Goal: Task Accomplishment & Management: Manage account settings

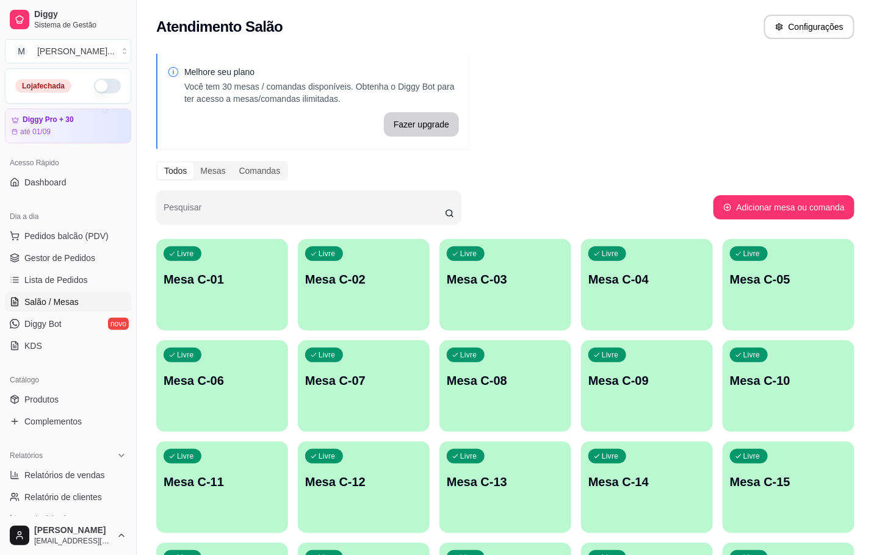
click at [180, 283] on p "Mesa C-01" at bounding box center [222, 279] width 117 height 17
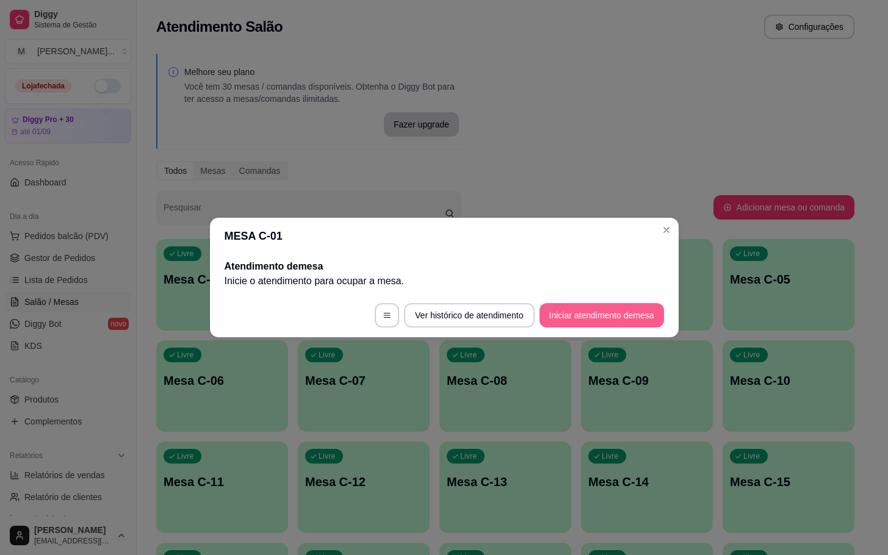
click at [630, 315] on button "Iniciar atendimento de mesa" at bounding box center [601, 315] width 124 height 24
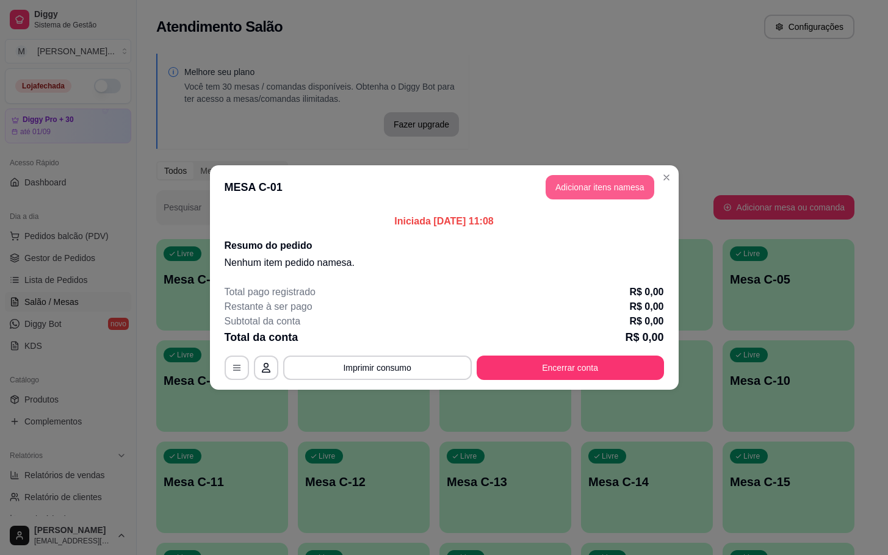
click at [601, 181] on button "Adicionar itens na mesa" at bounding box center [600, 187] width 109 height 24
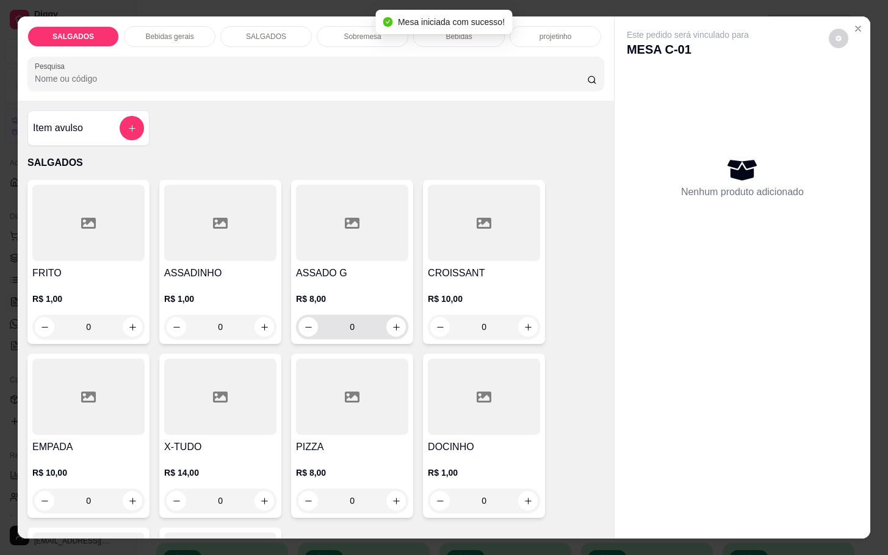
click at [363, 315] on input "0" at bounding box center [352, 327] width 68 height 24
click at [389, 284] on div "R$ 8,00 0" at bounding box center [352, 310] width 112 height 59
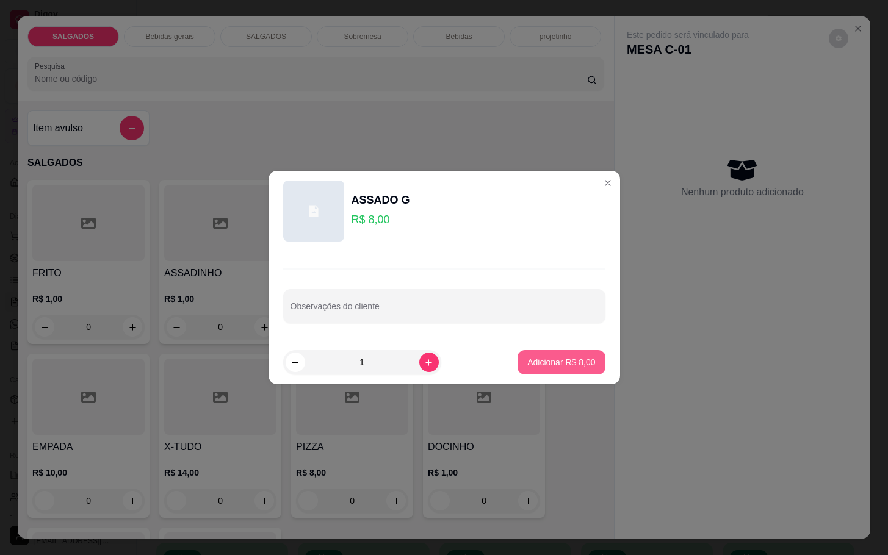
click at [577, 366] on p "Adicionar R$ 8,00" at bounding box center [561, 362] width 68 height 12
type input "1"
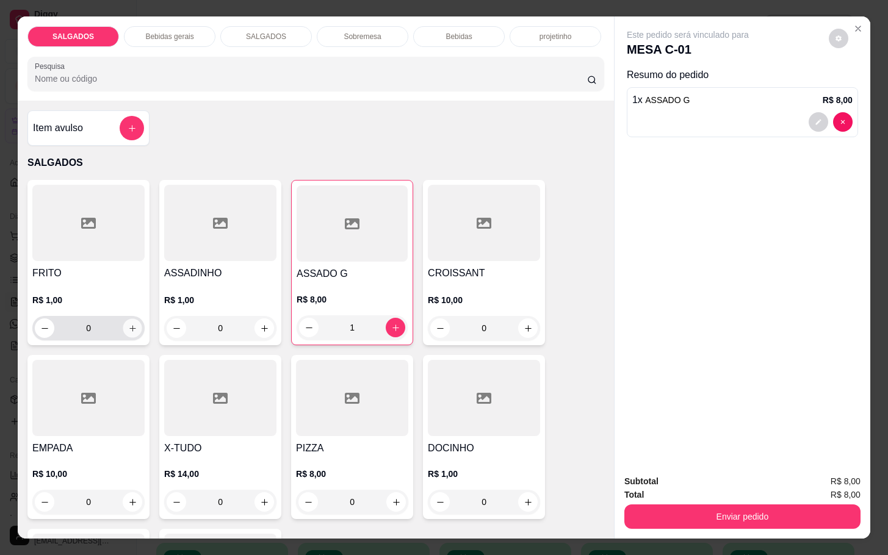
click at [126, 332] on button "increase-product-quantity" at bounding box center [132, 328] width 19 height 19
click at [124, 332] on div "1" at bounding box center [88, 328] width 107 height 24
click at [128, 324] on icon "increase-product-quantity" at bounding box center [132, 327] width 9 height 9
type input "2"
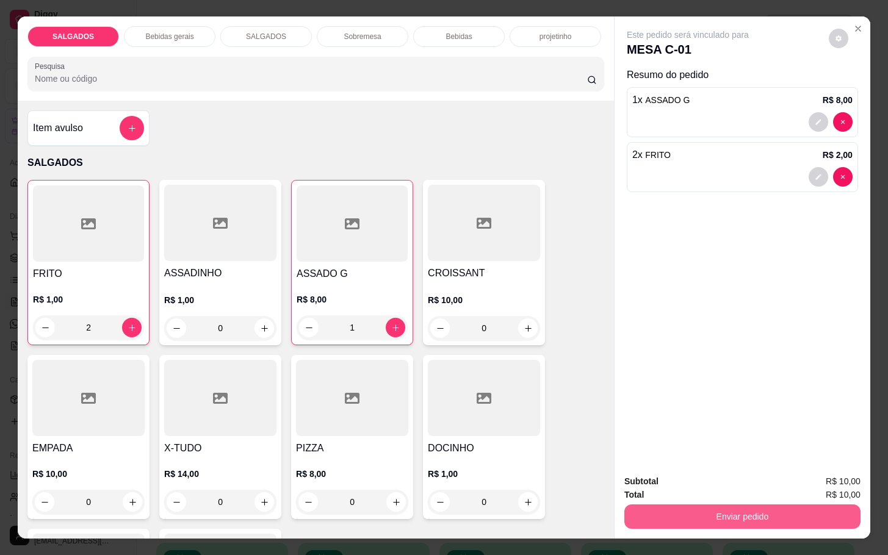
click at [727, 515] on button "Enviar pedido" at bounding box center [742, 517] width 236 height 24
click at [734, 469] on button "Não registrar e enviar pedido" at bounding box center [699, 480] width 127 height 23
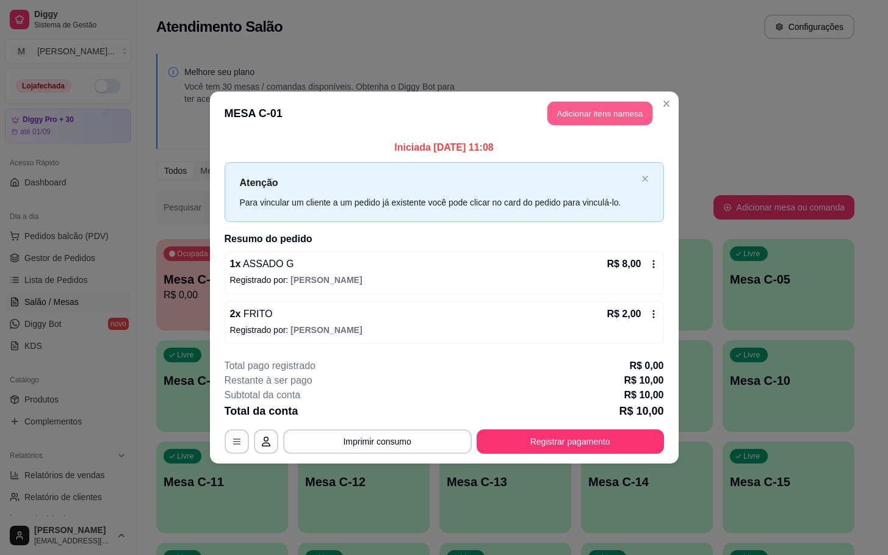
click at [578, 116] on button "Adicionar itens na mesa" at bounding box center [599, 114] width 105 height 24
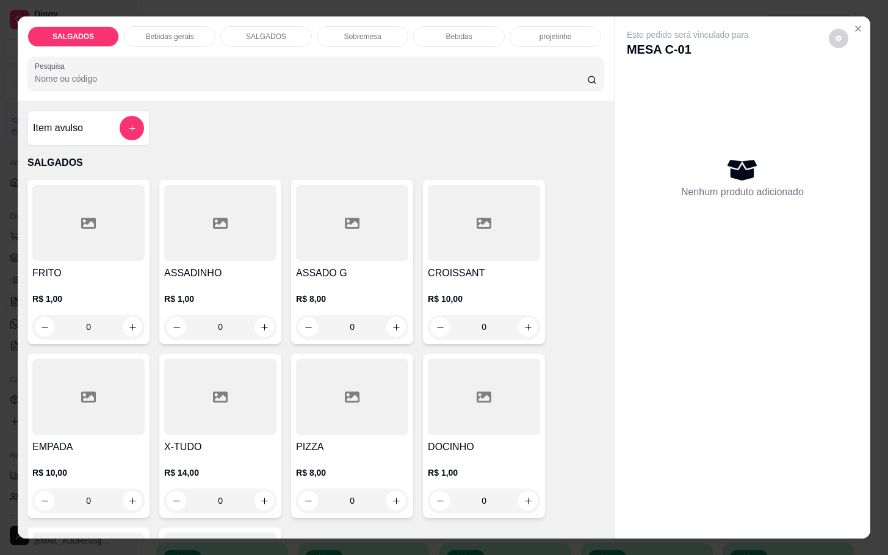
click at [473, 421] on div at bounding box center [484, 397] width 112 height 76
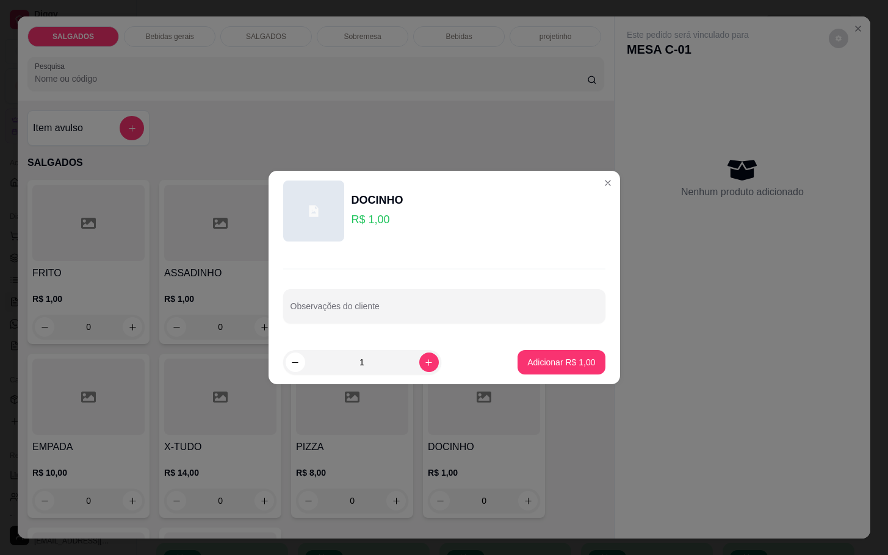
click at [580, 361] on p "Adicionar R$ 1,00" at bounding box center [561, 362] width 68 height 12
type input "1"
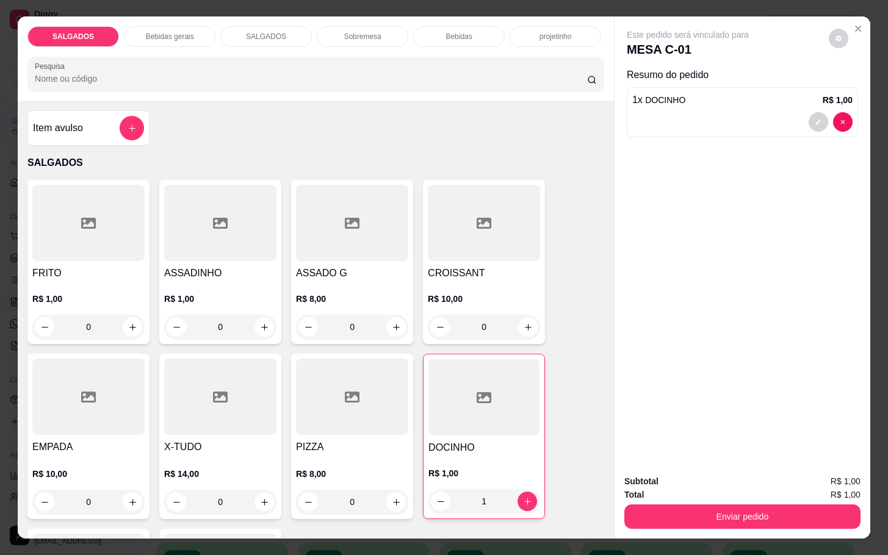
click at [686, 488] on div "Total R$ 1,00" at bounding box center [742, 494] width 236 height 13
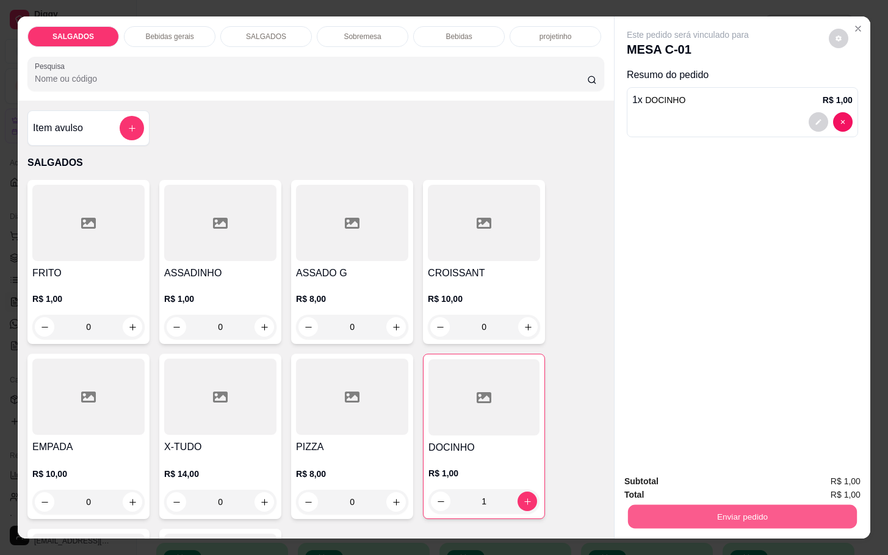
click at [690, 506] on button "Enviar pedido" at bounding box center [742, 517] width 229 height 24
click at [693, 476] on button "Não registrar e enviar pedido" at bounding box center [699, 480] width 127 height 23
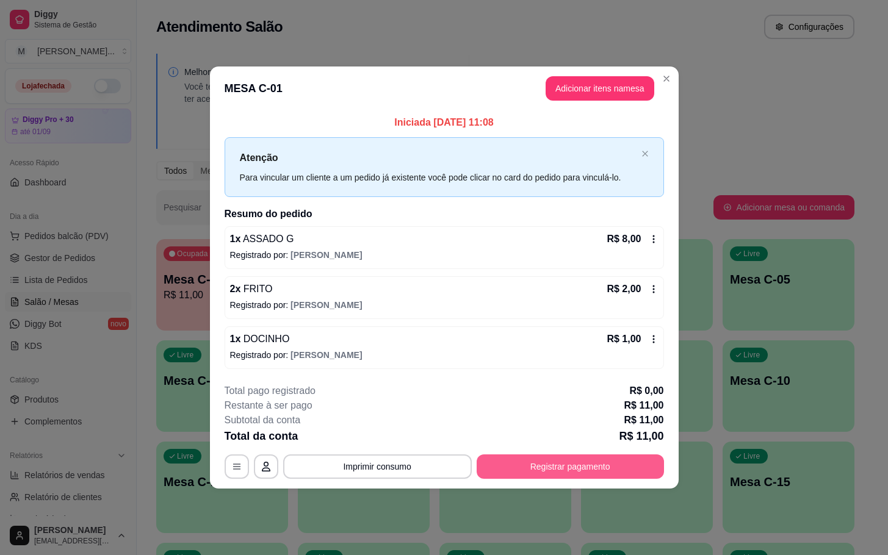
click at [537, 480] on footer "**********" at bounding box center [444, 431] width 469 height 115
click at [542, 478] on button "Registrar pagamento" at bounding box center [570, 467] width 187 height 24
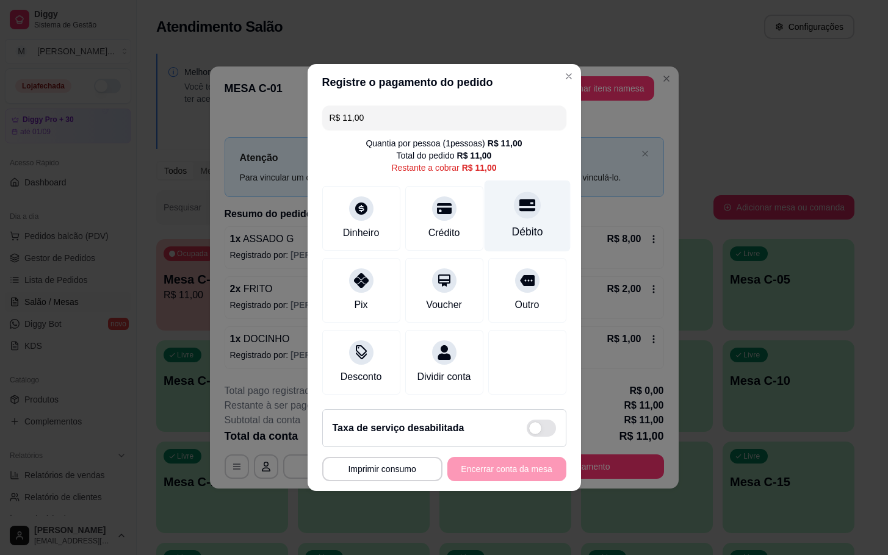
click at [538, 239] on div "Débito" at bounding box center [527, 216] width 86 height 71
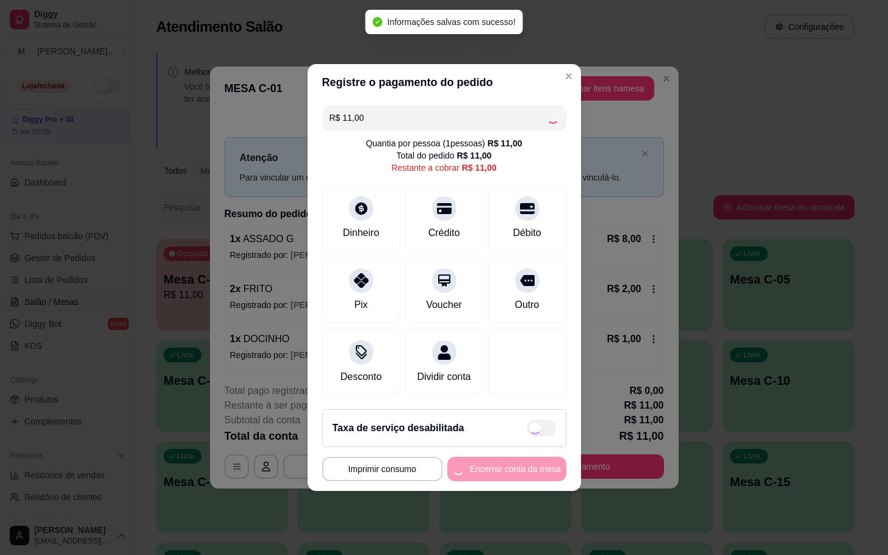
type input "R$ 0,00"
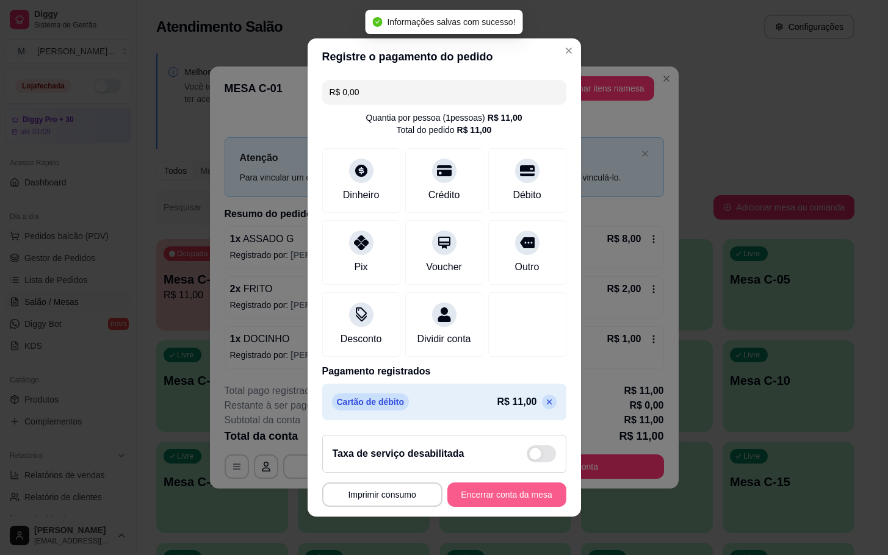
click at [528, 517] on footer "**********" at bounding box center [444, 471] width 273 height 92
click at [510, 493] on button "Encerrar conta da mesa" at bounding box center [506, 495] width 119 height 24
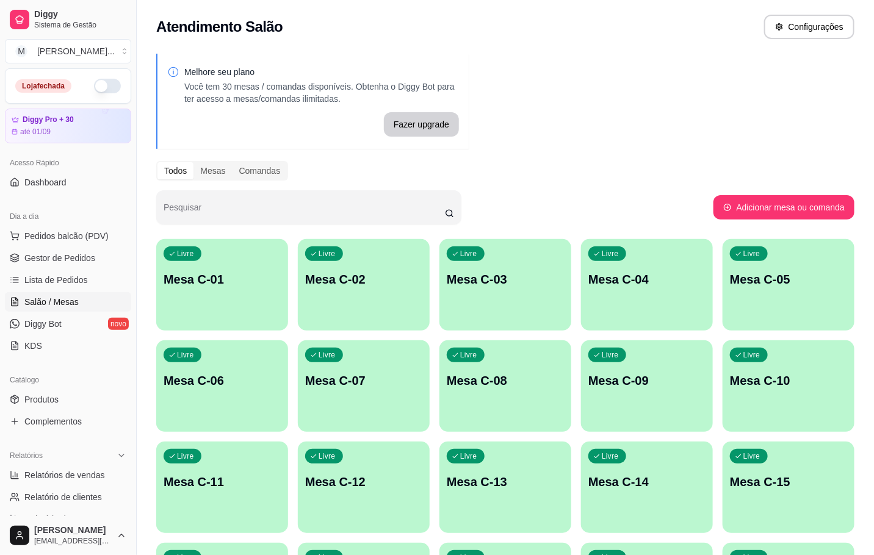
click at [224, 301] on div "Livre Mesa C-01" at bounding box center [222, 277] width 132 height 77
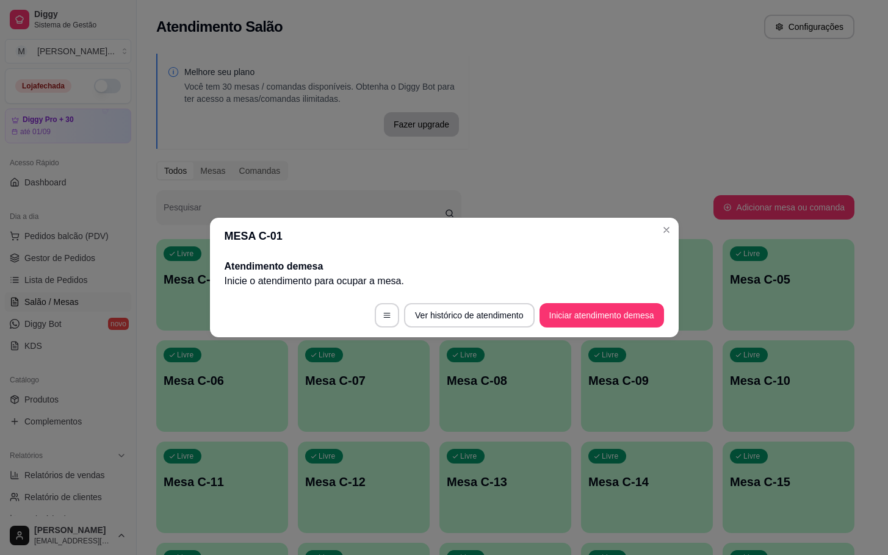
click at [577, 334] on footer "Ver histórico de atendimento Iniciar atendimento de mesa" at bounding box center [444, 316] width 469 height 44
click at [577, 323] on button "Iniciar atendimento de mesa" at bounding box center [601, 316] width 121 height 24
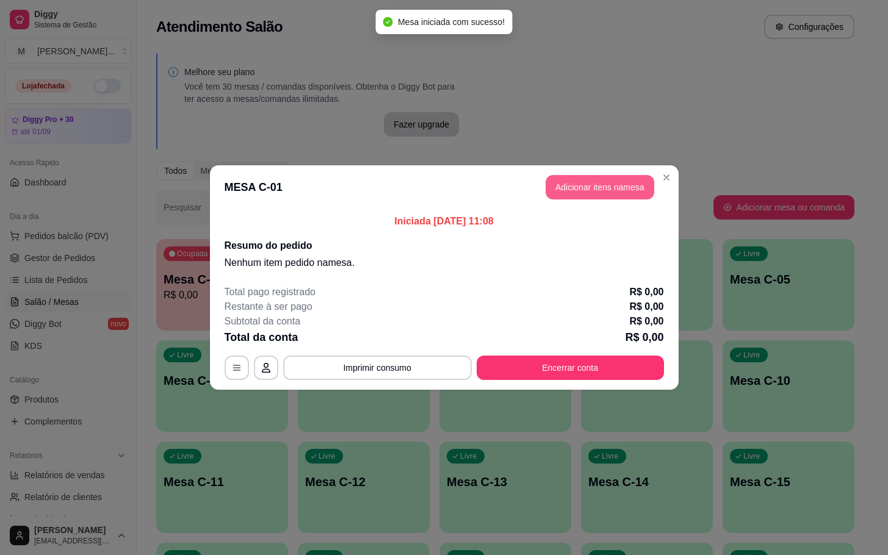
click at [577, 196] on button "Adicionar itens na mesa" at bounding box center [600, 187] width 109 height 24
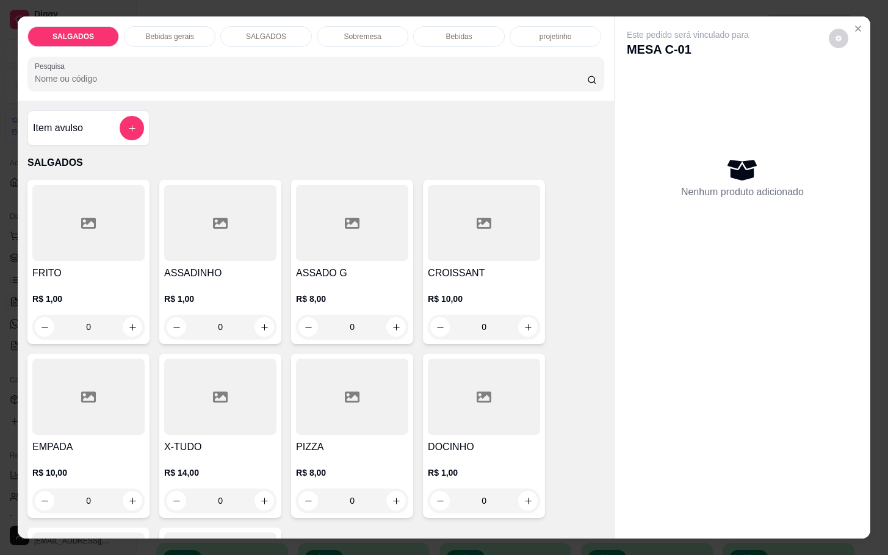
click at [105, 293] on p "R$ 1,00" at bounding box center [88, 299] width 112 height 12
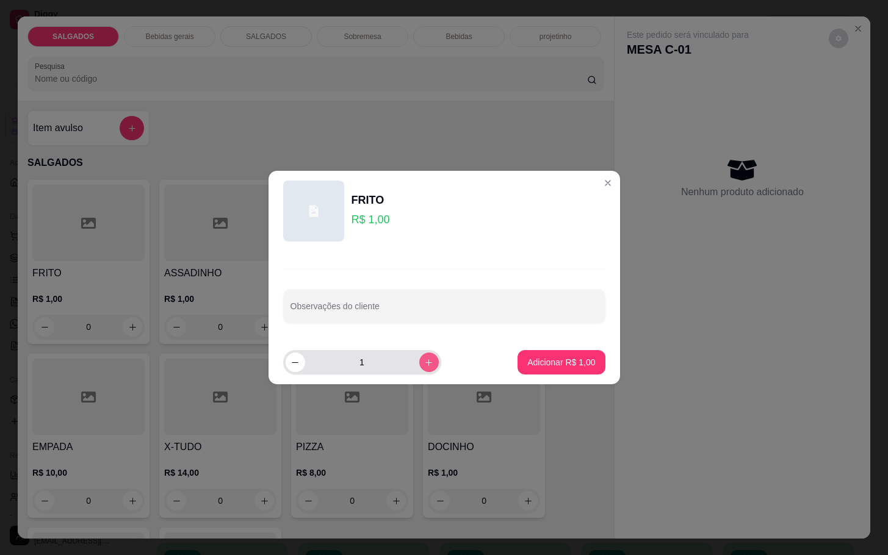
click at [424, 362] on icon "increase-product-quantity" at bounding box center [428, 362] width 9 height 9
click at [419, 362] on button "increase-product-quantity" at bounding box center [428, 362] width 19 height 19
click at [419, 362] on button "increase-product-quantity" at bounding box center [429, 363] width 20 height 20
click at [424, 362] on icon "increase-product-quantity" at bounding box center [428, 362] width 9 height 9
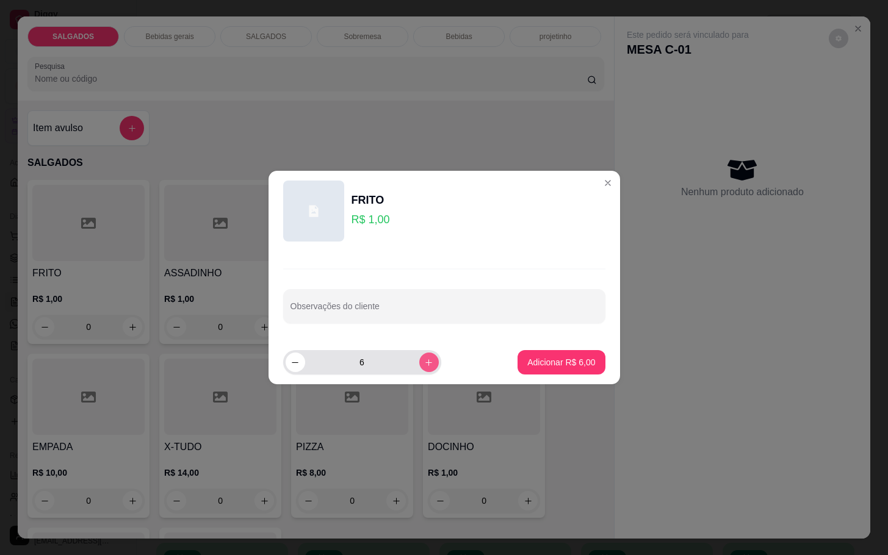
click at [424, 364] on icon "increase-product-quantity" at bounding box center [428, 362] width 9 height 9
click at [419, 365] on button "increase-product-quantity" at bounding box center [429, 363] width 20 height 20
click at [424, 365] on icon "increase-product-quantity" at bounding box center [428, 362] width 9 height 9
click at [424, 366] on icon "increase-product-quantity" at bounding box center [428, 362] width 9 height 9
click at [419, 369] on button "increase-product-quantity" at bounding box center [429, 363] width 20 height 20
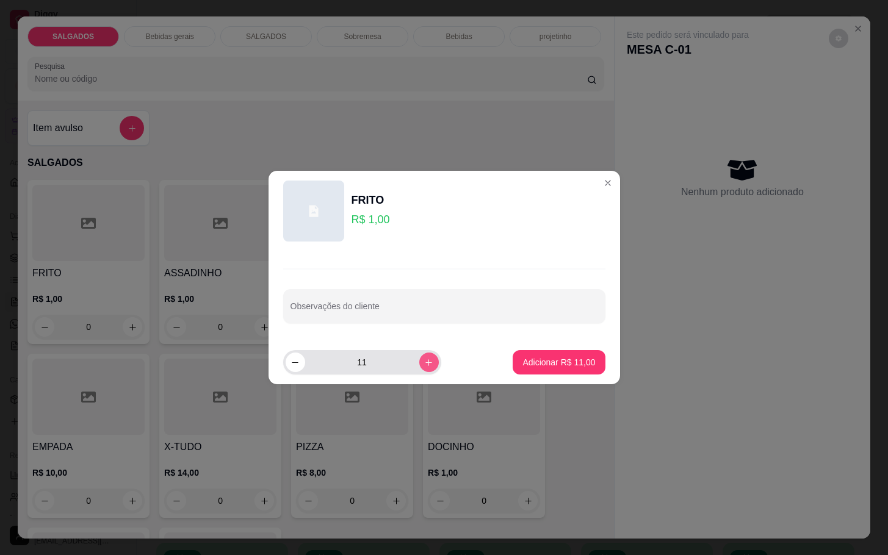
click at [419, 372] on button "increase-product-quantity" at bounding box center [429, 363] width 20 height 20
click at [423, 372] on div "12" at bounding box center [362, 362] width 153 height 24
click at [424, 365] on icon "increase-product-quantity" at bounding box center [428, 362] width 9 height 9
type input "15"
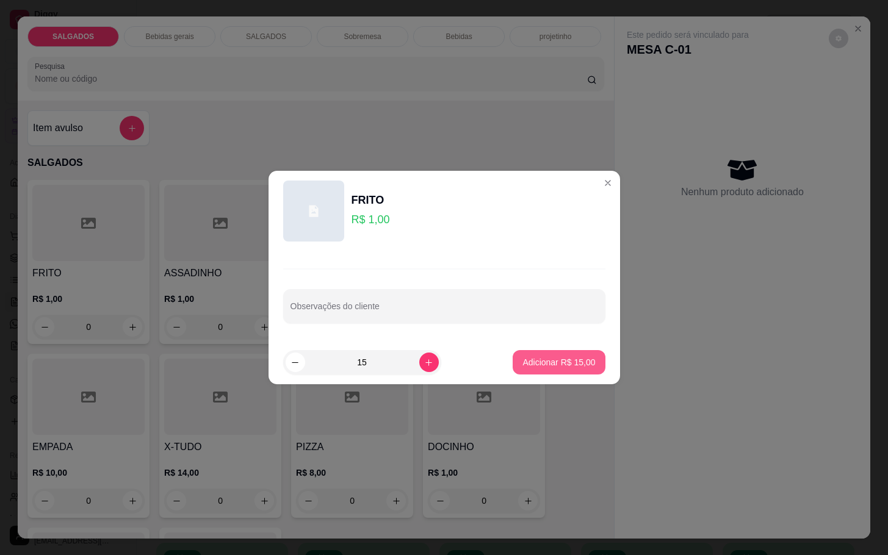
click at [533, 357] on p "Adicionar R$ 15,00" at bounding box center [558, 362] width 73 height 12
type input "15"
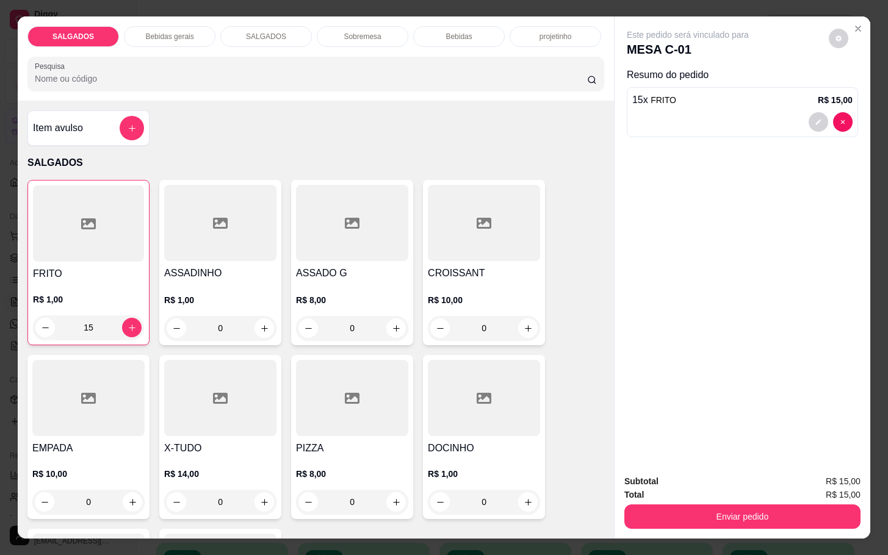
click at [160, 33] on p "Bebidas gerais" at bounding box center [169, 37] width 48 height 10
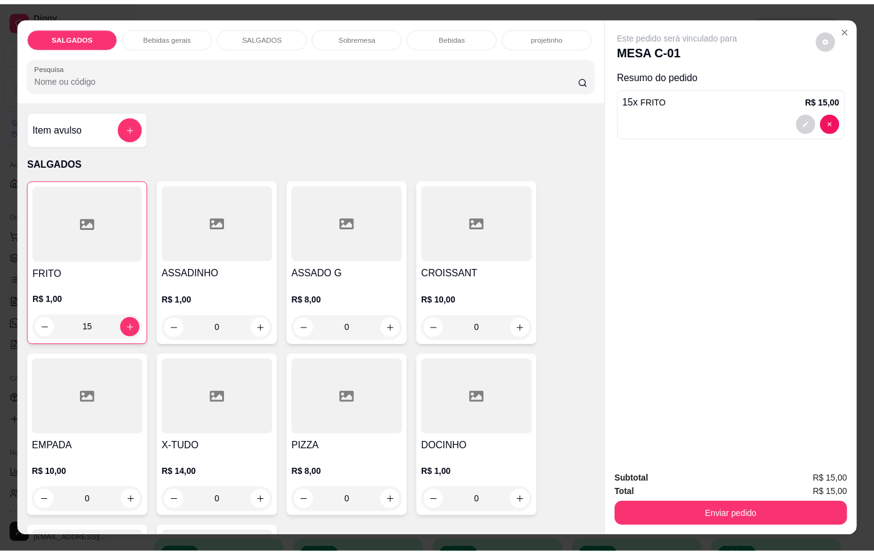
scroll to position [29, 0]
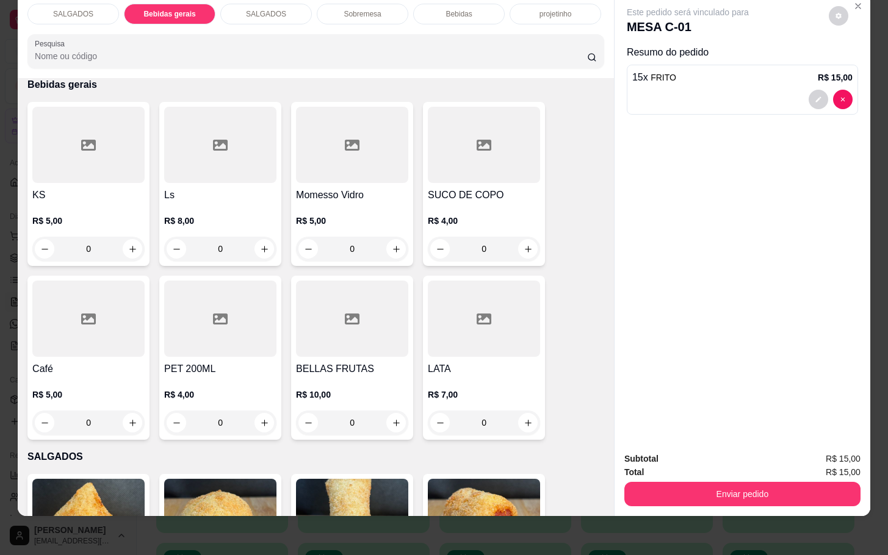
click at [217, 167] on div at bounding box center [220, 145] width 112 height 76
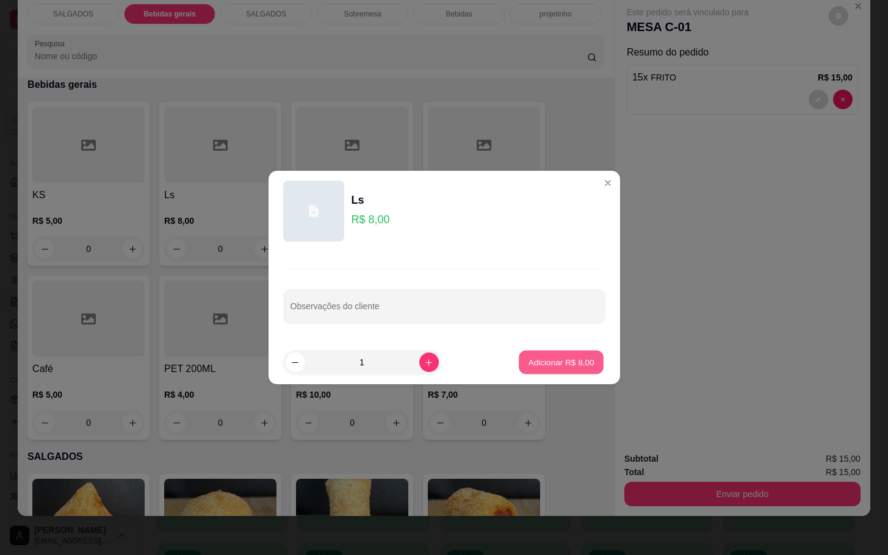
click at [584, 351] on button "Adicionar R$ 8,00" at bounding box center [561, 363] width 85 height 24
type input "1"
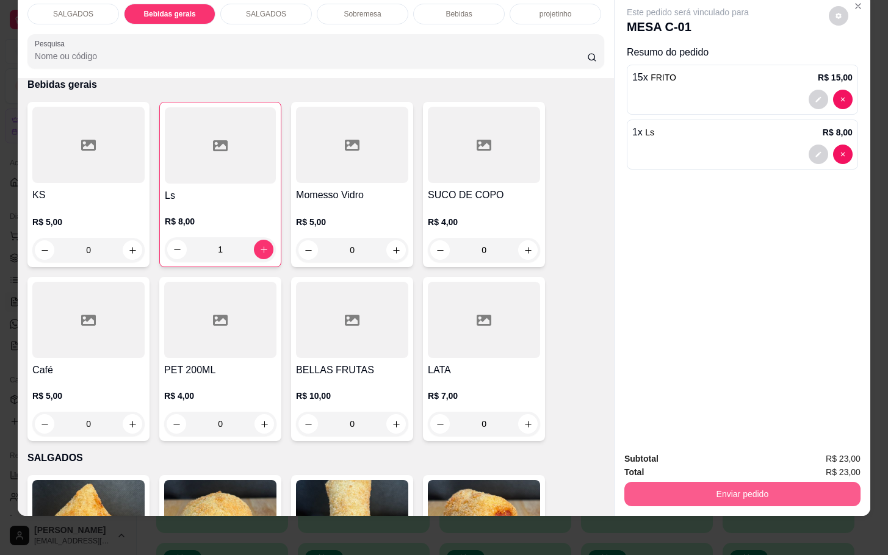
click at [740, 482] on button "Enviar pedido" at bounding box center [742, 494] width 236 height 24
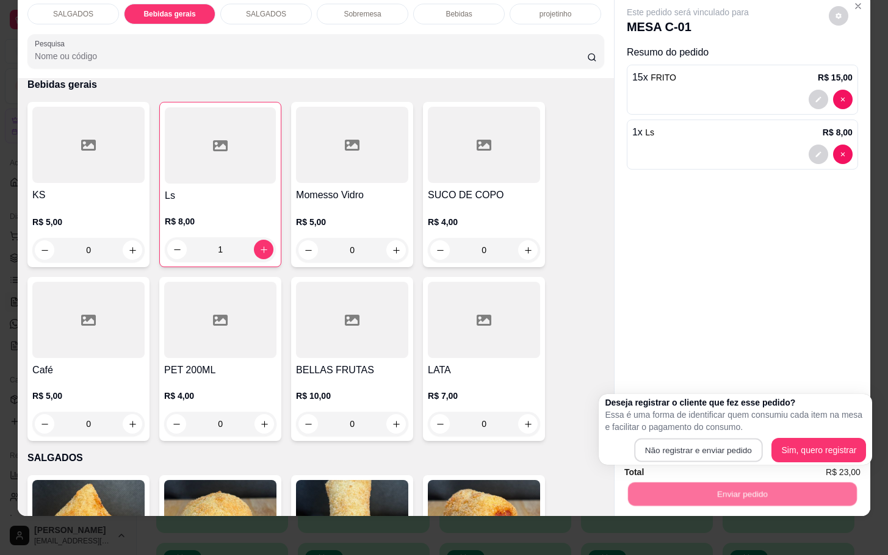
click at [731, 438] on div "Deseja registrar o cliente que fez esse pedido? Essa é uma forma de identificar…" at bounding box center [735, 430] width 261 height 66
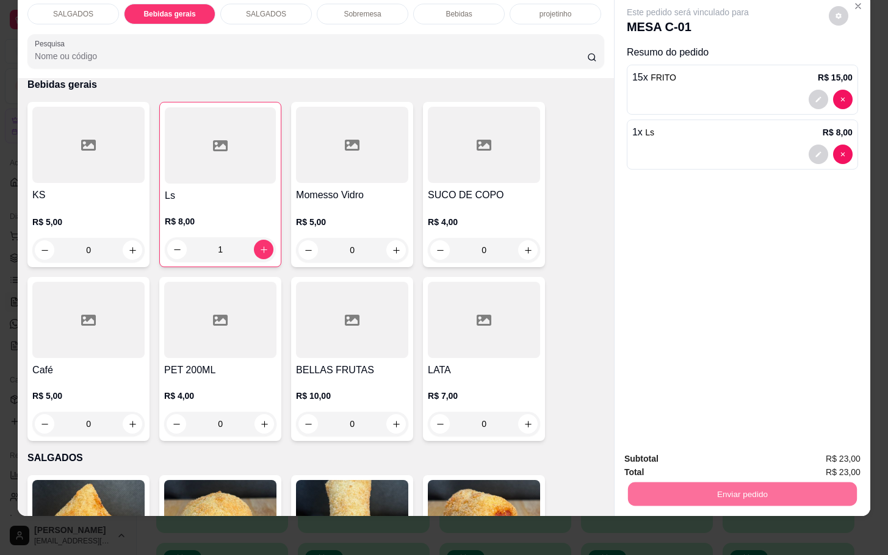
click at [727, 445] on button "Não registrar e enviar pedido" at bounding box center [699, 450] width 127 height 23
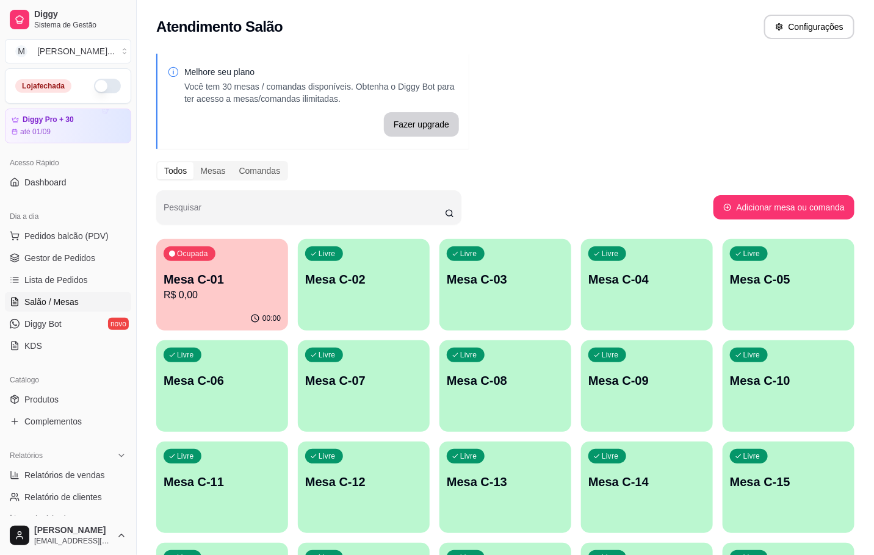
click at [234, 306] on button "Ocupada Mesa C-01 R$ 0,00 00:00" at bounding box center [222, 285] width 132 height 92
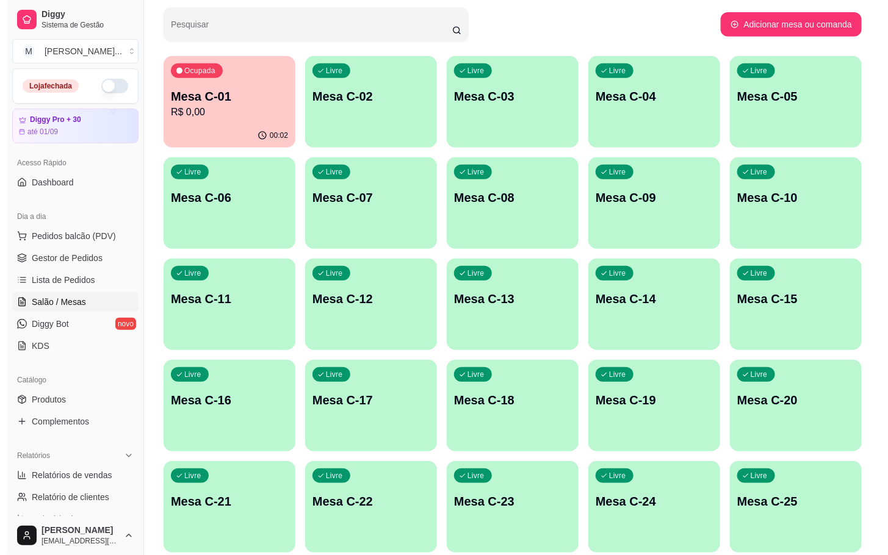
scroll to position [275, 0]
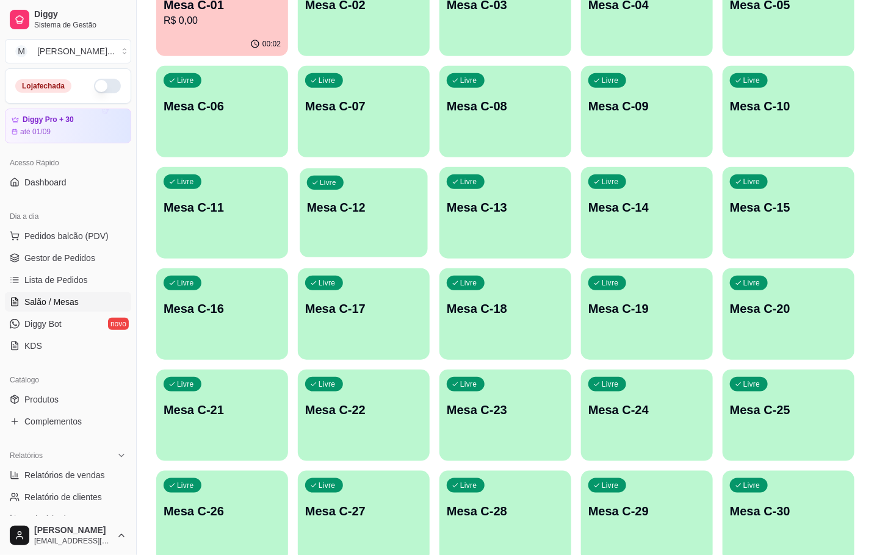
click at [342, 233] on div "Livre Mesa C-12" at bounding box center [364, 205] width 128 height 74
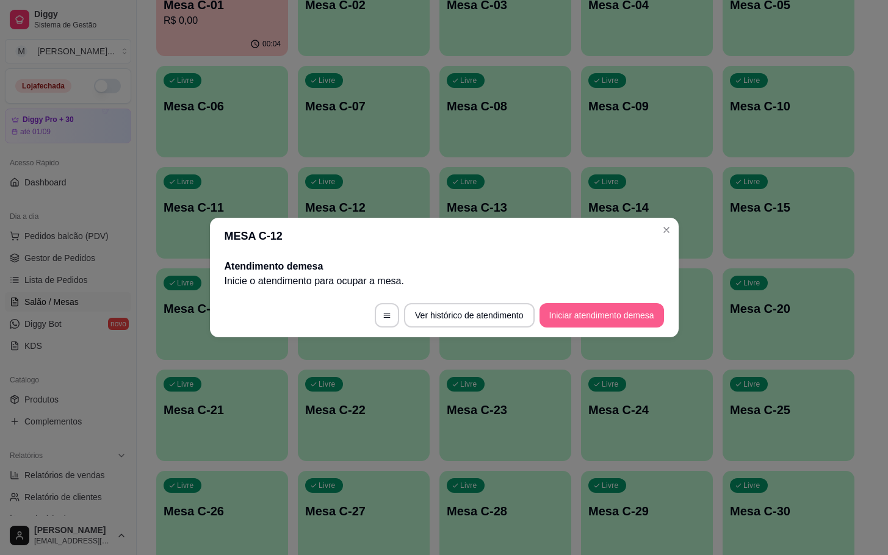
click at [612, 324] on button "Iniciar atendimento de mesa" at bounding box center [601, 315] width 124 height 24
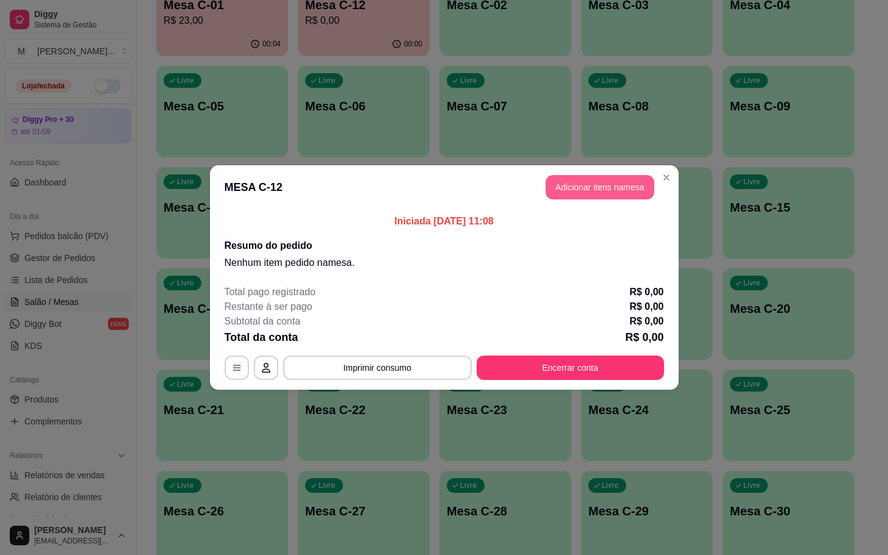
click at [566, 190] on button "Adicionar itens na mesa" at bounding box center [600, 187] width 109 height 24
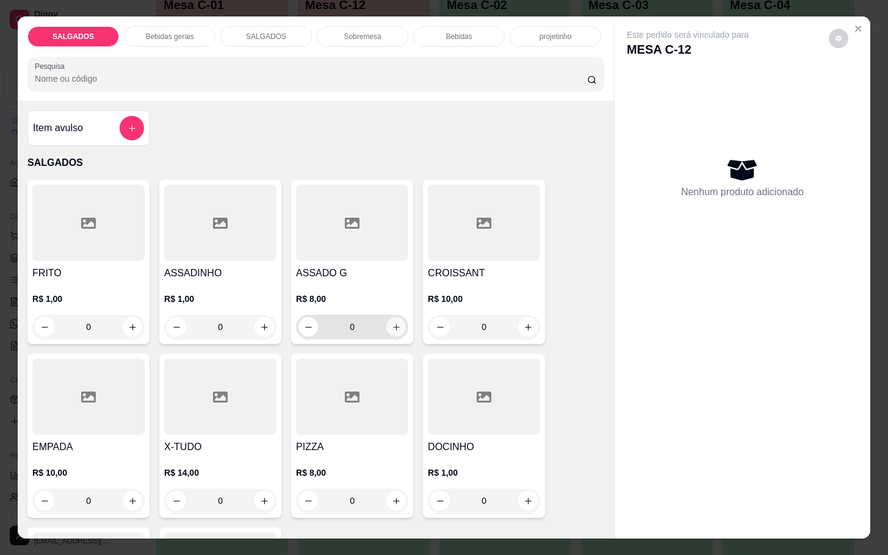
click at [392, 323] on icon "increase-product-quantity" at bounding box center [396, 327] width 9 height 9
type input "1"
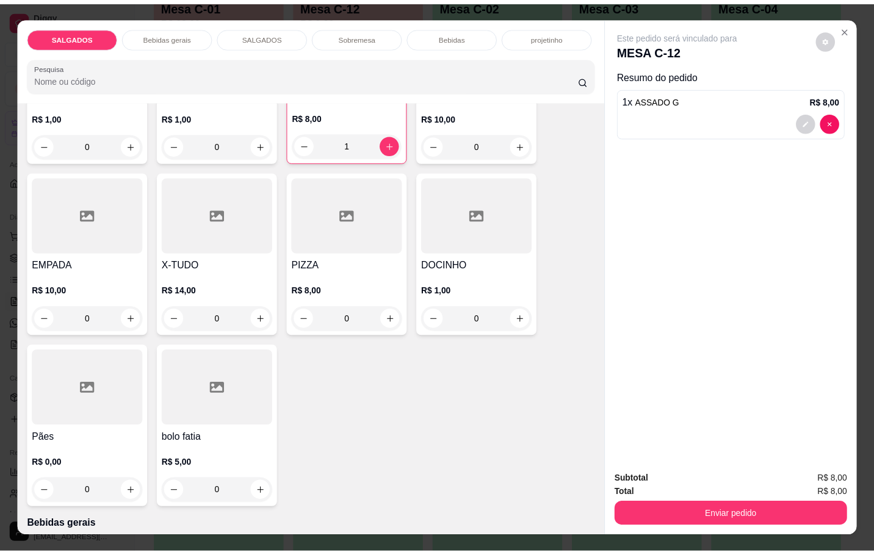
scroll to position [458, 0]
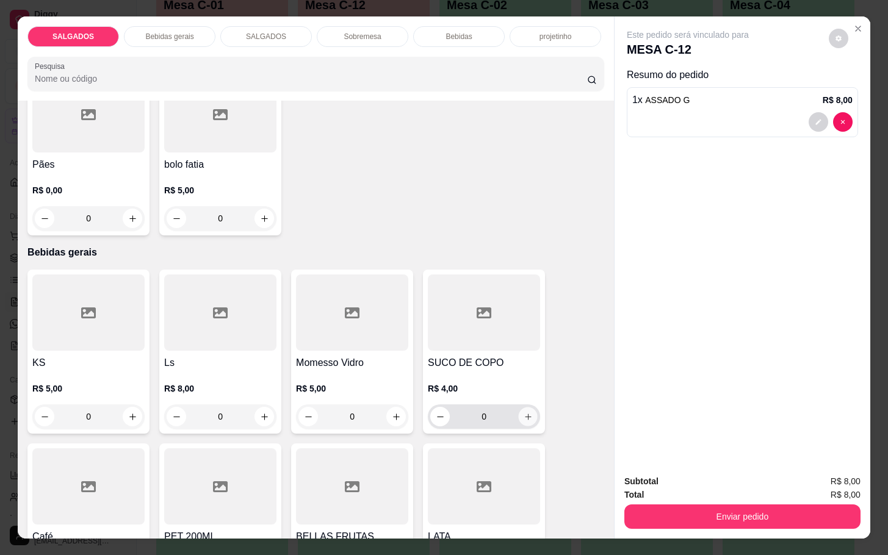
click at [527, 408] on button "increase-product-quantity" at bounding box center [528, 417] width 19 height 19
type input "1"
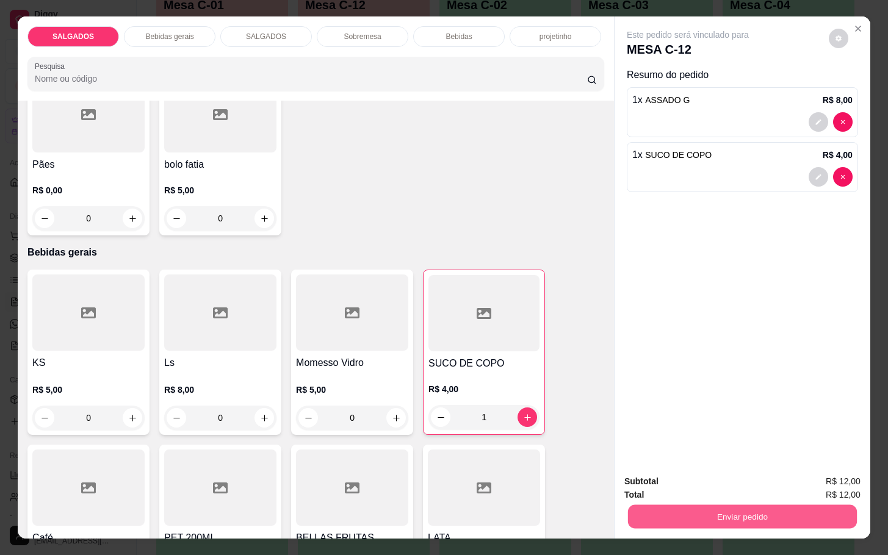
click at [682, 507] on button "Enviar pedido" at bounding box center [742, 517] width 229 height 24
click at [682, 487] on button "Não registrar e enviar pedido" at bounding box center [699, 480] width 123 height 23
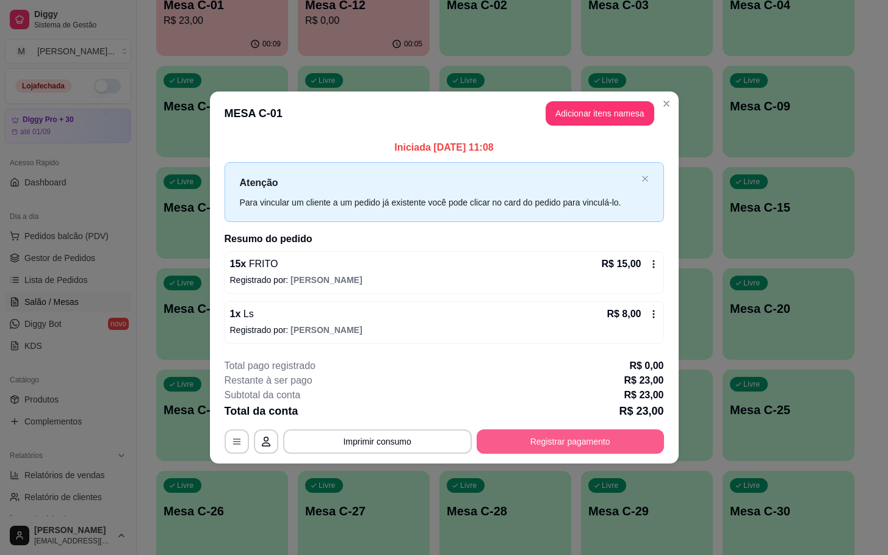
click at [502, 438] on button "Registrar pagamento" at bounding box center [570, 442] width 187 height 24
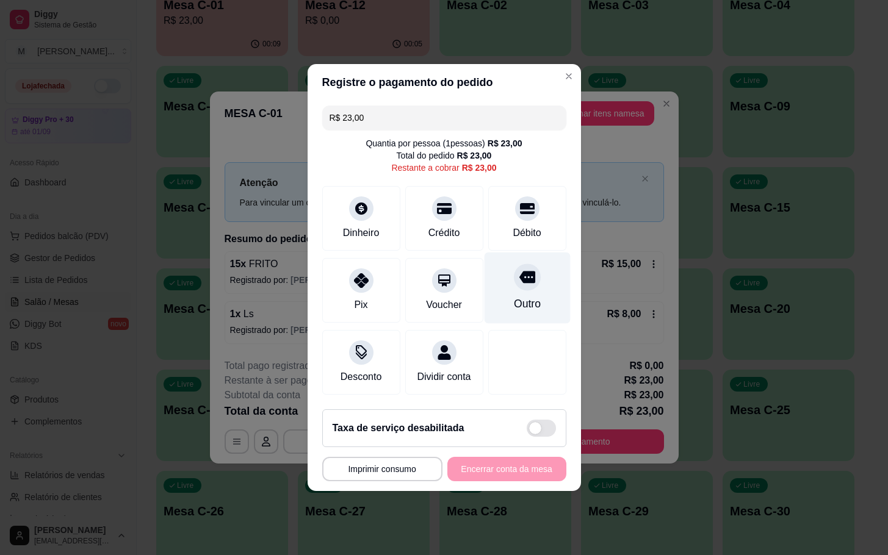
click at [529, 276] on div "Outro" at bounding box center [527, 288] width 86 height 71
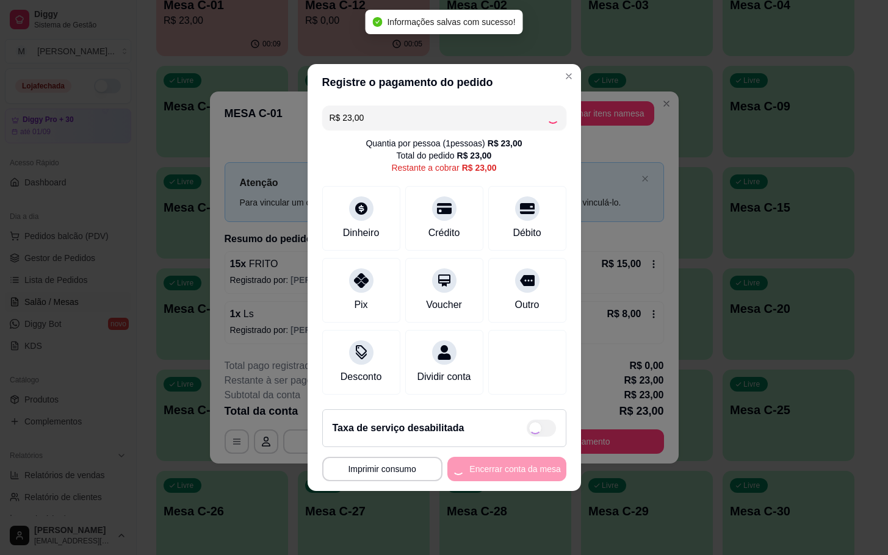
type input "R$ 0,00"
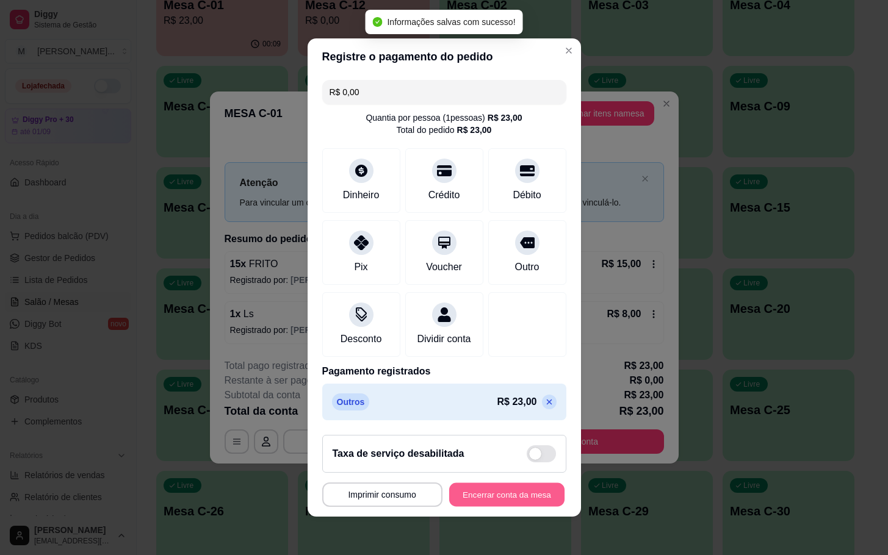
click at [455, 507] on button "Encerrar conta da mesa" at bounding box center [506, 495] width 115 height 24
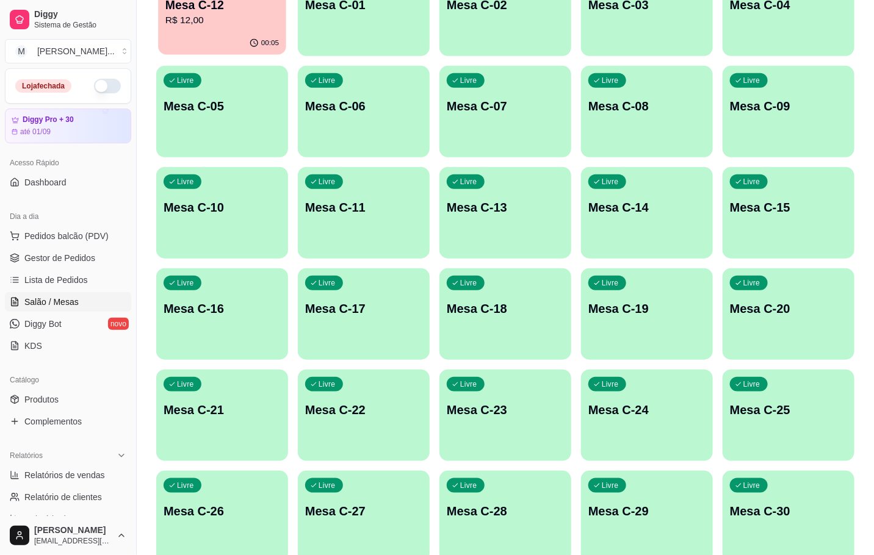
click at [217, 34] on div "00:05" at bounding box center [222, 43] width 128 height 23
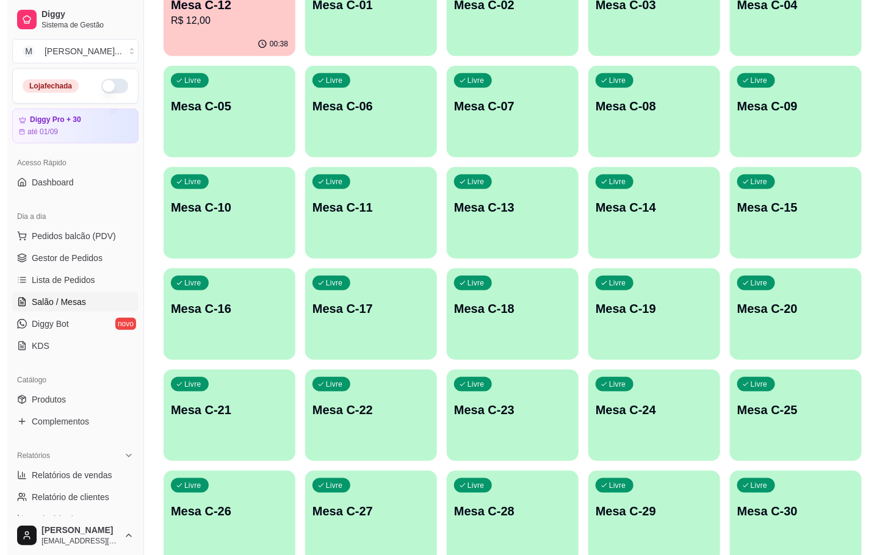
scroll to position [92, 0]
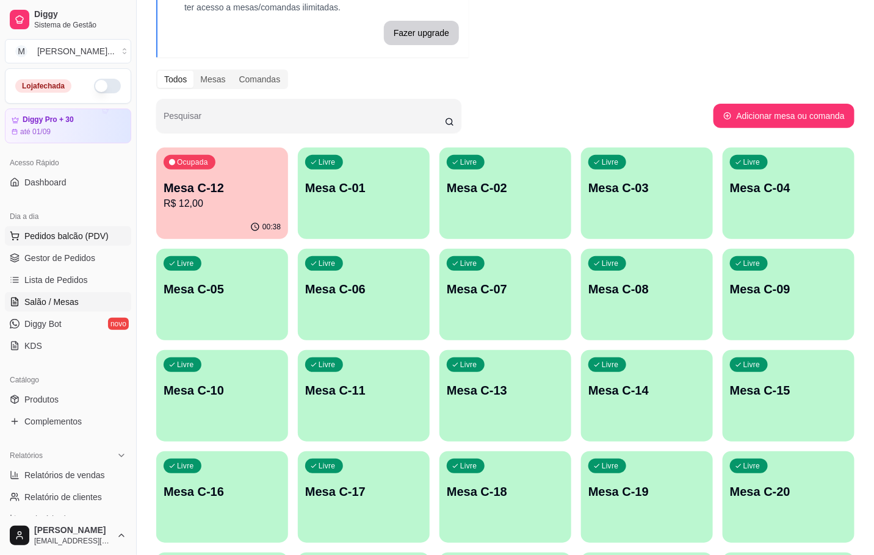
click at [92, 236] on span "Pedidos balcão (PDV)" at bounding box center [66, 236] width 84 height 12
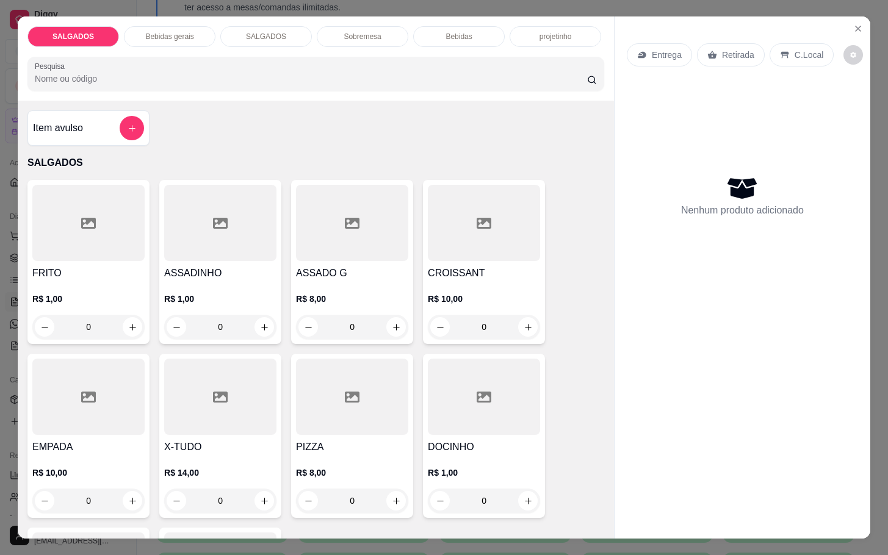
click at [351, 467] on p "R$ 8,00" at bounding box center [352, 473] width 112 height 12
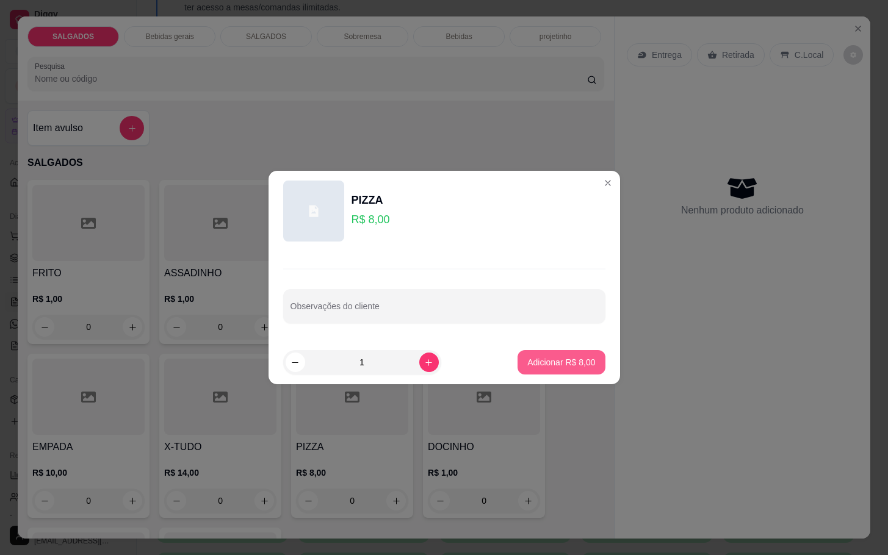
click at [527, 358] on p "Adicionar R$ 8,00" at bounding box center [561, 362] width 68 height 12
type input "1"
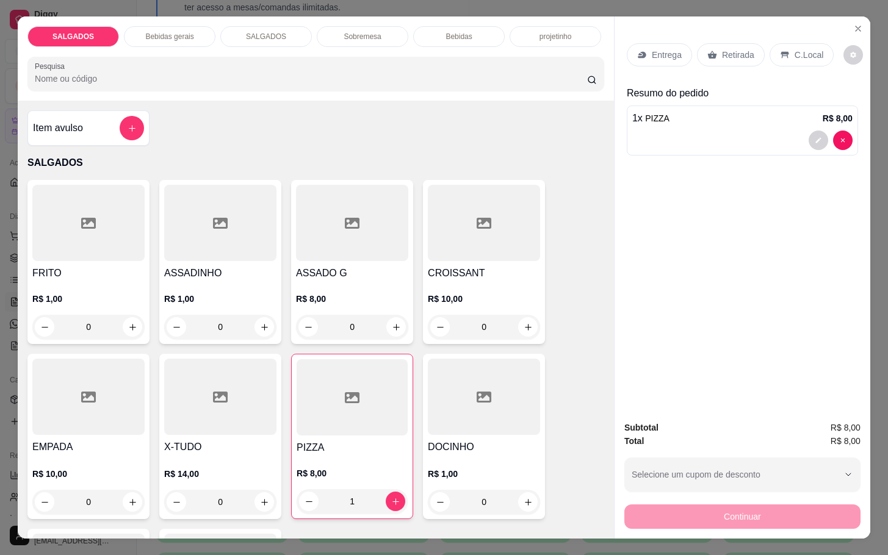
click at [473, 26] on div "Bebidas" at bounding box center [459, 36] width 92 height 21
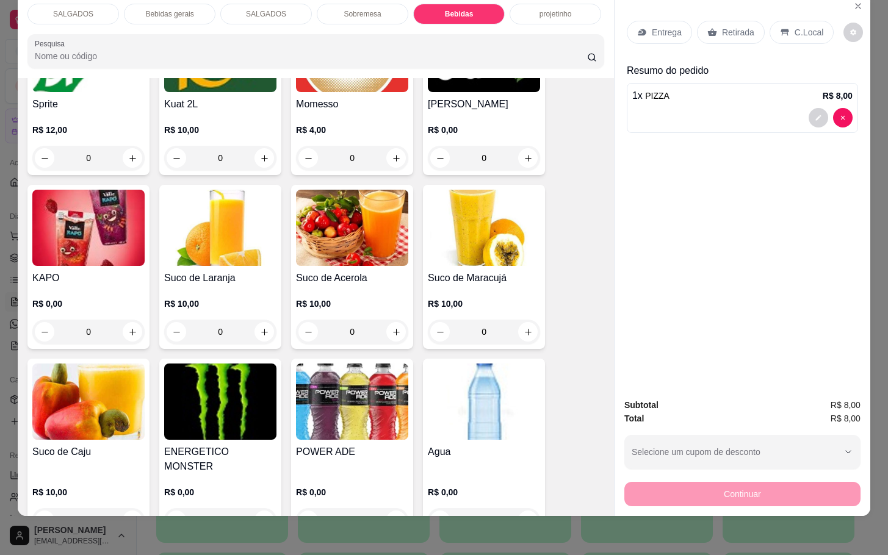
scroll to position [2602, 0]
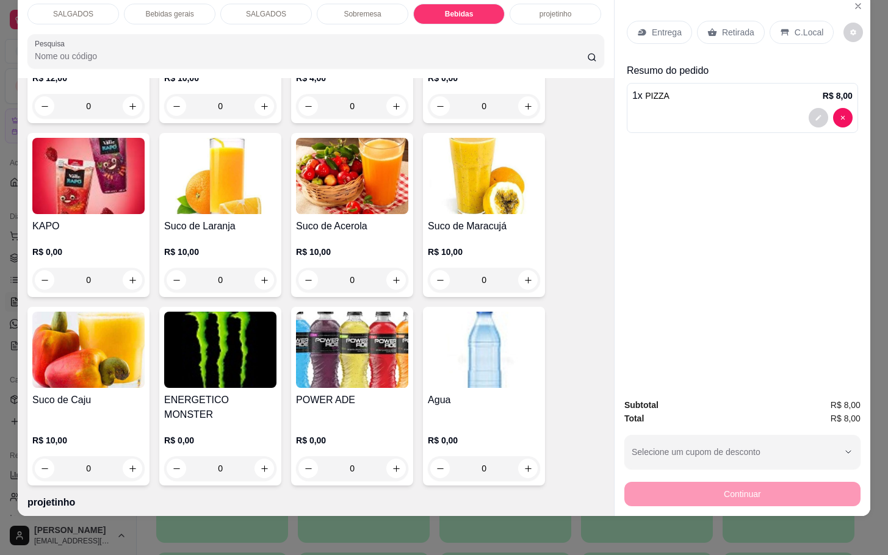
click at [536, 361] on div "Agua R$ 0,00 0" at bounding box center [484, 396] width 122 height 179
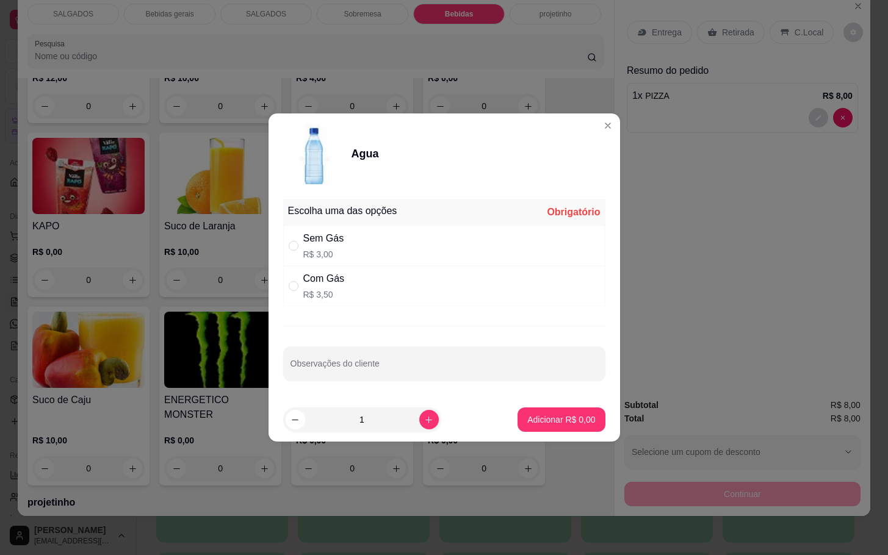
click at [352, 251] on div "Sem Gás R$ 3,00" at bounding box center [444, 246] width 322 height 40
radio input "true"
click at [411, 425] on div "1" at bounding box center [362, 420] width 153 height 24
click at [423, 416] on button "increase-product-quantity" at bounding box center [428, 419] width 19 height 19
type input "2"
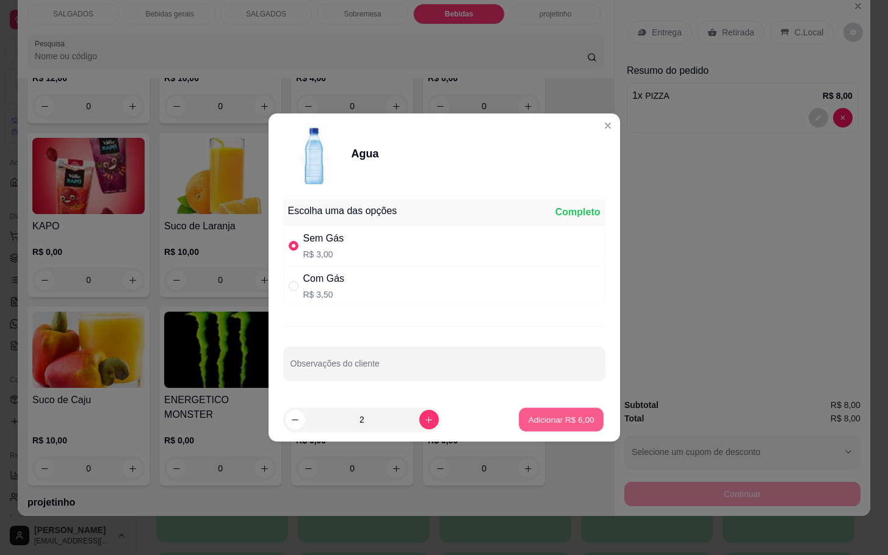
click at [589, 416] on button "Adicionar R$ 6,00" at bounding box center [561, 420] width 85 height 24
type input "2"
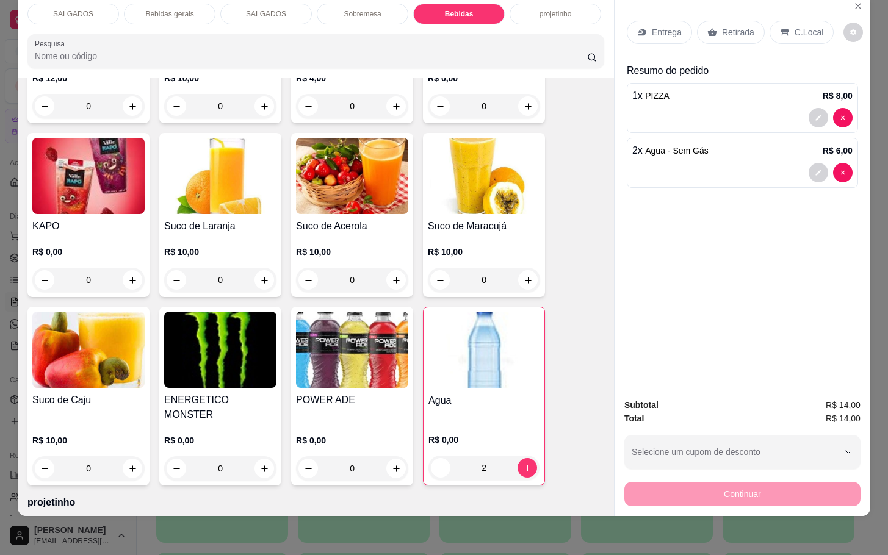
click at [749, 482] on div "Continuar" at bounding box center [742, 492] width 236 height 27
click at [742, 30] on div "Retirada" at bounding box center [731, 32] width 68 height 23
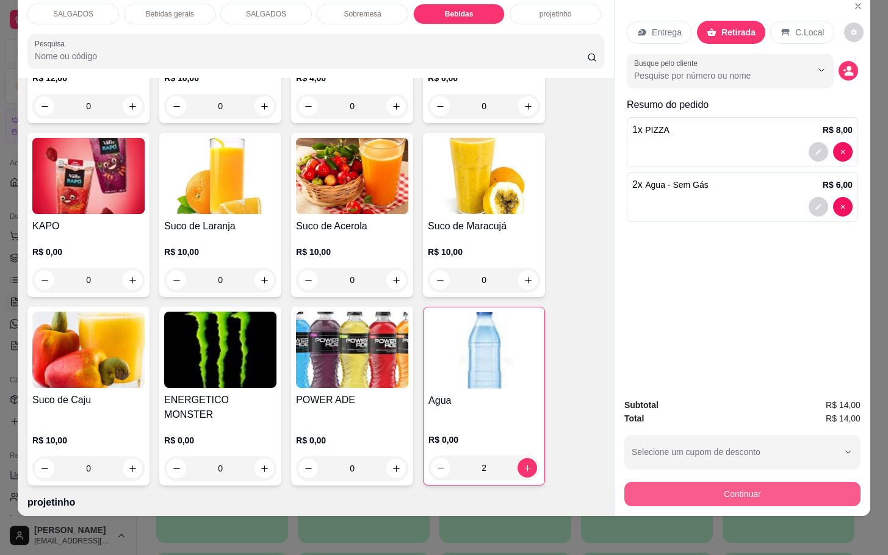
click at [733, 482] on button "Continuar" at bounding box center [742, 494] width 236 height 24
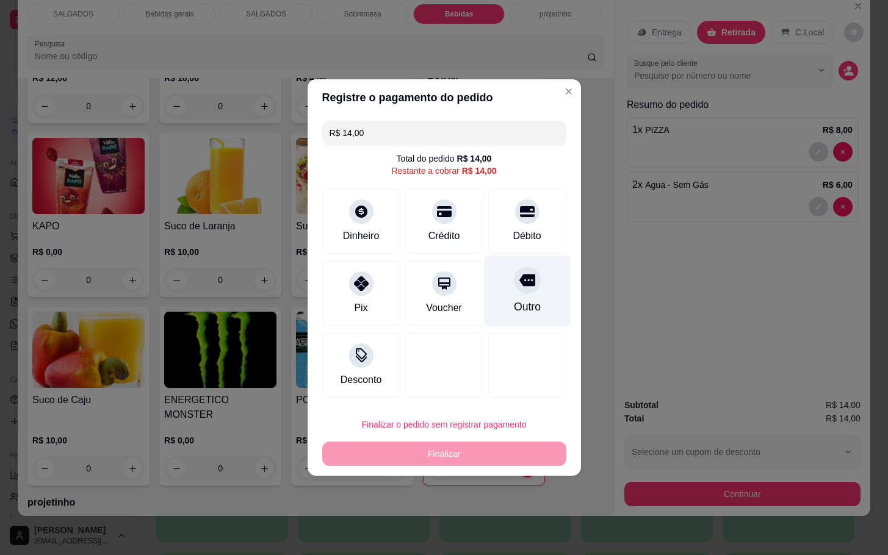
click at [524, 294] on div "Outro" at bounding box center [527, 291] width 86 height 71
type input "R$ 0,00"
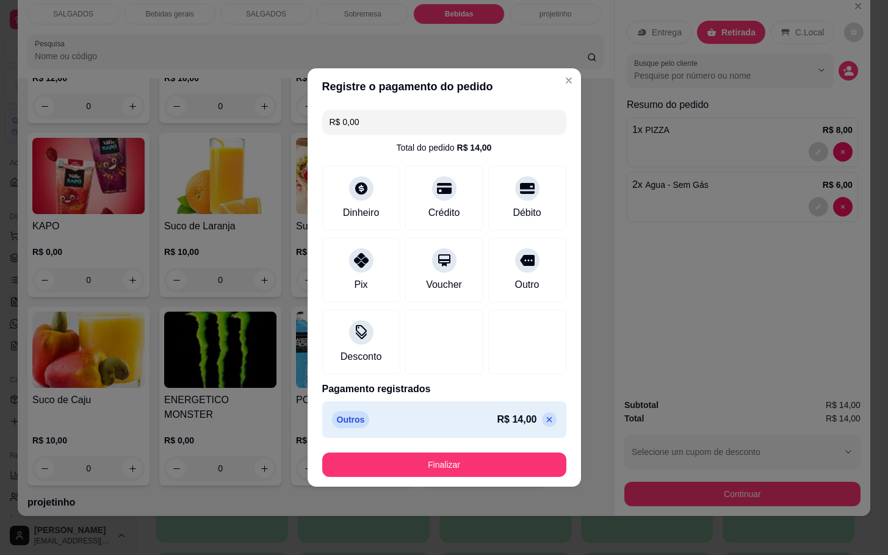
click at [507, 456] on button "Finalizar" at bounding box center [444, 465] width 244 height 24
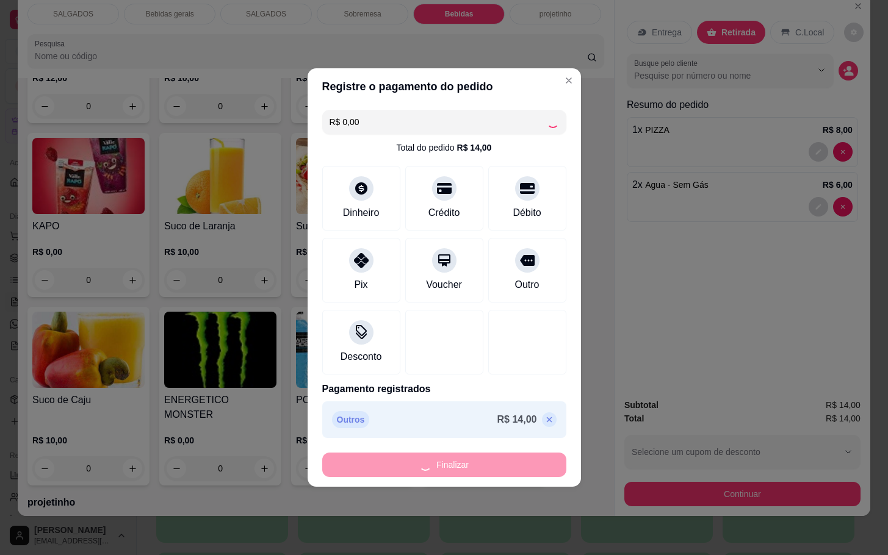
type input "0"
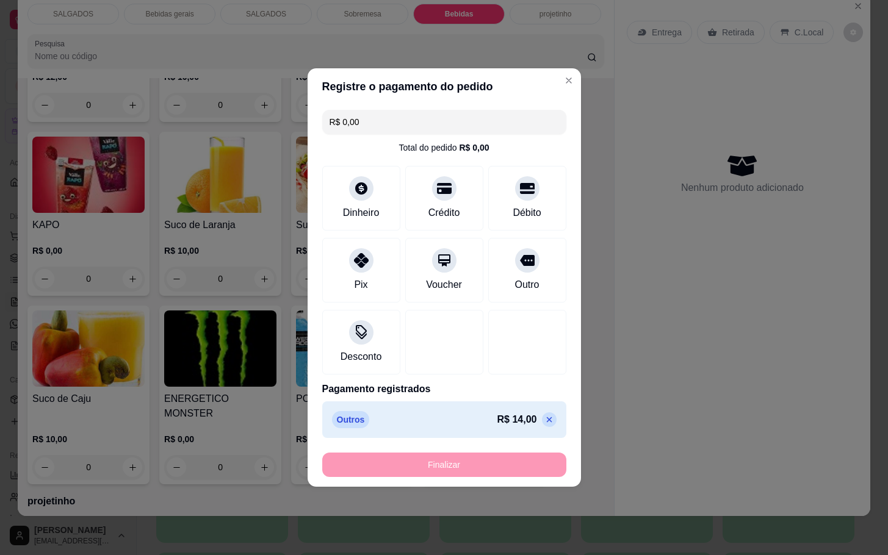
type input "-R$ 14,00"
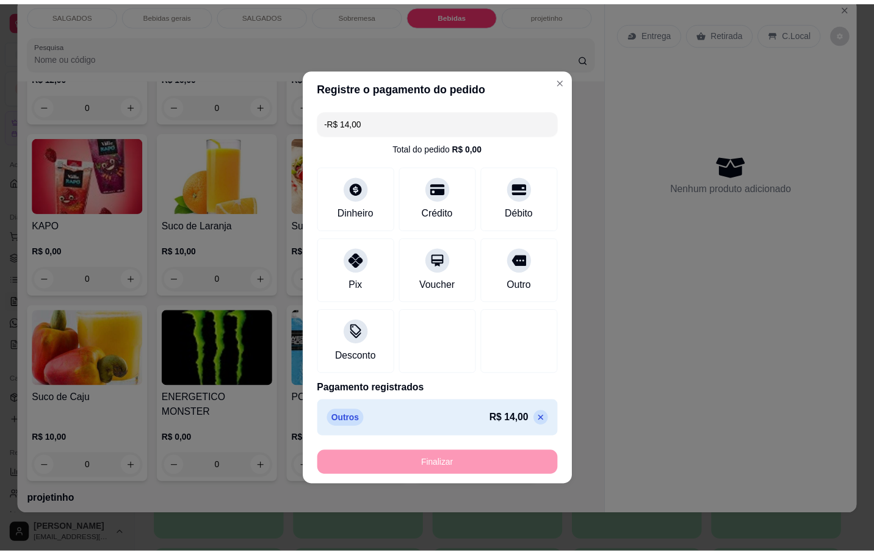
scroll to position [2600, 0]
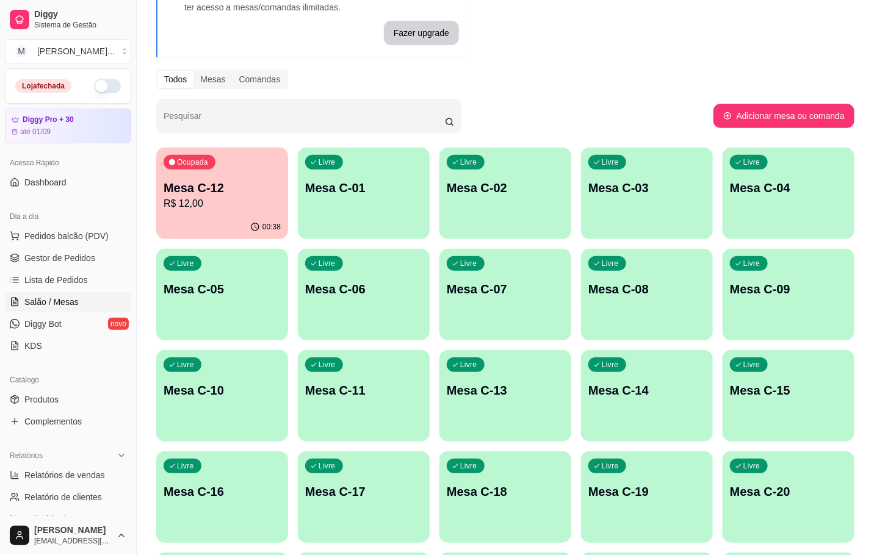
click at [94, 90] on button "button" at bounding box center [107, 86] width 27 height 15
click at [94, 257] on link "Gestor de Pedidos" at bounding box center [68, 258] width 126 height 20
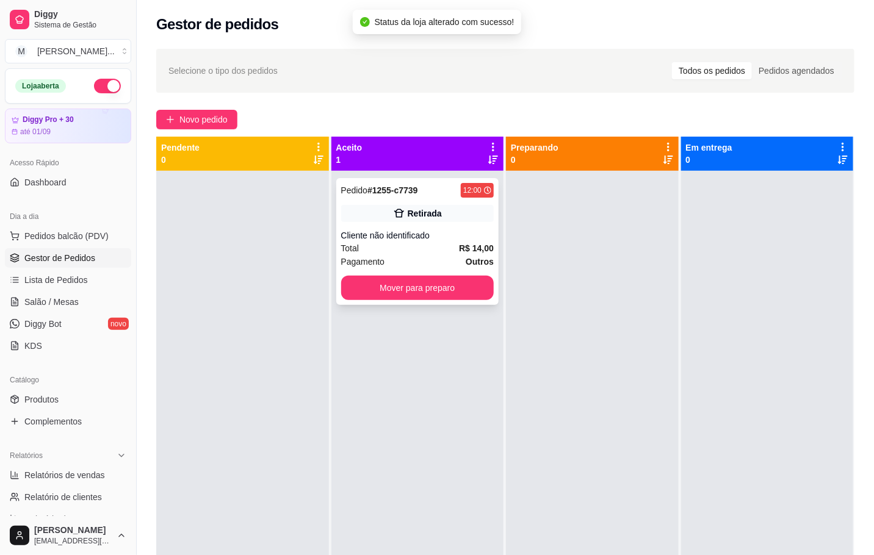
click at [392, 231] on div "Cliente não identificado" at bounding box center [417, 235] width 153 height 12
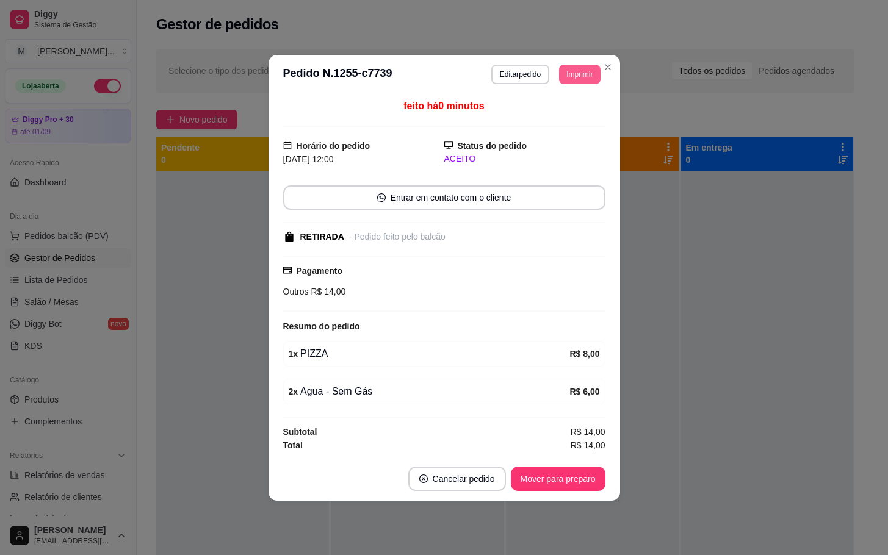
click at [588, 77] on button "Imprimir" at bounding box center [579, 75] width 41 height 20
click at [566, 113] on button "IMPRESSORA" at bounding box center [557, 115] width 88 height 20
click at [588, 473] on button "Mover para preparo" at bounding box center [558, 479] width 92 height 24
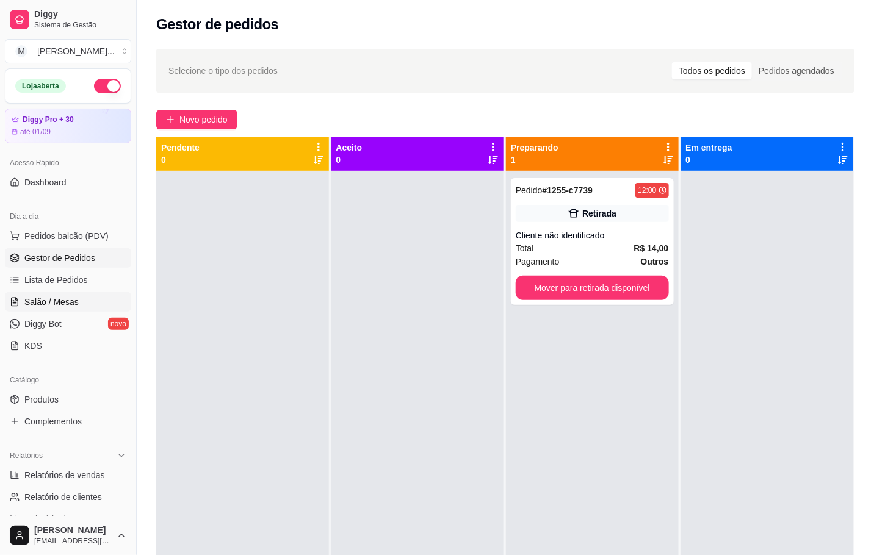
click at [59, 304] on span "Salão / Mesas" at bounding box center [51, 302] width 54 height 12
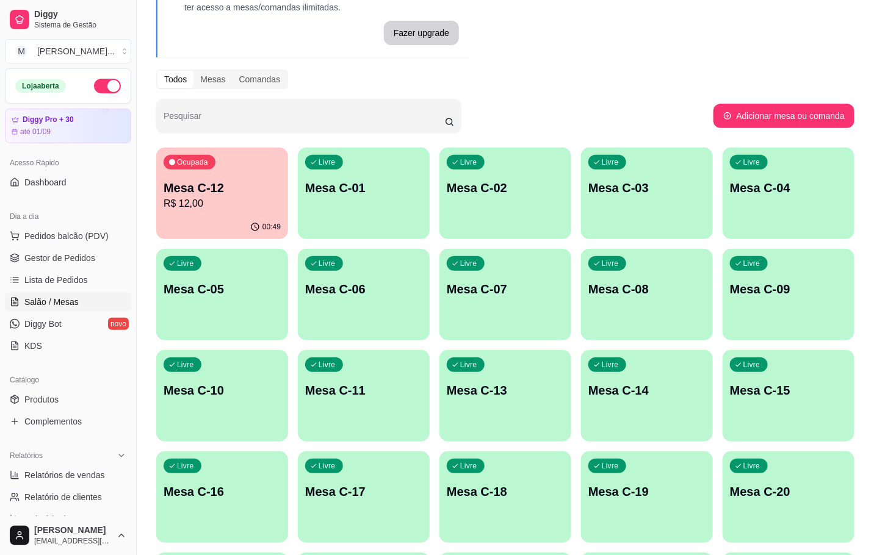
scroll to position [183, 0]
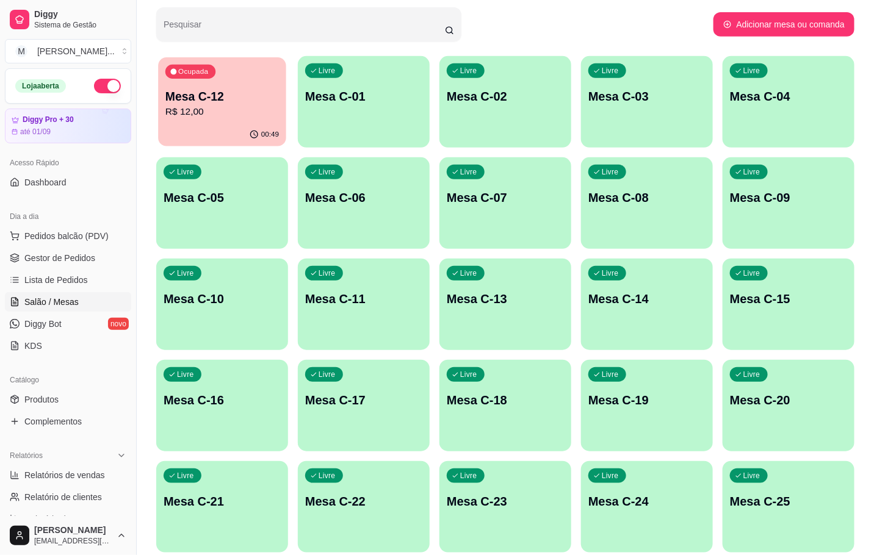
click at [245, 114] on p "R$ 12,00" at bounding box center [221, 112] width 113 height 14
click at [228, 129] on div "00:52" at bounding box center [222, 136] width 132 height 24
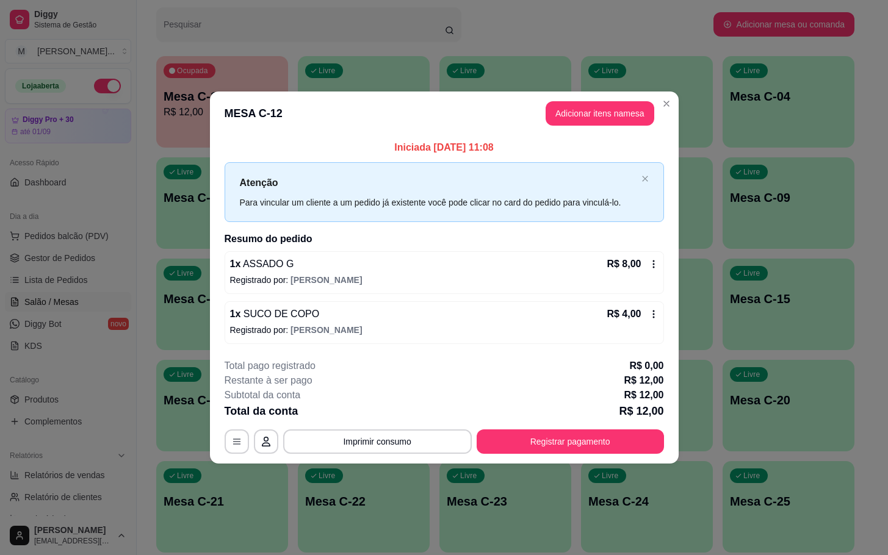
click at [583, 115] on button "Adicionar itens na mesa" at bounding box center [600, 113] width 109 height 24
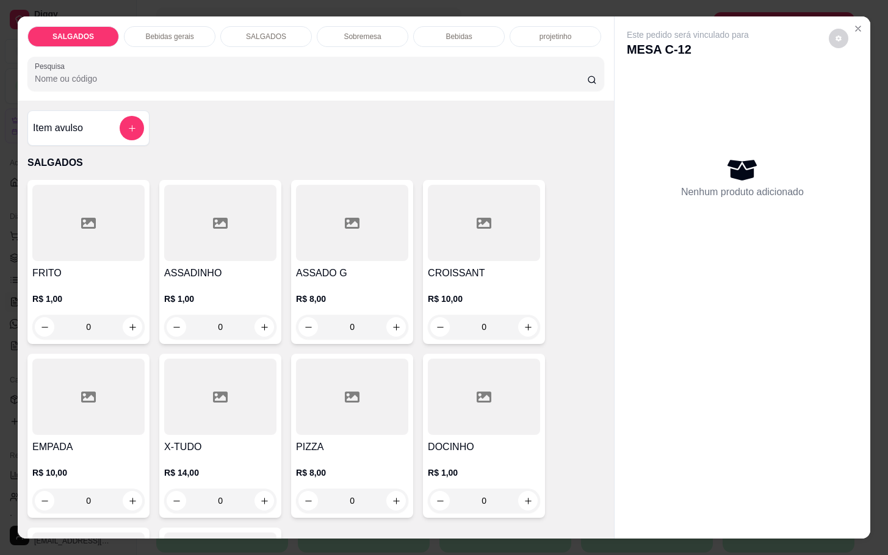
click at [96, 433] on div "EMPADA R$ 10,00 0" at bounding box center [88, 436] width 122 height 164
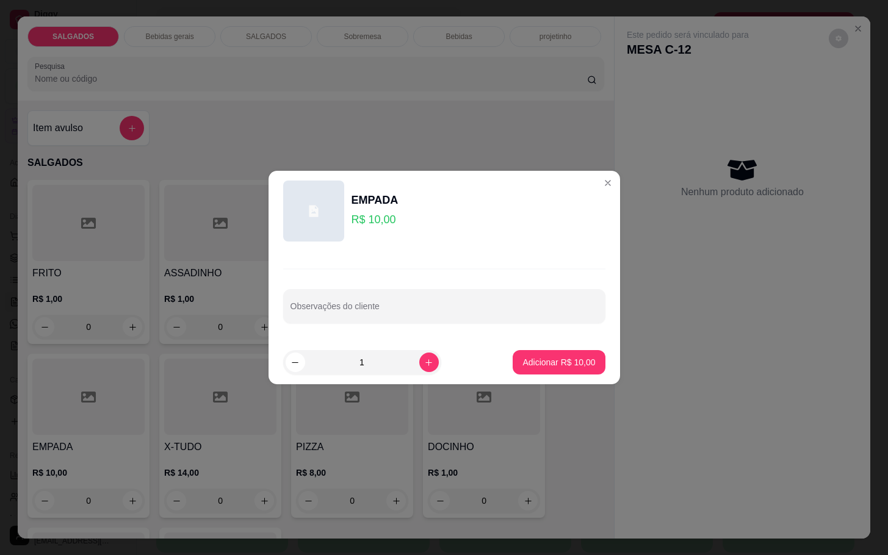
click at [589, 378] on footer "1 Adicionar R$ 10,00" at bounding box center [443, 362] width 351 height 44
click at [585, 358] on button "Adicionar R$ 10,00" at bounding box center [559, 362] width 92 height 24
type input "1"
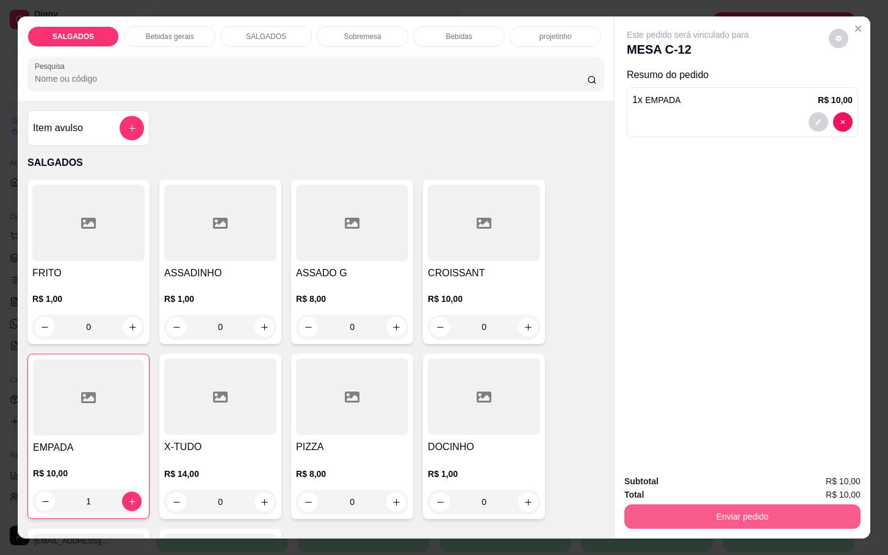
click at [676, 505] on button "Enviar pedido" at bounding box center [742, 517] width 236 height 24
click at [681, 491] on button "Não registrar e enviar pedido" at bounding box center [699, 480] width 127 height 23
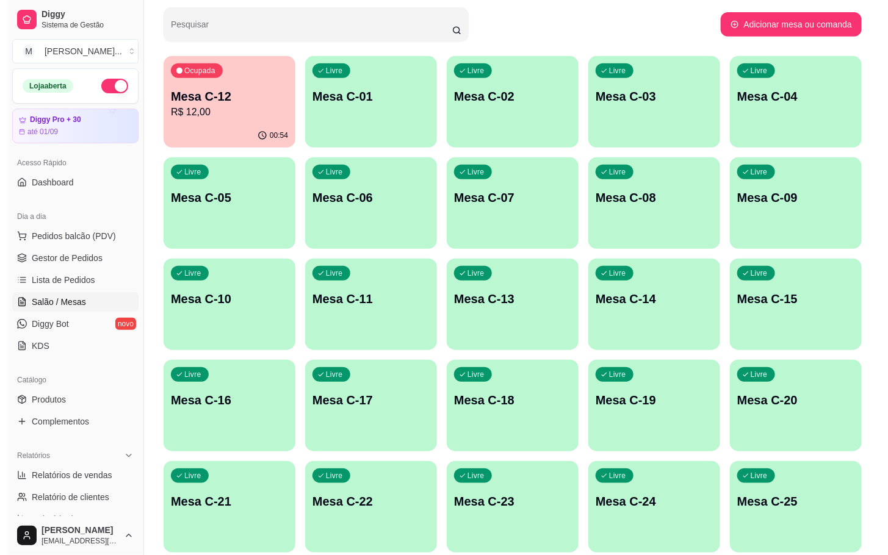
scroll to position [331, 0]
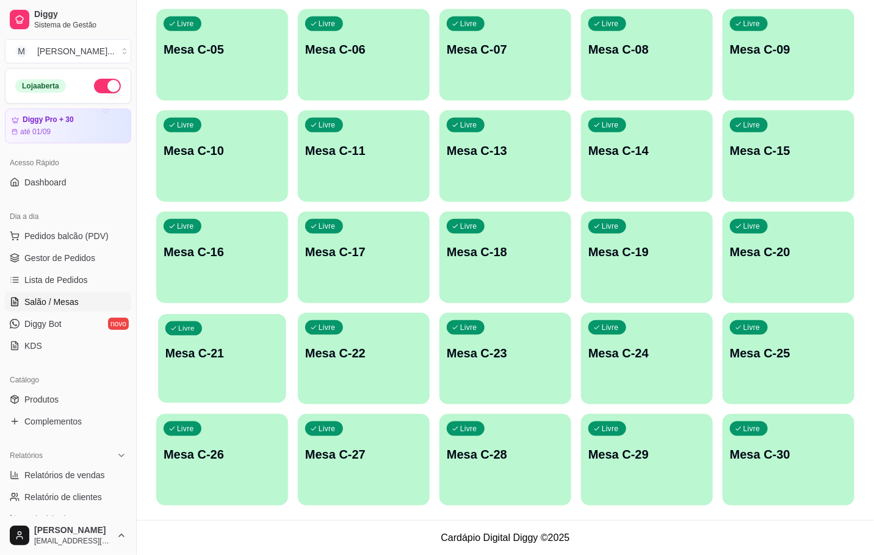
click at [253, 355] on p "Mesa C-21" at bounding box center [221, 353] width 113 height 16
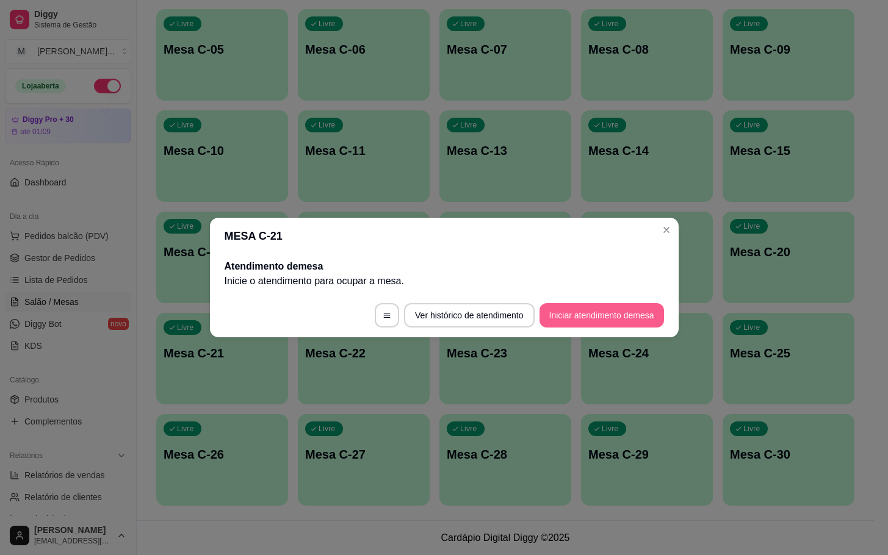
click at [591, 325] on button "Iniciar atendimento de mesa" at bounding box center [601, 315] width 124 height 24
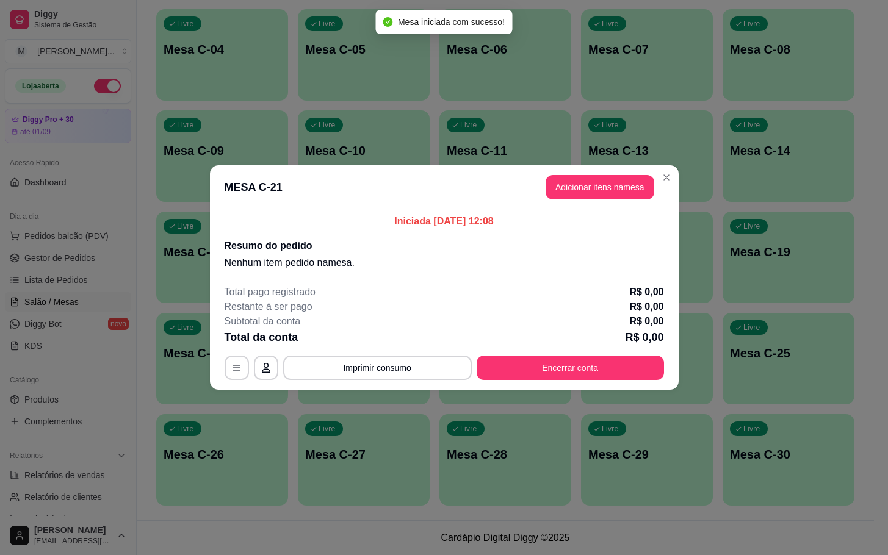
click at [604, 206] on header "MESA C-21 Adicionar itens na mesa" at bounding box center [444, 187] width 469 height 44
click at [608, 196] on button "Adicionar itens na mesa" at bounding box center [600, 187] width 109 height 24
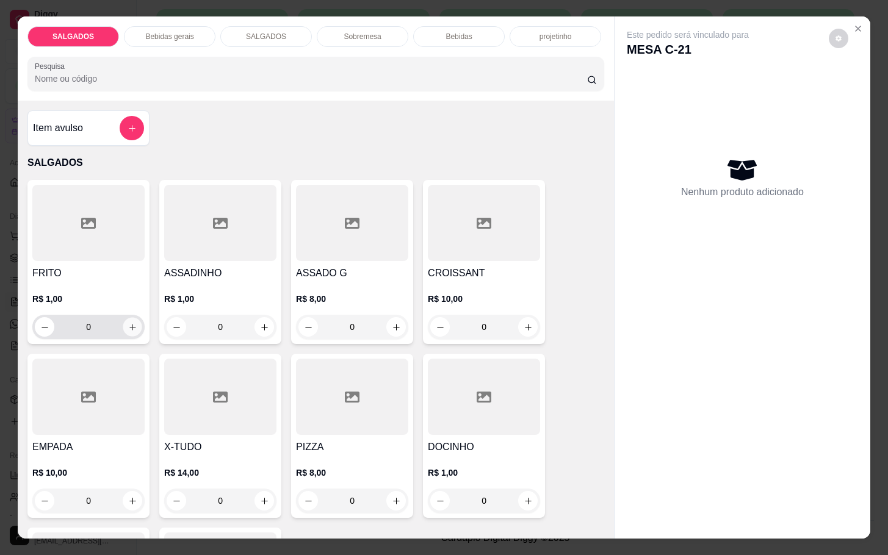
click at [129, 323] on icon "increase-product-quantity" at bounding box center [132, 327] width 9 height 9
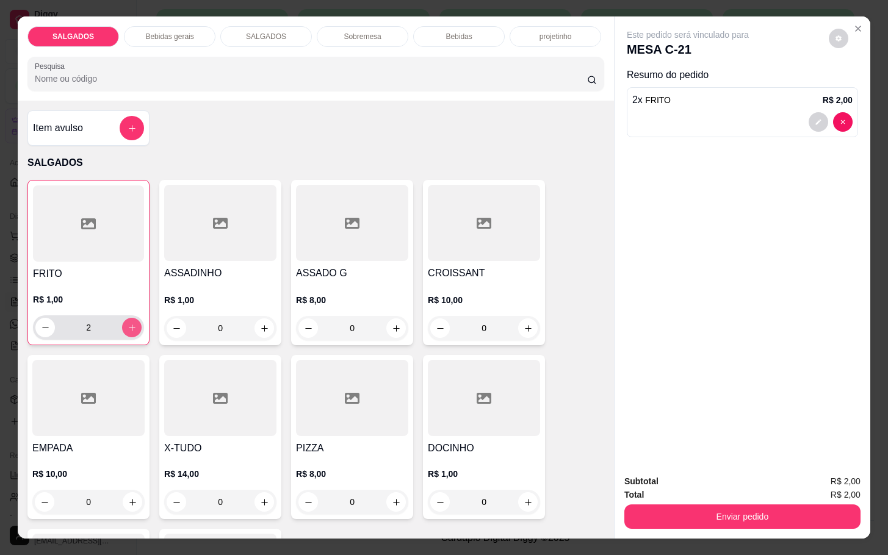
click at [129, 323] on icon "increase-product-quantity" at bounding box center [132, 327] width 9 height 9
type input "5"
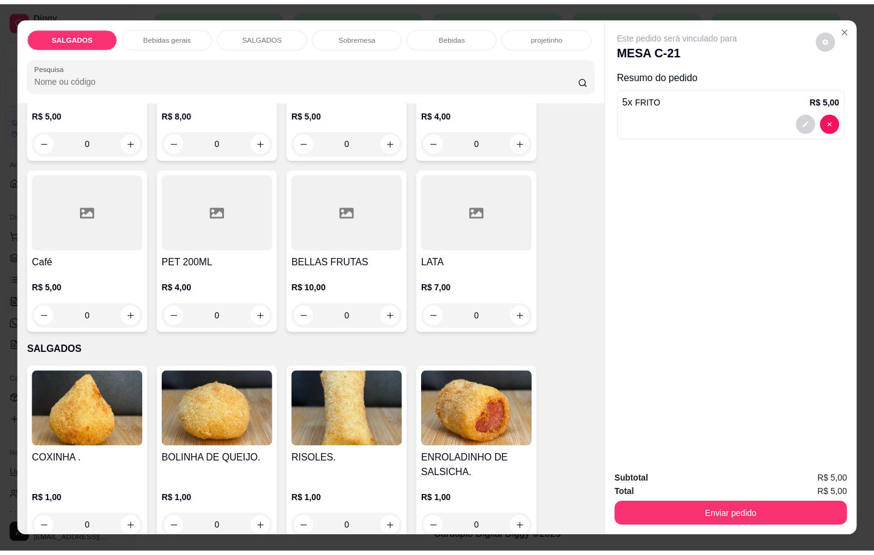
scroll to position [641, 0]
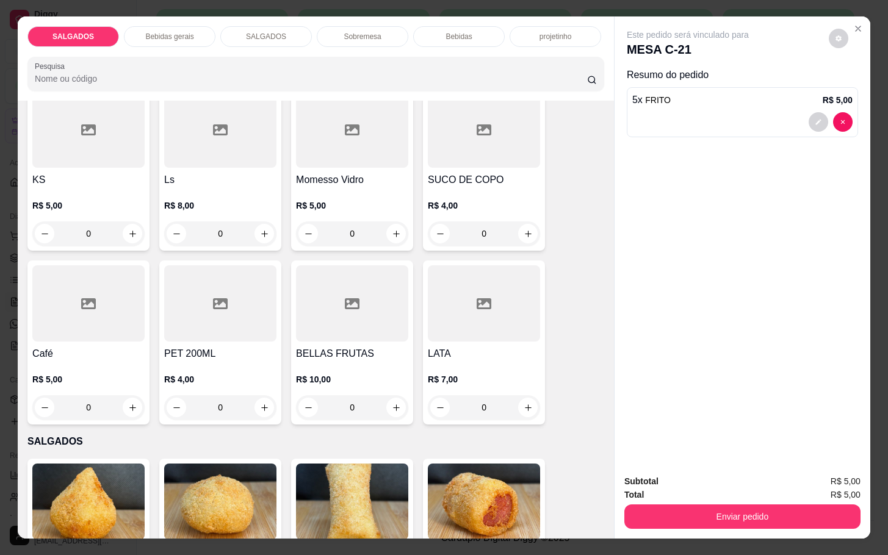
click at [87, 315] on div at bounding box center [88, 303] width 112 height 76
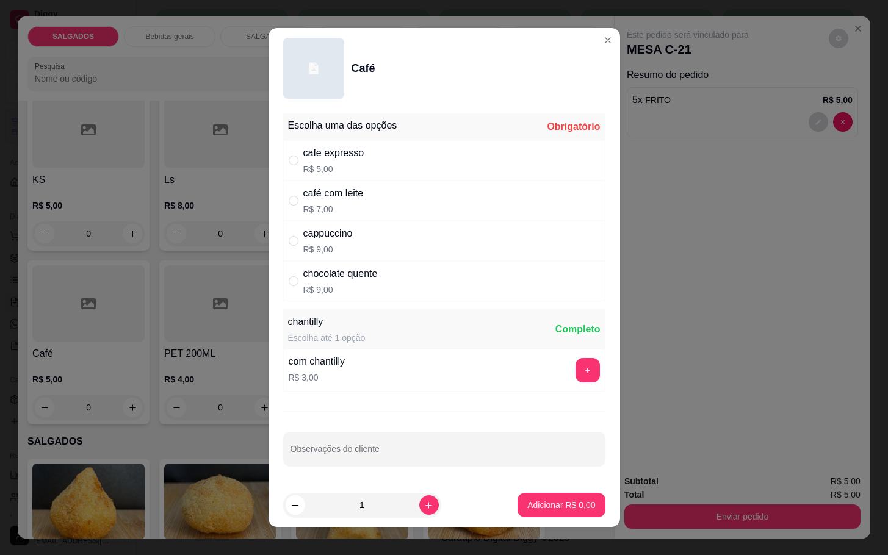
click at [350, 165] on p "R$ 5,00" at bounding box center [333, 169] width 61 height 12
radio input "true"
click at [528, 503] on p "Adicionar R$ 5,00" at bounding box center [561, 505] width 66 height 12
type input "1"
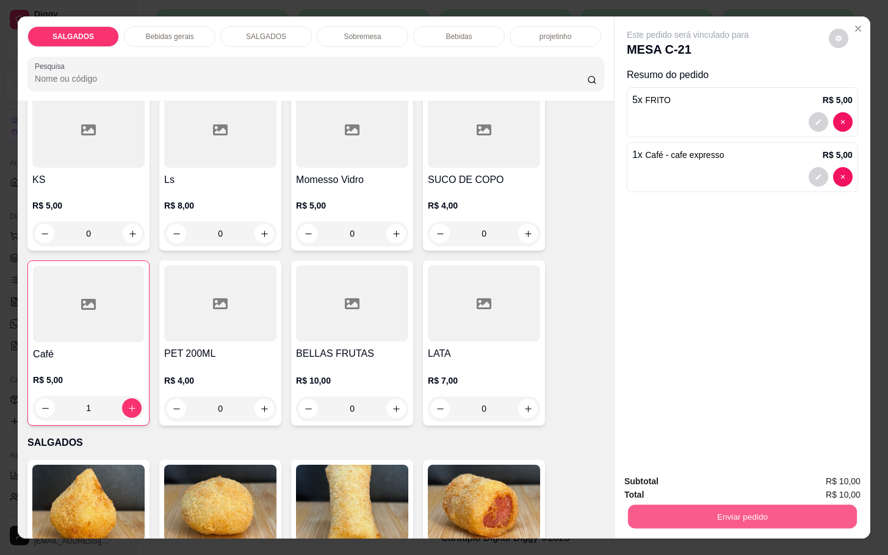
click at [707, 511] on button "Enviar pedido" at bounding box center [742, 517] width 229 height 24
click at [714, 482] on button "Não registrar e enviar pedido" at bounding box center [699, 480] width 127 height 23
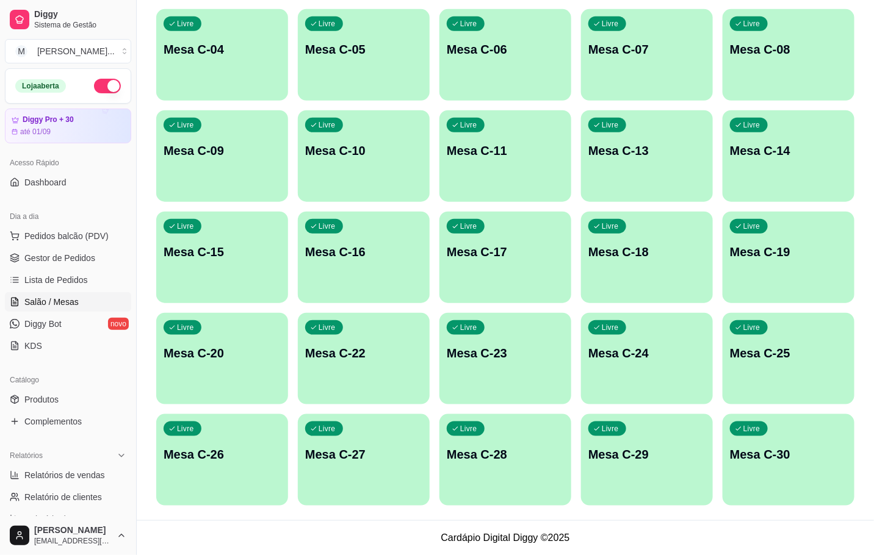
scroll to position [0, 0]
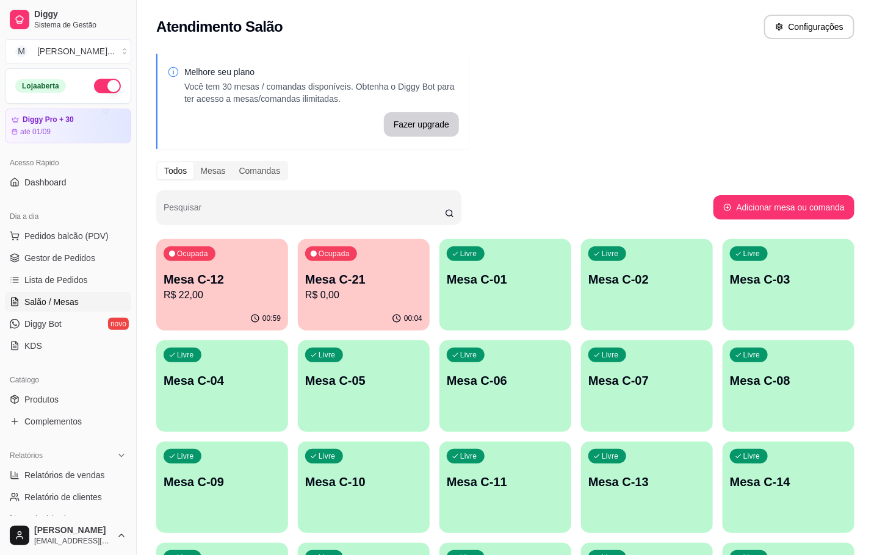
click at [203, 279] on p "Mesa C-12" at bounding box center [222, 279] width 117 height 17
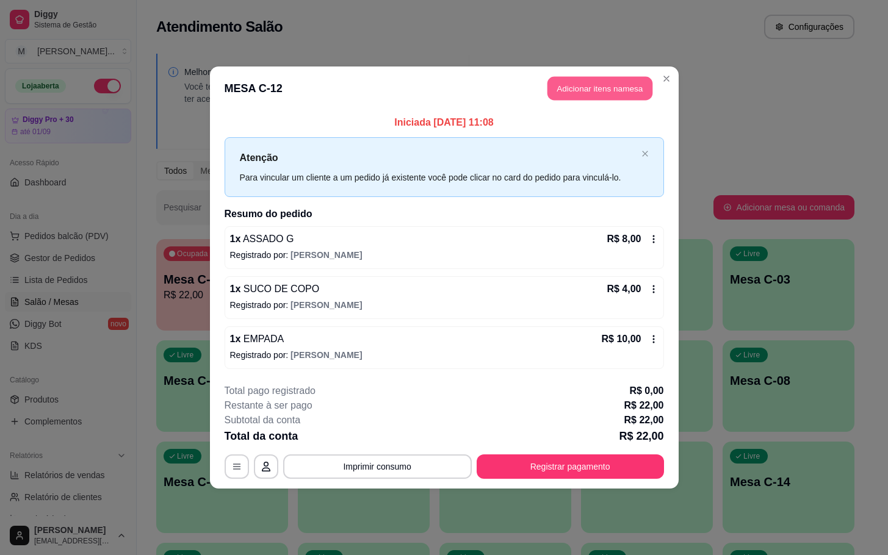
click at [612, 79] on button "Adicionar itens na mesa" at bounding box center [599, 89] width 105 height 24
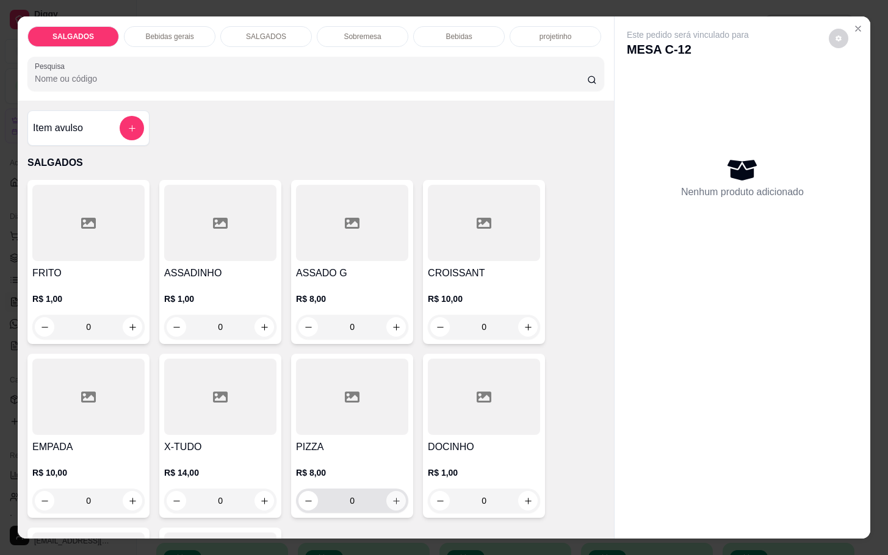
click at [392, 497] on icon "increase-product-quantity" at bounding box center [396, 501] width 9 height 9
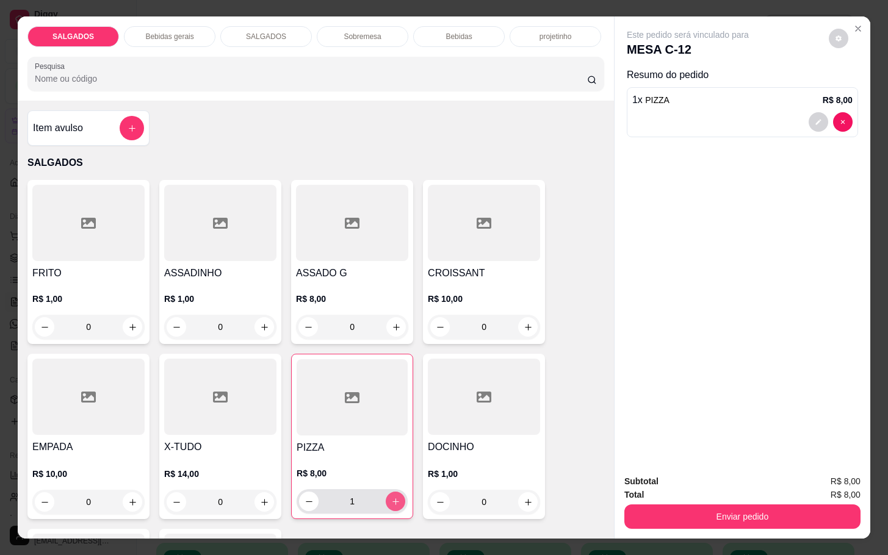
click at [391, 492] on button "increase-product-quantity" at bounding box center [396, 502] width 20 height 20
type input "2"
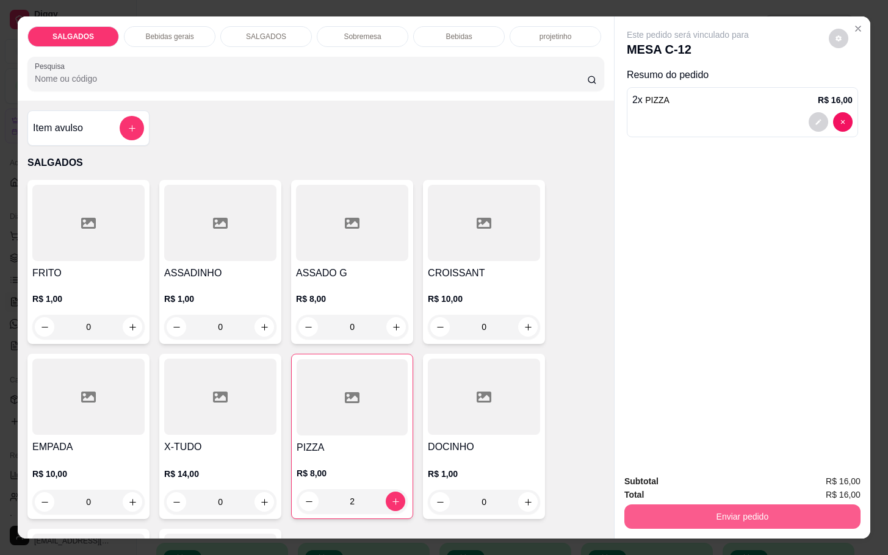
click at [638, 508] on button "Enviar pedido" at bounding box center [742, 517] width 236 height 24
click at [648, 485] on button "Não registrar e enviar pedido" at bounding box center [699, 480] width 127 height 23
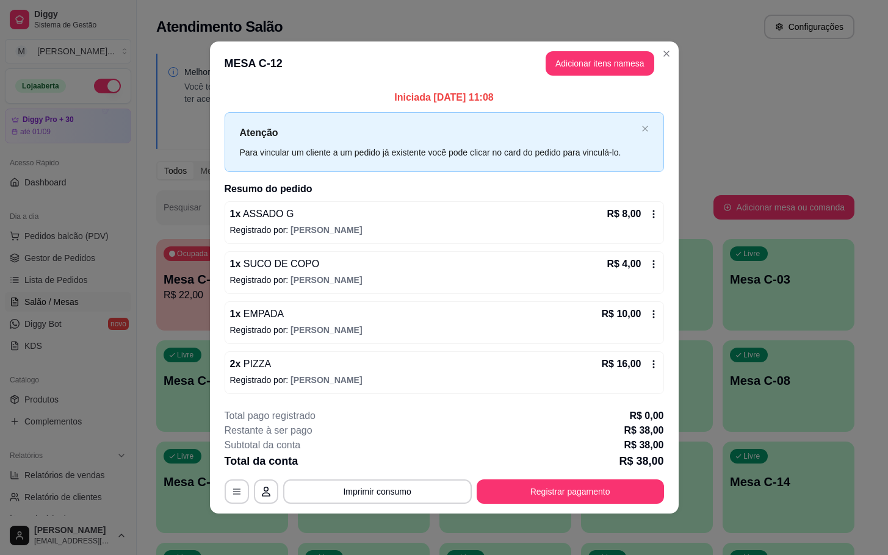
click at [652, 209] on icon at bounding box center [654, 214] width 10 height 10
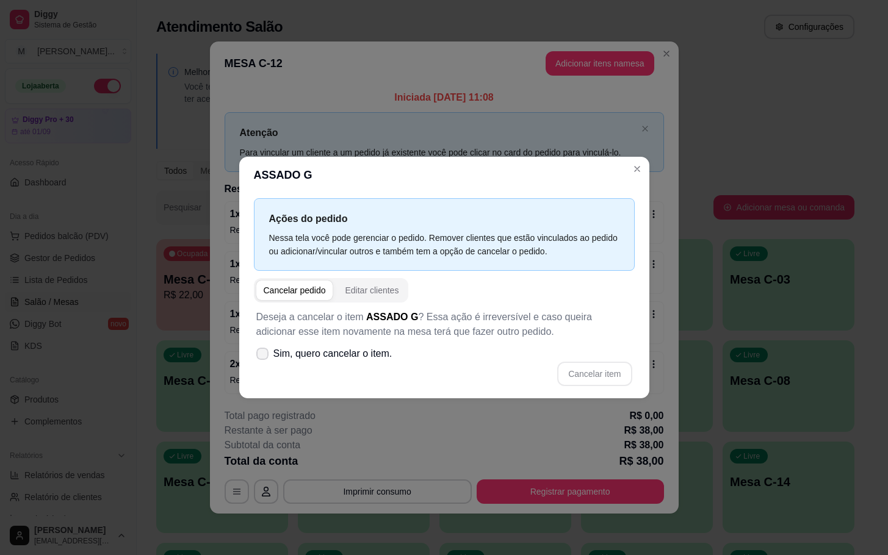
click at [330, 348] on span "Sim, quero cancelar o item." at bounding box center [332, 354] width 119 height 15
click at [264, 356] on input "Sim, quero cancelar o item." at bounding box center [260, 360] width 8 height 8
checkbox input "true"
click at [584, 365] on button "Cancelar item" at bounding box center [594, 374] width 73 height 24
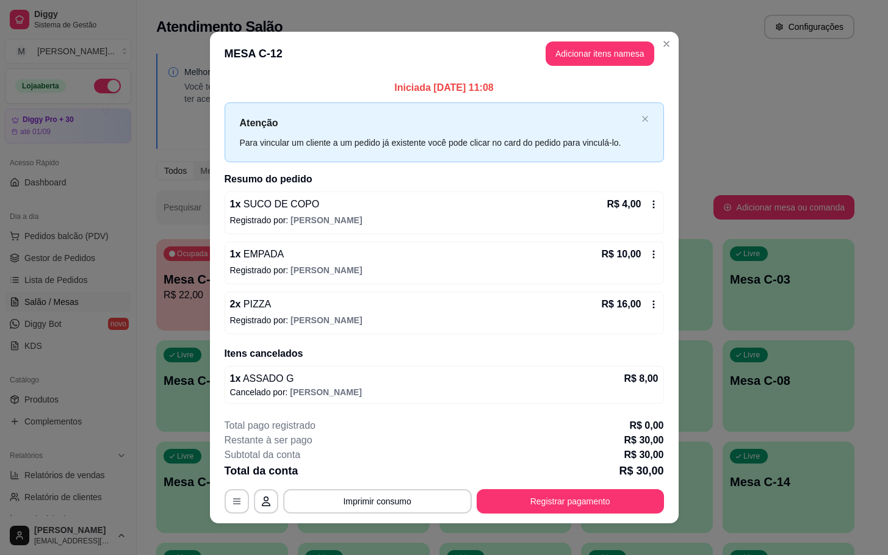
click at [649, 251] on icon at bounding box center [654, 255] width 10 height 10
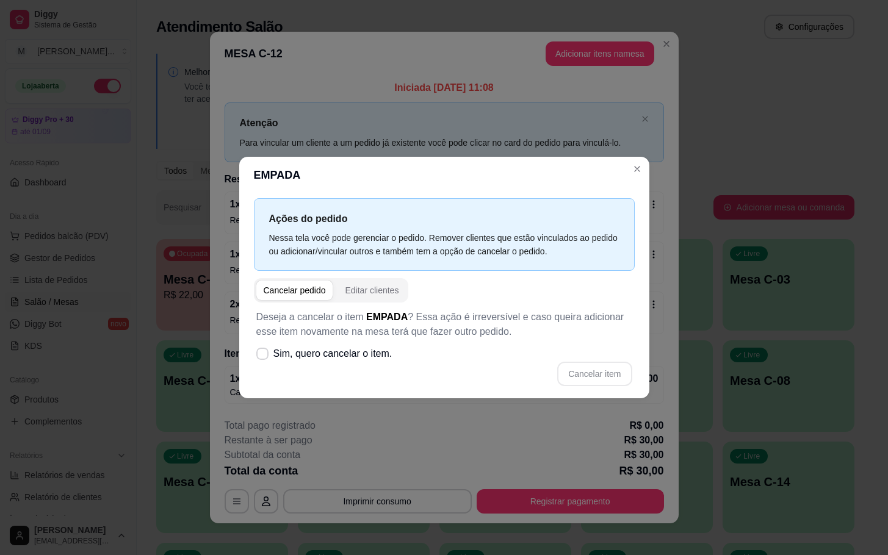
click at [330, 368] on div "Cancelar item" at bounding box center [444, 374] width 376 height 24
click at [330, 359] on span "Sim, quero cancelar o item." at bounding box center [332, 354] width 119 height 15
click at [264, 359] on input "Sim, quero cancelar o item." at bounding box center [260, 360] width 8 height 8
checkbox input "true"
click at [604, 373] on button "Cancelar item" at bounding box center [594, 374] width 73 height 24
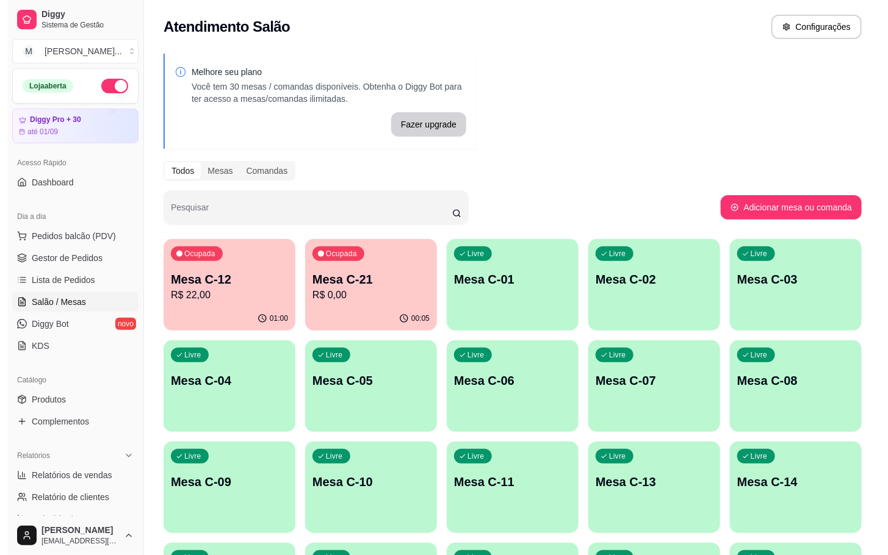
scroll to position [275, 0]
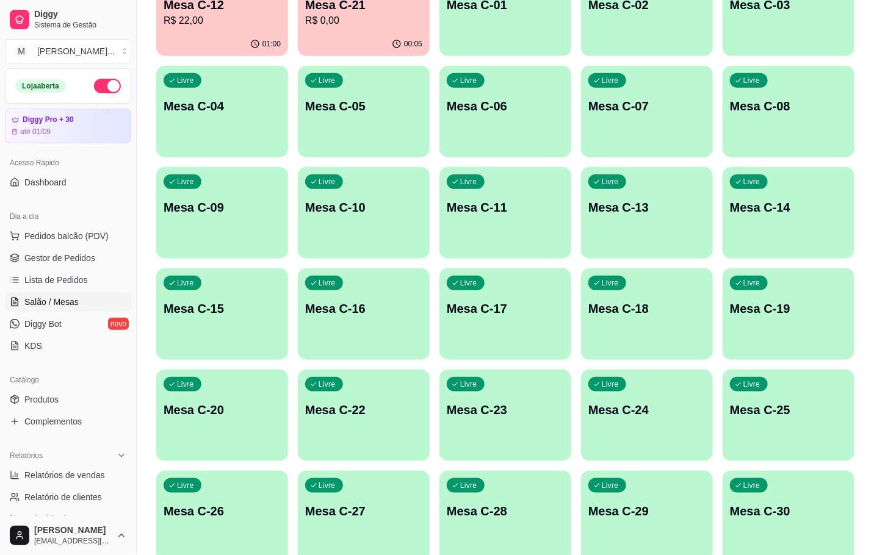
click at [621, 402] on p "Mesa C-24" at bounding box center [646, 410] width 117 height 17
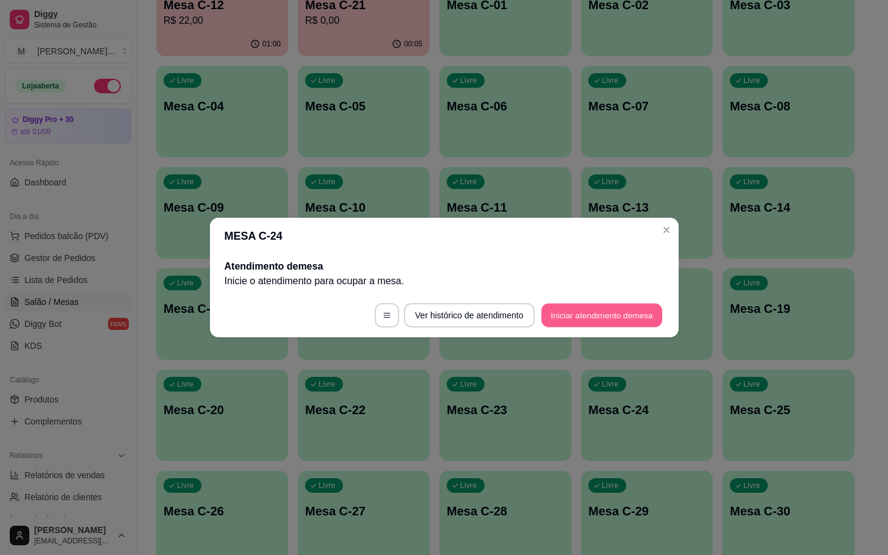
click at [592, 322] on button "Iniciar atendimento de mesa" at bounding box center [601, 316] width 121 height 24
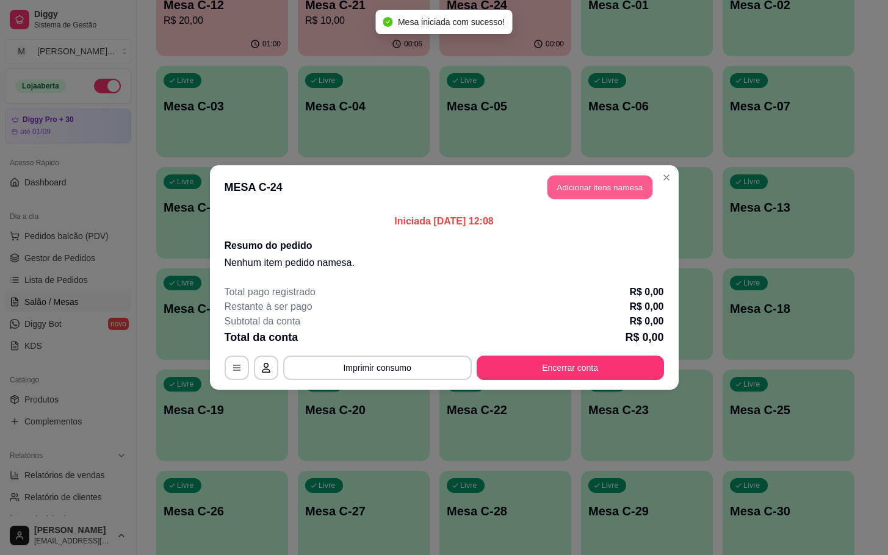
click at [575, 187] on button "Adicionar itens na mesa" at bounding box center [599, 188] width 105 height 24
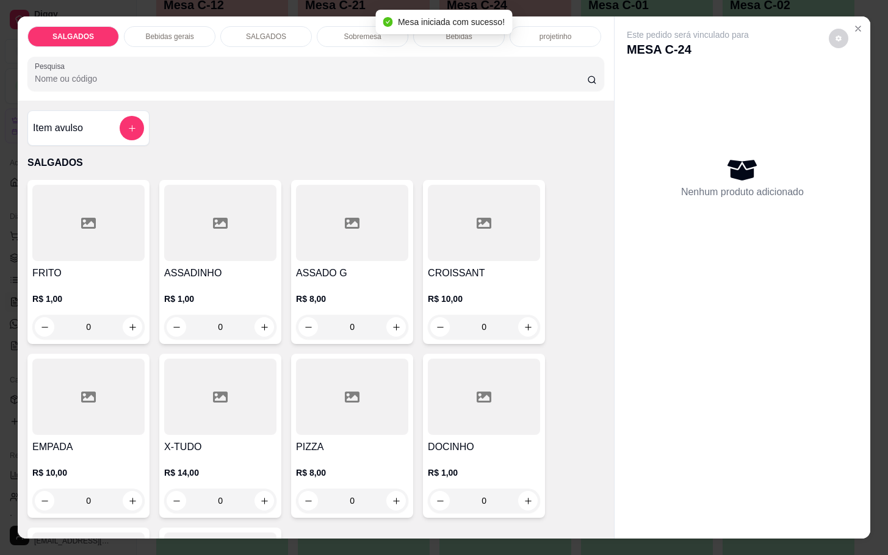
scroll to position [92, 0]
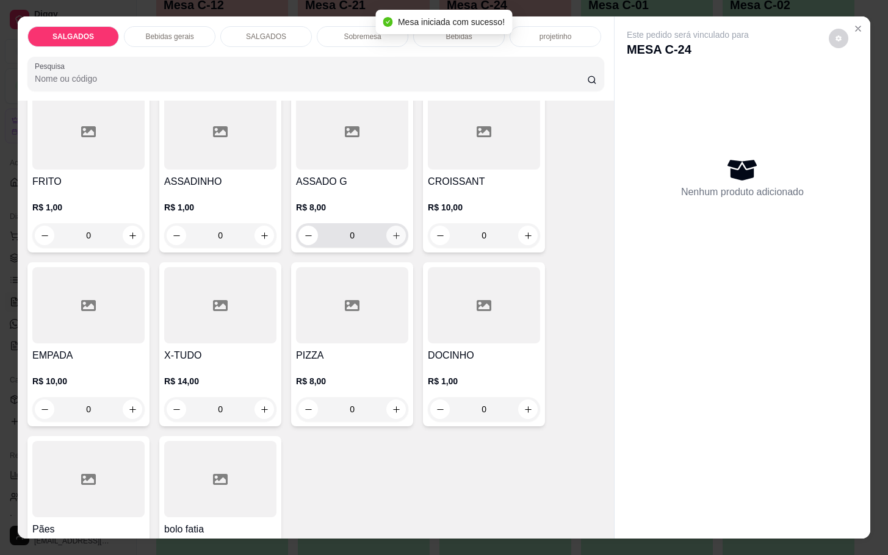
click at [392, 231] on icon "increase-product-quantity" at bounding box center [396, 235] width 9 height 9
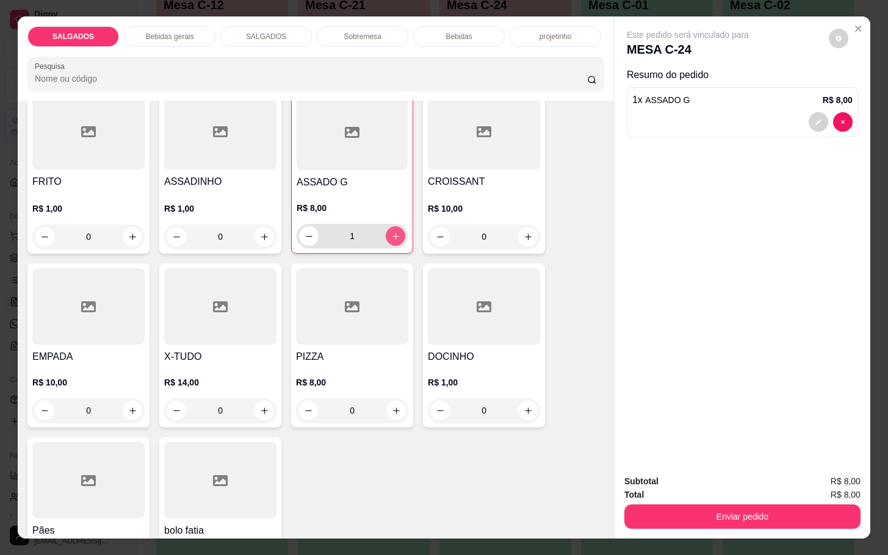
type input "1"
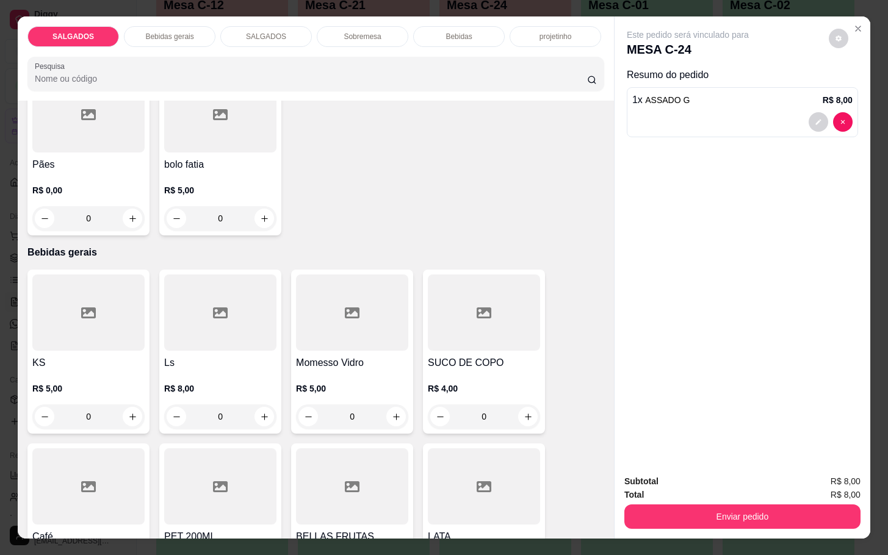
scroll to position [641, 0]
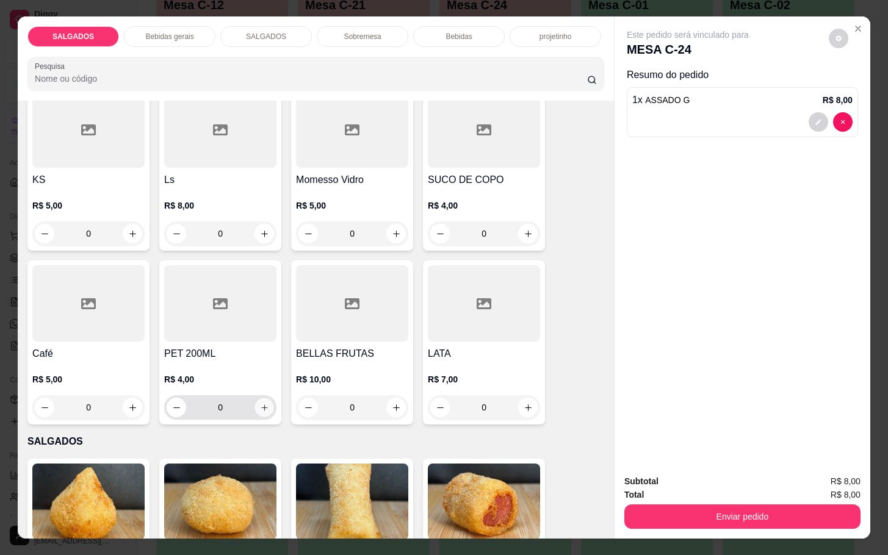
click at [260, 403] on icon "increase-product-quantity" at bounding box center [264, 407] width 9 height 9
type input "1"
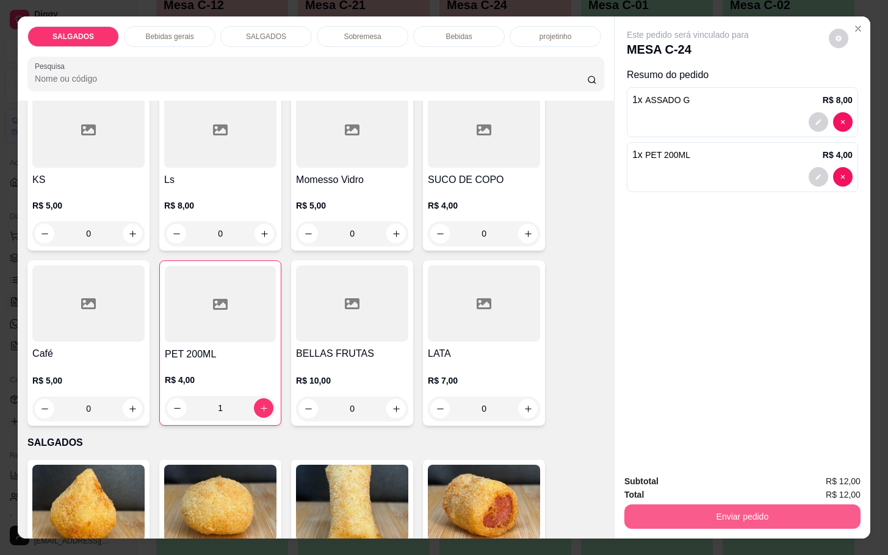
click at [646, 505] on button "Enviar pedido" at bounding box center [742, 517] width 236 height 24
click at [654, 480] on button "Não registrar e enviar pedido" at bounding box center [699, 480] width 127 height 23
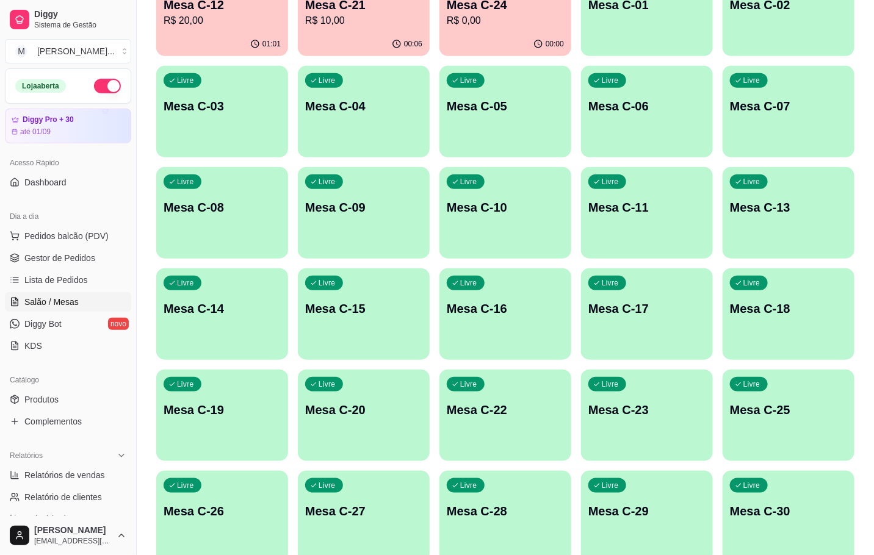
click at [298, 35] on div "Ocupada Mesa C-12 R$ 20,00 01:01 Ocupada Mesa C-21 R$ 10,00 00:06 Ocupada Mesa …" at bounding box center [505, 264] width 698 height 598
click at [201, 48] on div "01:01" at bounding box center [222, 43] width 128 height 23
click at [674, 48] on div "button" at bounding box center [647, 48] width 132 height 15
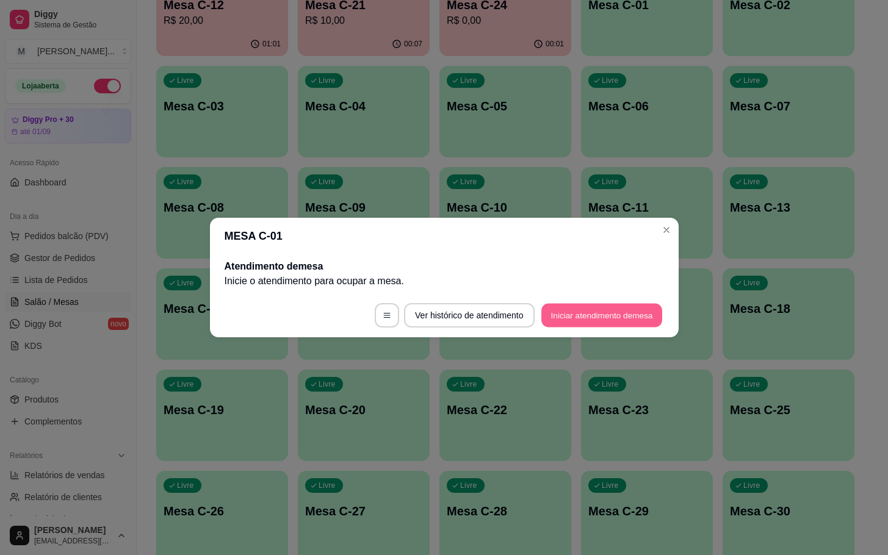
click at [626, 320] on button "Iniciar atendimento de mesa" at bounding box center [601, 316] width 121 height 24
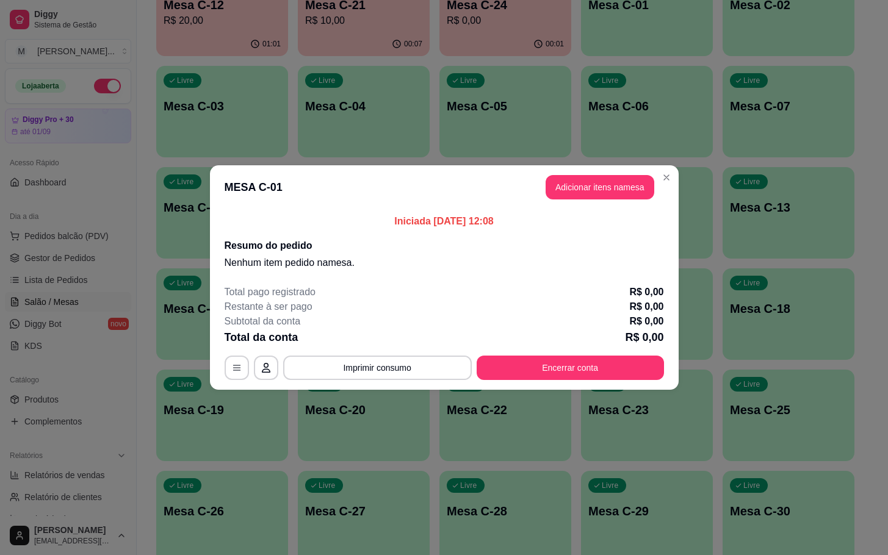
click at [627, 184] on button "Adicionar itens na mesa" at bounding box center [600, 187] width 109 height 24
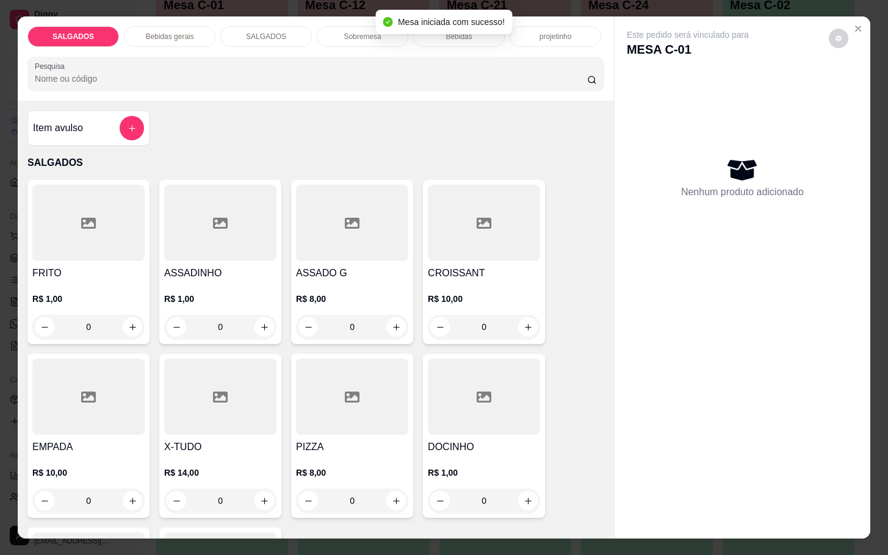
click at [356, 266] on h4 "ASSADO G" at bounding box center [352, 273] width 112 height 15
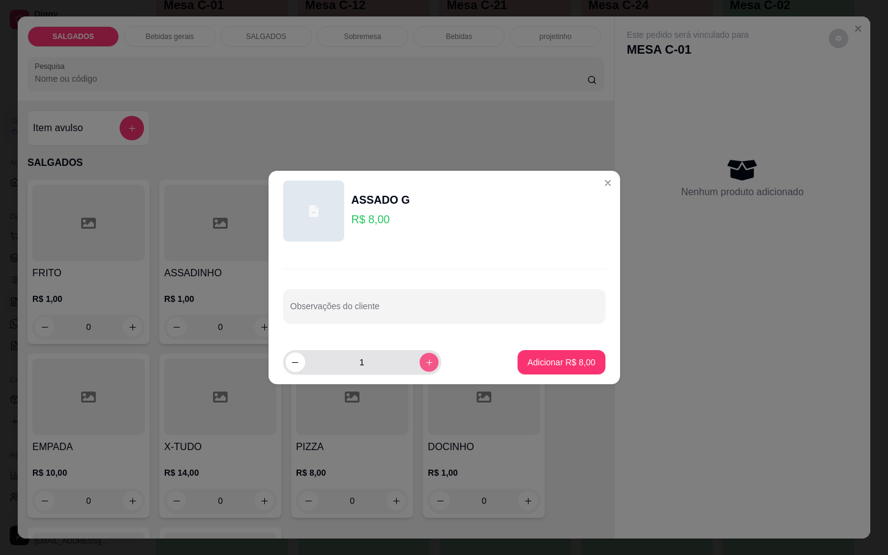
click at [424, 364] on icon "increase-product-quantity" at bounding box center [428, 362] width 9 height 9
click at [423, 361] on button "increase-product-quantity" at bounding box center [428, 362] width 19 height 19
type input "3"
click at [498, 365] on footer "3 Adicionar R$ 24,00" at bounding box center [443, 362] width 351 height 44
click at [500, 372] on footer "3 Adicionar R$ 24,00" at bounding box center [443, 362] width 351 height 44
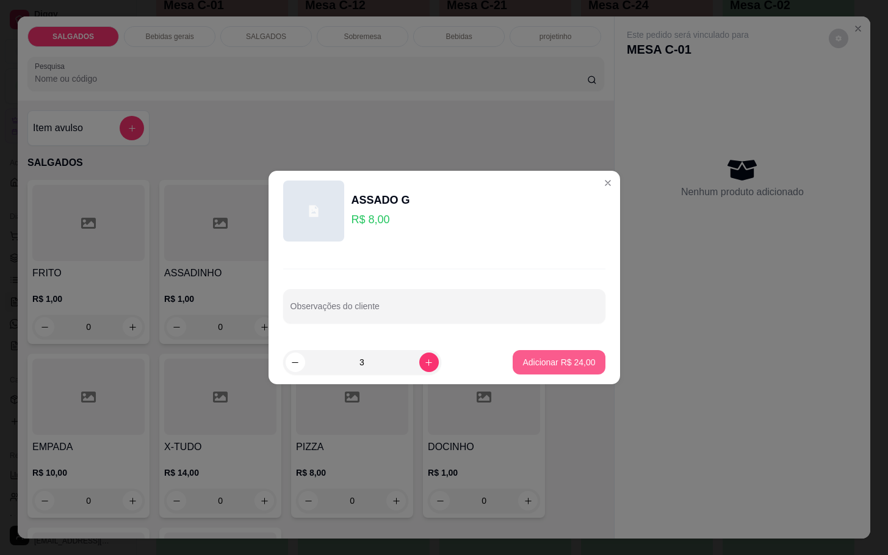
click at [525, 362] on p "Adicionar R$ 24,00" at bounding box center [558, 362] width 73 height 12
type input "3"
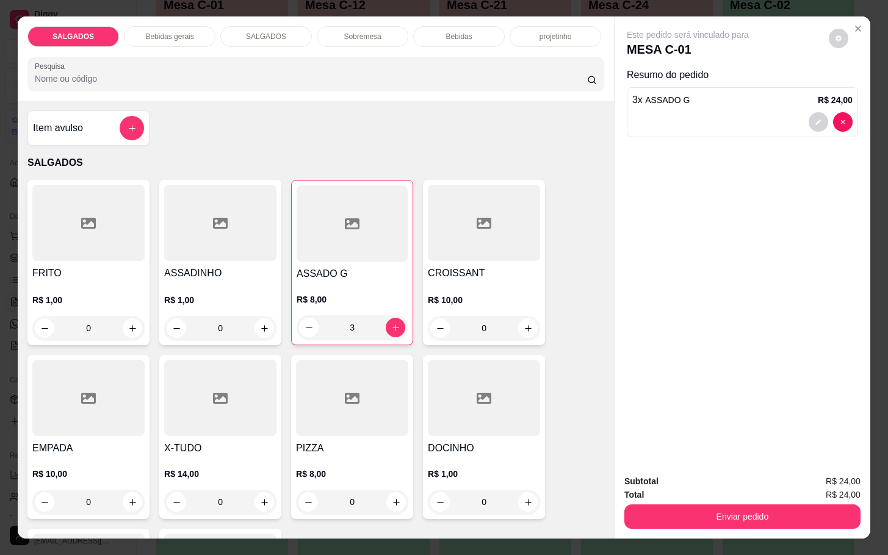
click at [187, 26] on div "Bebidas gerais" at bounding box center [170, 36] width 92 height 21
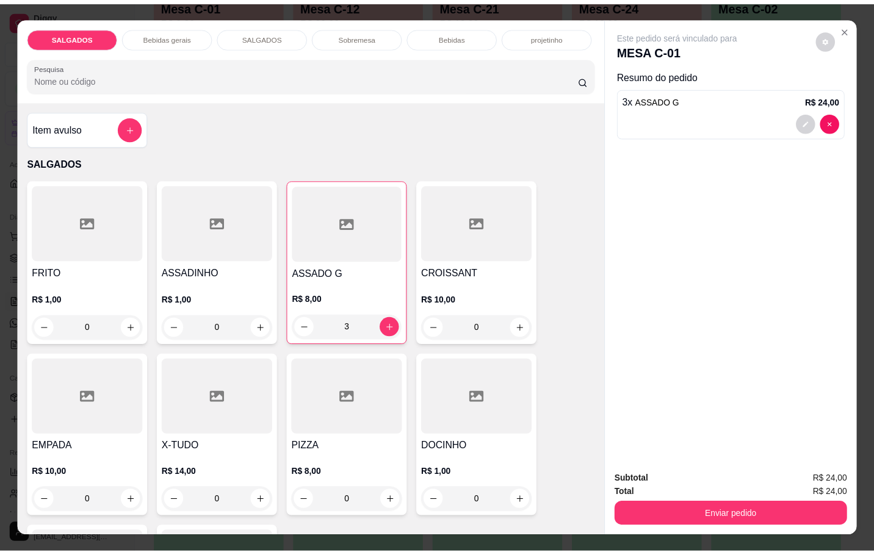
scroll to position [29, 0]
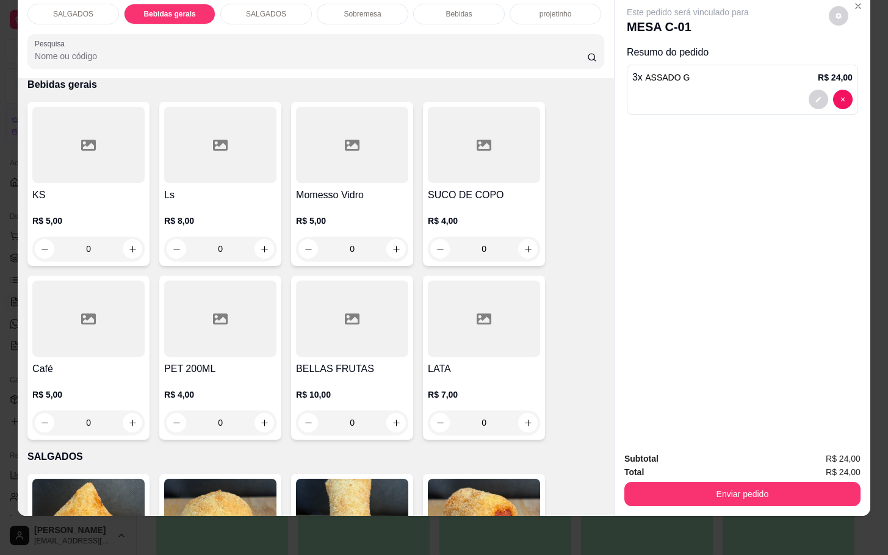
click at [471, 189] on div "SUCO DE COPO R$ 4,00 0" at bounding box center [484, 184] width 122 height 164
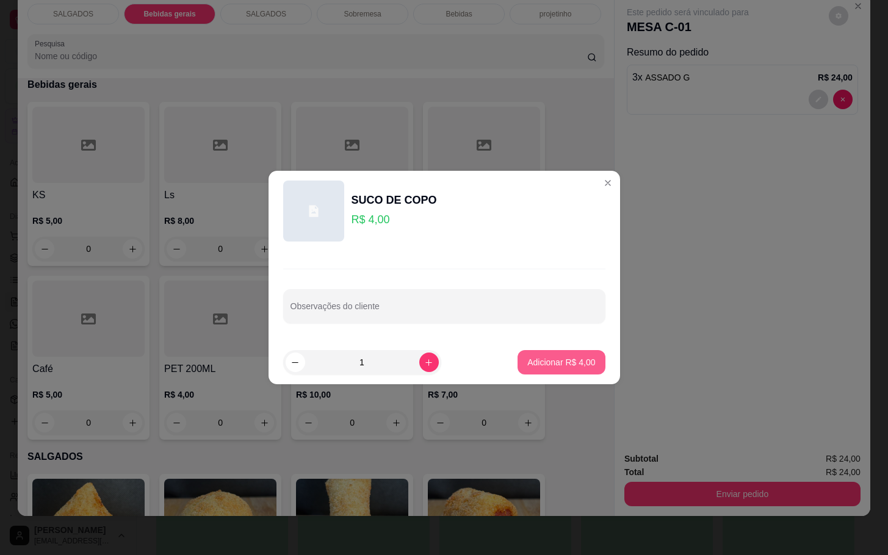
click at [537, 368] on p "Adicionar R$ 4,00" at bounding box center [561, 362] width 68 height 12
type input "1"
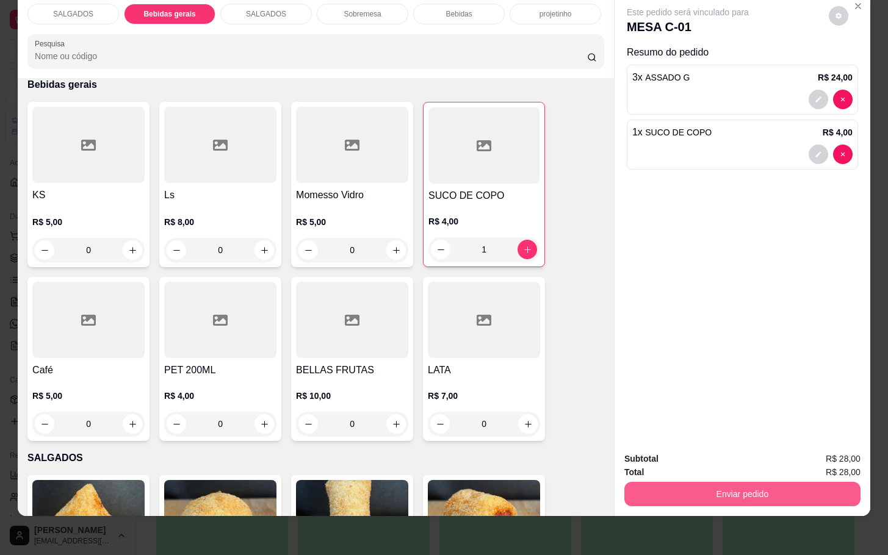
click at [685, 499] on div "Subtotal R$ 28,00 Total R$ 28,00 Enviar pedido" at bounding box center [742, 479] width 256 height 74
click at [683, 491] on button "Enviar pedido" at bounding box center [742, 494] width 229 height 24
click at [693, 453] on button "Não registrar e enviar pedido" at bounding box center [699, 450] width 127 height 23
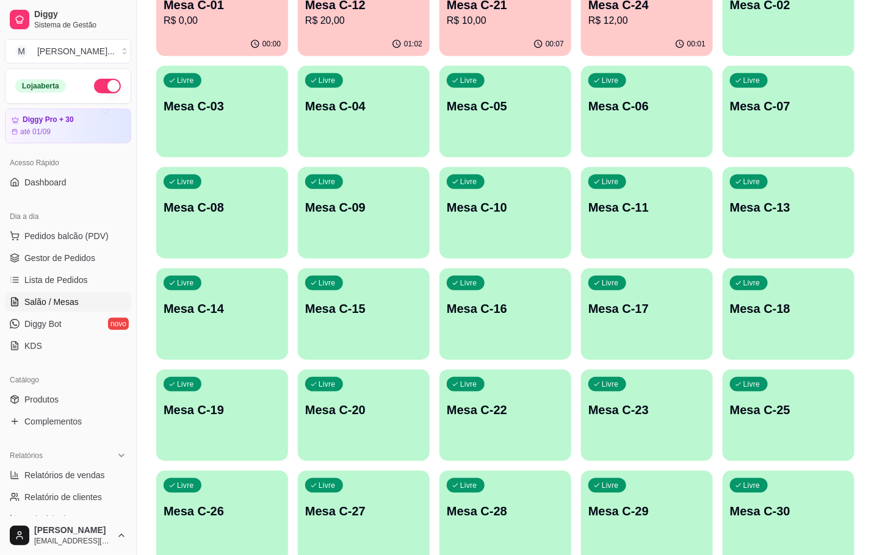
scroll to position [0, 0]
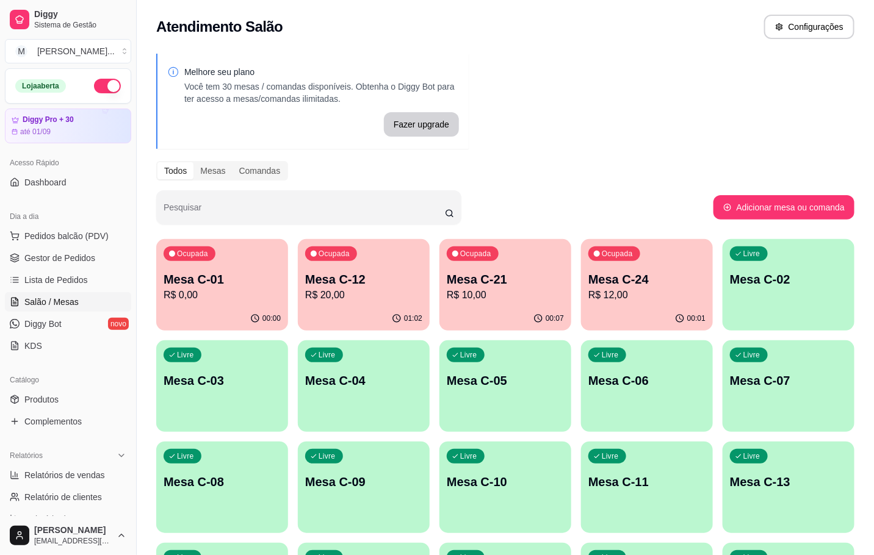
click at [357, 281] on p "Mesa C-12" at bounding box center [363, 279] width 117 height 17
click at [489, 297] on p "R$ 10,00" at bounding box center [505, 295] width 117 height 15
click at [235, 286] on p "Mesa C-01" at bounding box center [222, 279] width 117 height 17
click at [650, 306] on div "Ocupada Mesa C-24 R$ 12,00" at bounding box center [647, 273] width 128 height 66
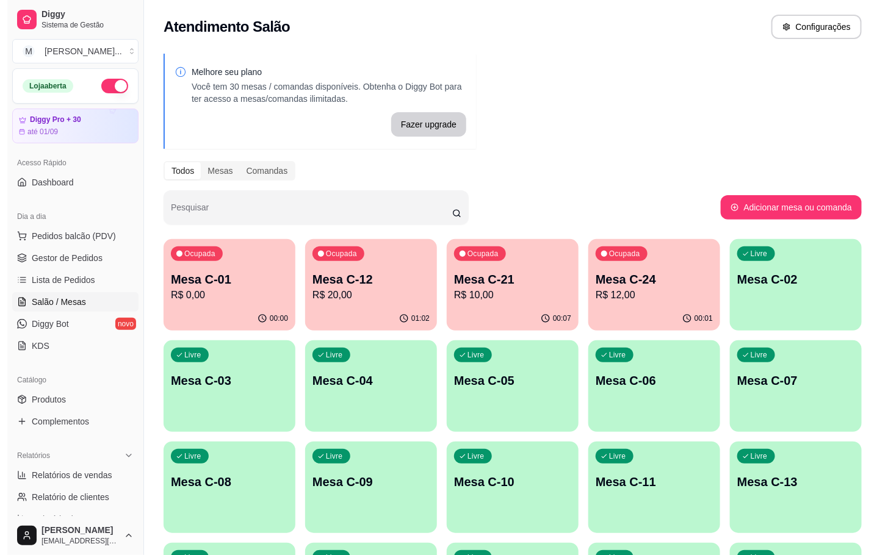
scroll to position [92, 0]
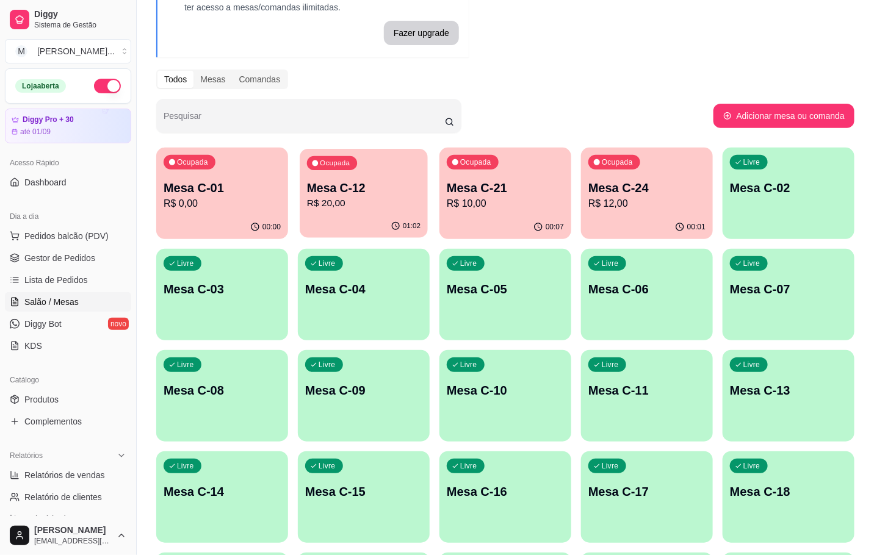
click at [341, 202] on p "R$ 20,00" at bounding box center [363, 203] width 113 height 14
click at [507, 200] on p "R$ 10,00" at bounding box center [505, 203] width 117 height 15
click at [593, 211] on div "Ocupada Mesa C-24 R$ 12,00" at bounding box center [647, 182] width 132 height 68
click at [775, 181] on p "Mesa C-02" at bounding box center [788, 187] width 117 height 17
click at [373, 491] on p "Mesa C-15" at bounding box center [363, 491] width 117 height 17
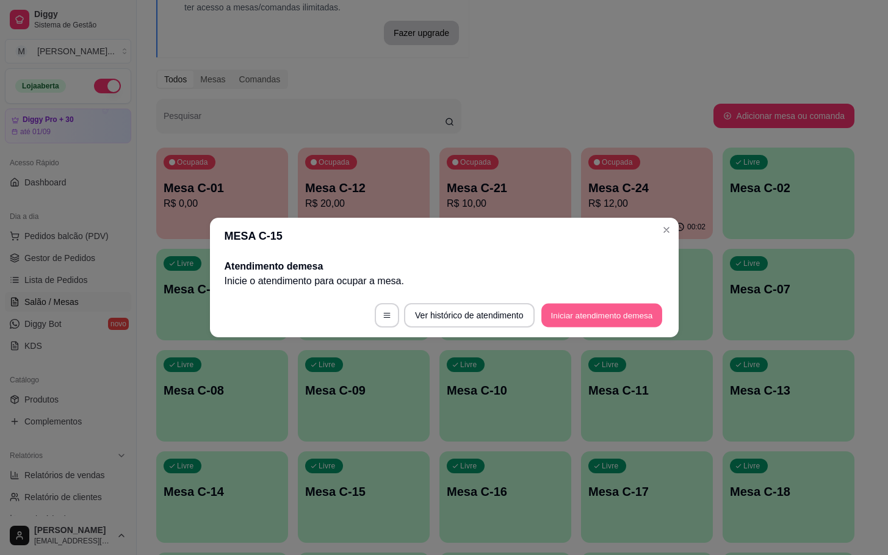
click at [615, 315] on button "Iniciar atendimento de mesa" at bounding box center [601, 316] width 121 height 24
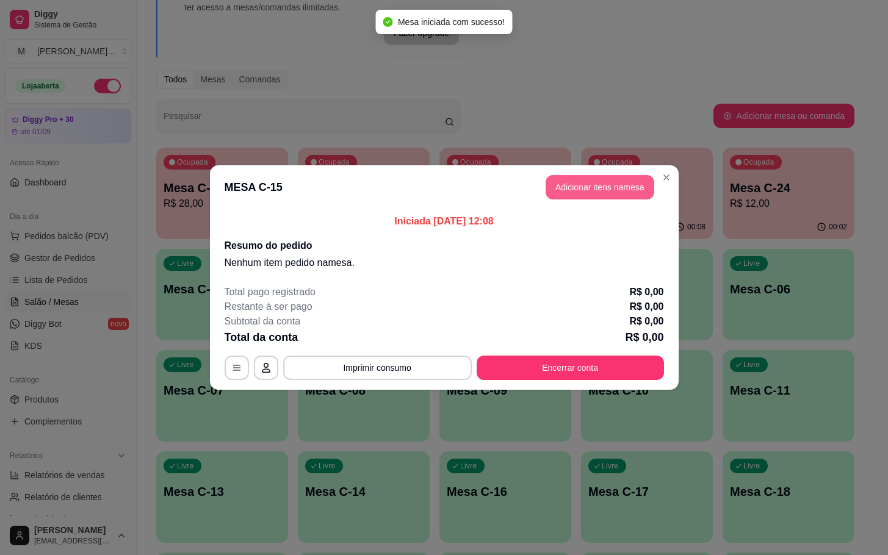
click at [627, 198] on button "Adicionar itens na mesa" at bounding box center [600, 187] width 109 height 24
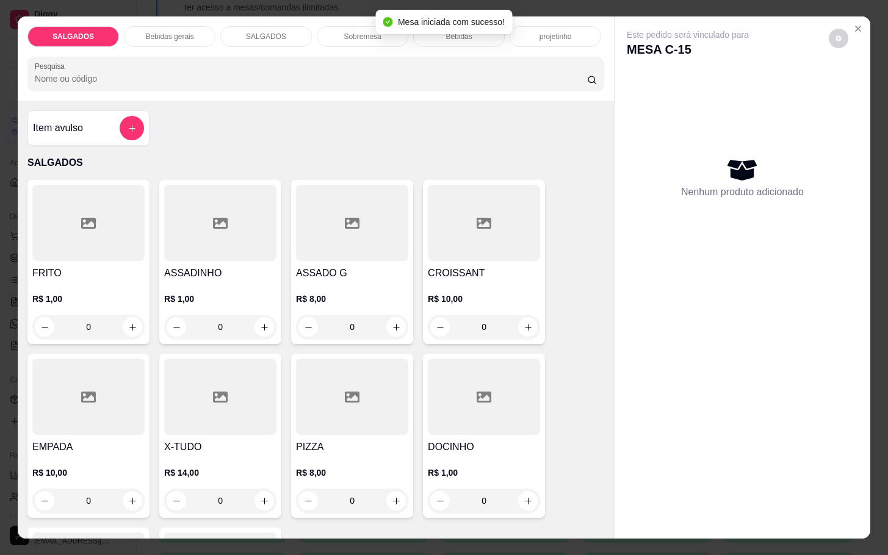
click at [355, 243] on div at bounding box center [352, 223] width 112 height 76
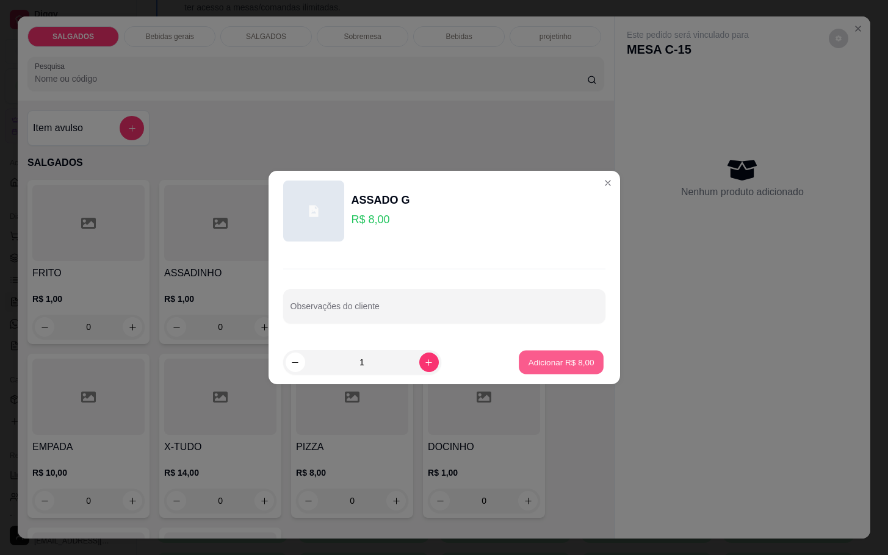
click at [528, 365] on p "Adicionar R$ 8,00" at bounding box center [561, 362] width 66 height 12
type input "1"
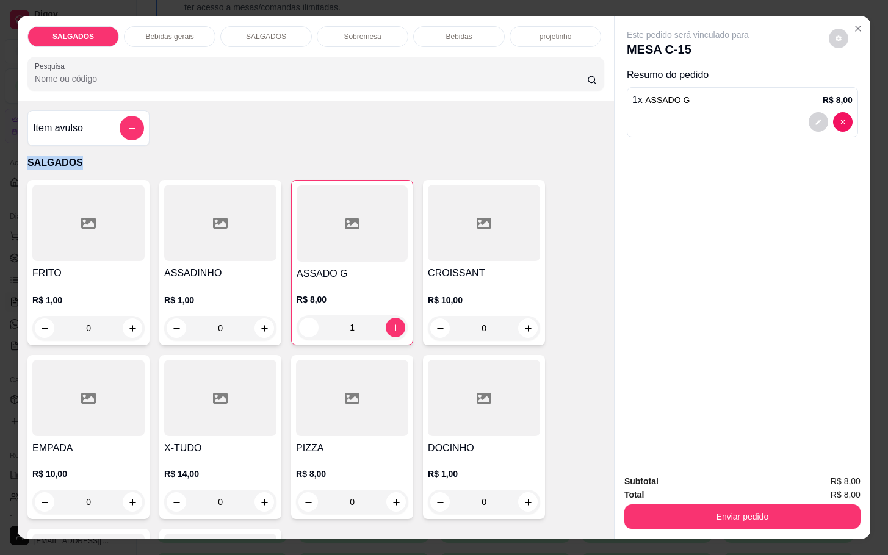
drag, startPoint x: 590, startPoint y: 130, endPoint x: 597, endPoint y: 161, distance: 31.8
click at [599, 161] on div "Item avulso SALGADOS FRITO R$ 1,00 0 ASSADINHO R$ 1,00 0 ASSADO G R$ 8,00 1 CRO…" at bounding box center [316, 320] width 596 height 438
click at [134, 370] on div at bounding box center [88, 398] width 112 height 76
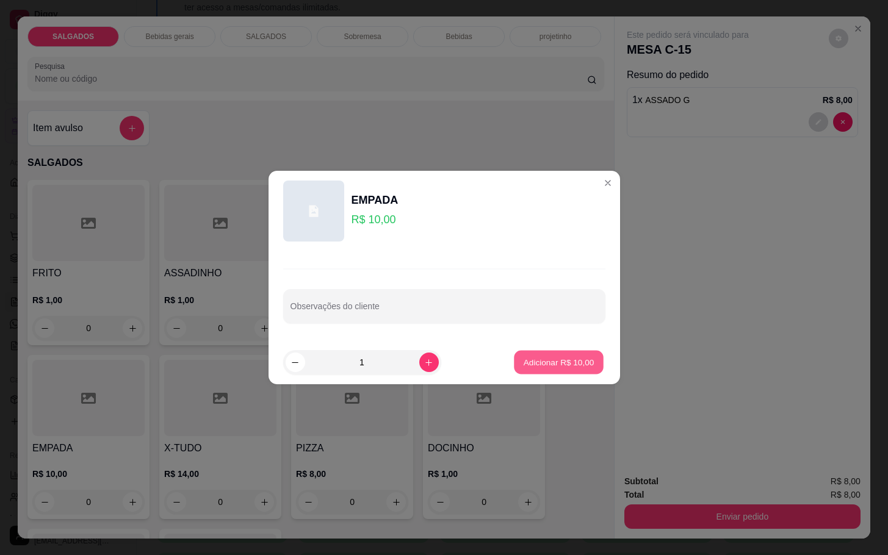
click at [529, 366] on p "Adicionar R$ 10,00" at bounding box center [559, 362] width 71 height 12
type input "1"
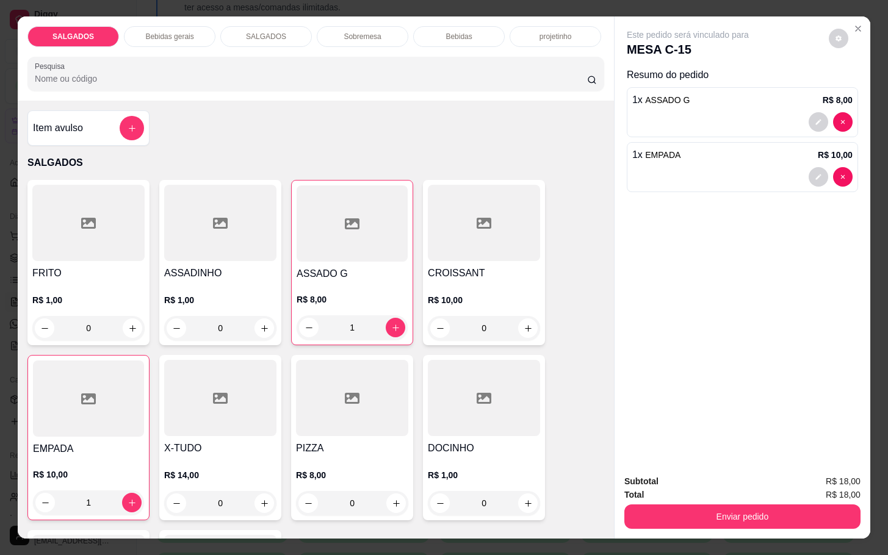
click at [165, 32] on p "Bebidas gerais" at bounding box center [169, 37] width 48 height 10
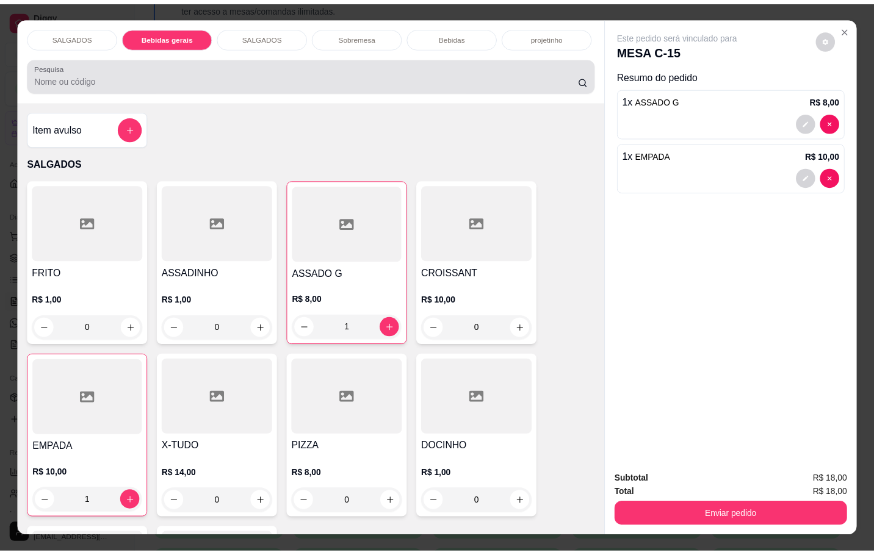
scroll to position [29, 0]
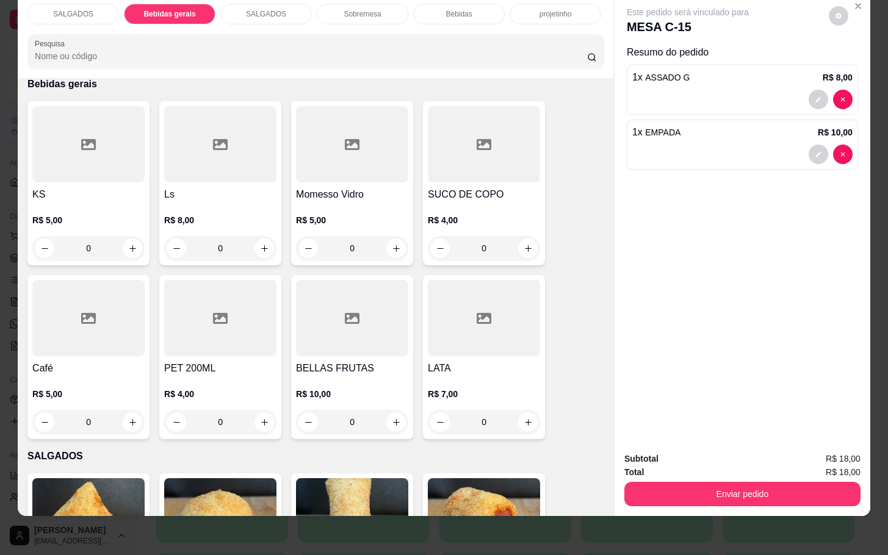
click at [477, 137] on icon at bounding box center [484, 144] width 15 height 15
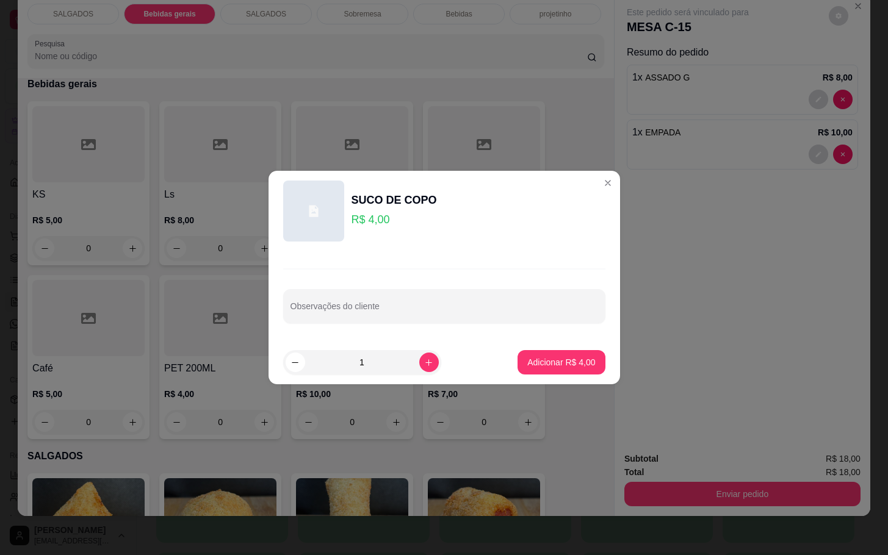
click at [533, 351] on footer "1 Adicionar R$ 4,00" at bounding box center [443, 362] width 351 height 44
click at [539, 348] on footer "1 Adicionar R$ 4,00" at bounding box center [443, 362] width 351 height 44
click at [559, 364] on p "Adicionar R$ 4,00" at bounding box center [561, 362] width 68 height 12
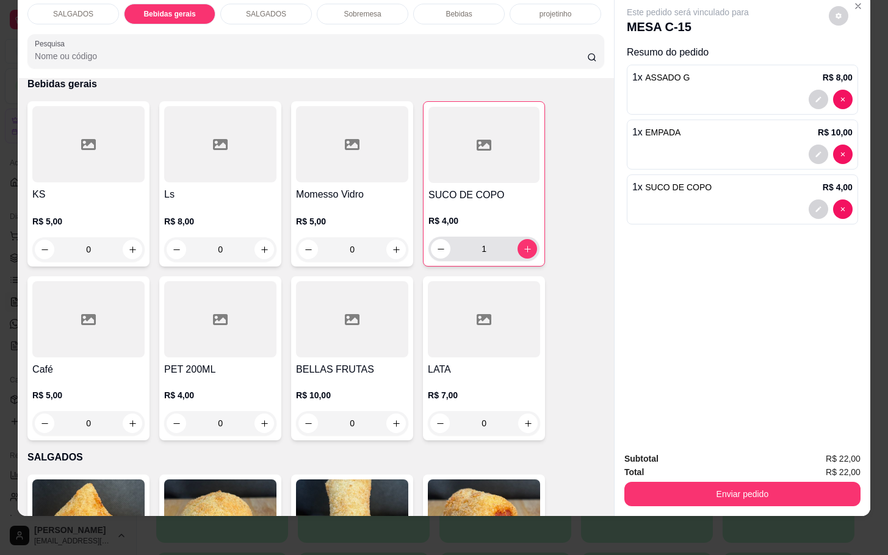
click at [525, 239] on button "increase-product-quantity" at bounding box center [527, 249] width 20 height 20
type input "2"
click at [669, 479] on div "Enviar pedido" at bounding box center [742, 492] width 236 height 27
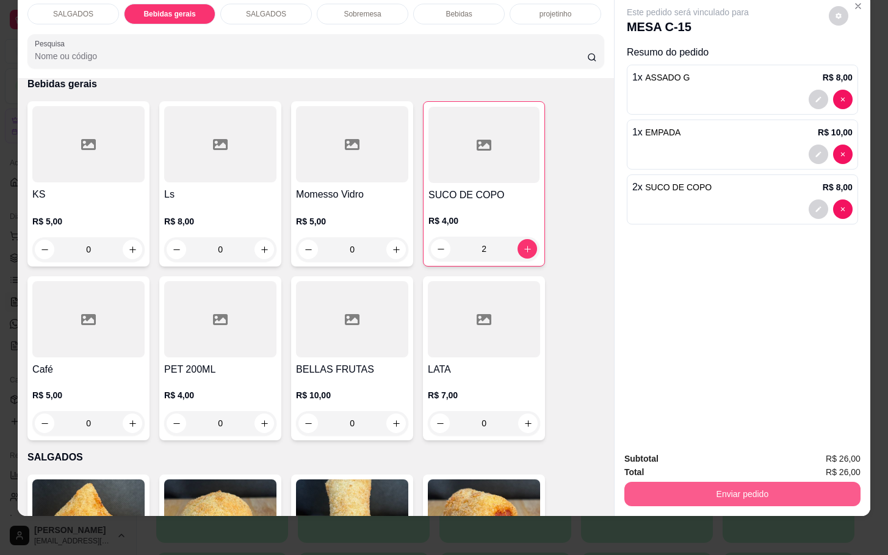
click at [674, 482] on button "Enviar pedido" at bounding box center [742, 494] width 236 height 24
click at [672, 449] on button "Não registrar e enviar pedido" at bounding box center [699, 450] width 127 height 23
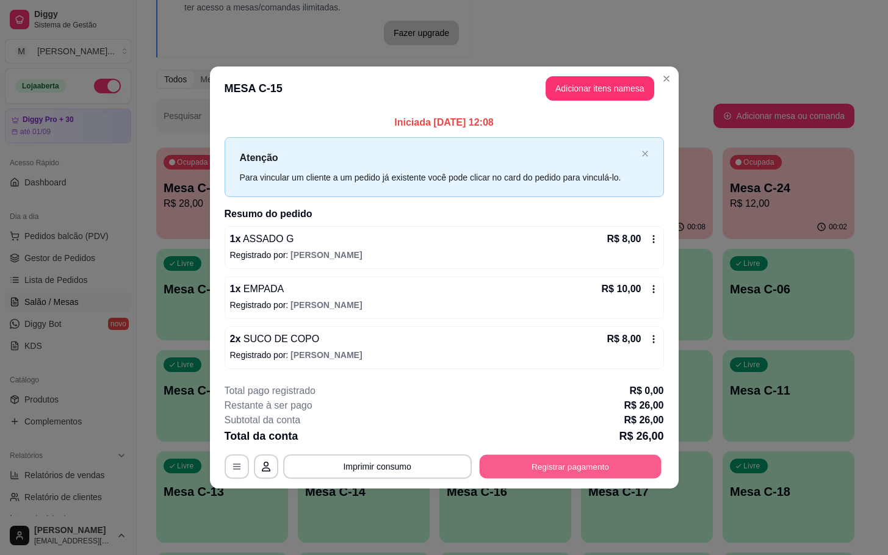
click at [550, 473] on button "Registrar pagamento" at bounding box center [570, 467] width 182 height 24
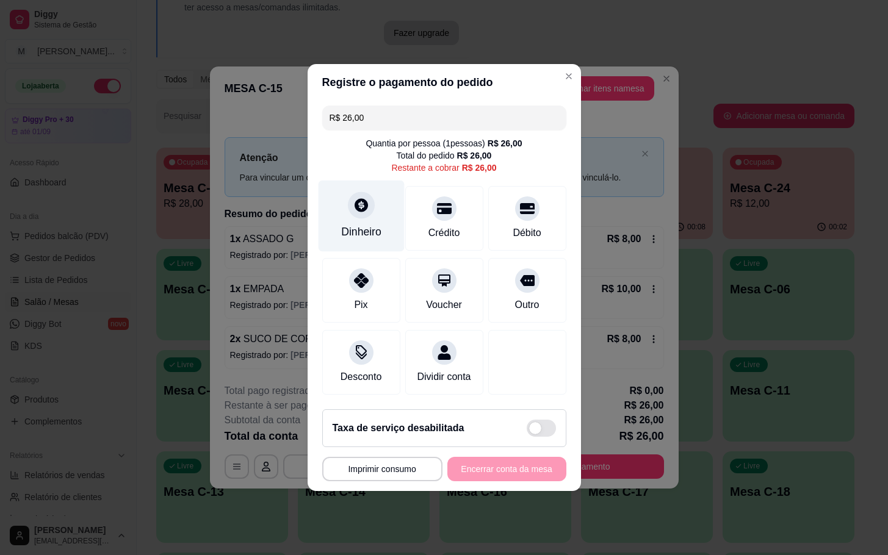
click at [369, 209] on div "Dinheiro" at bounding box center [361, 216] width 86 height 71
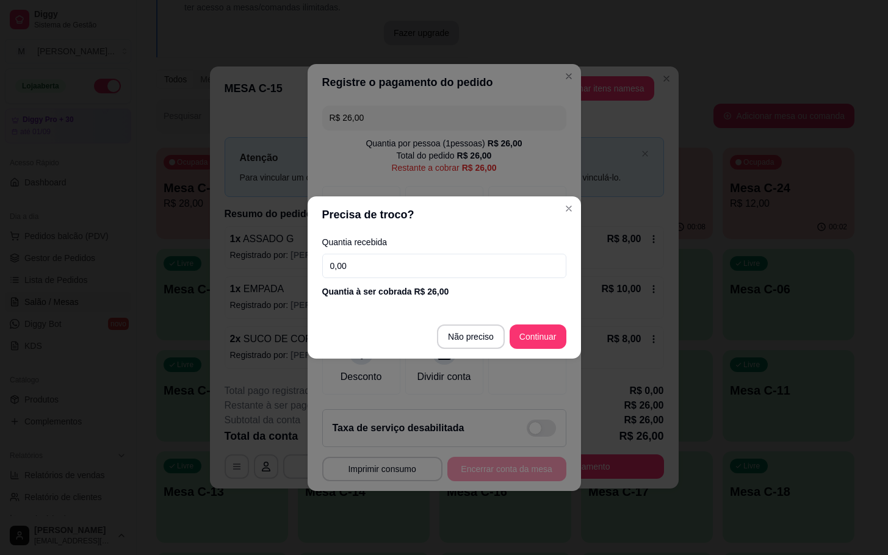
click at [425, 258] on input "0,00" at bounding box center [444, 266] width 244 height 24
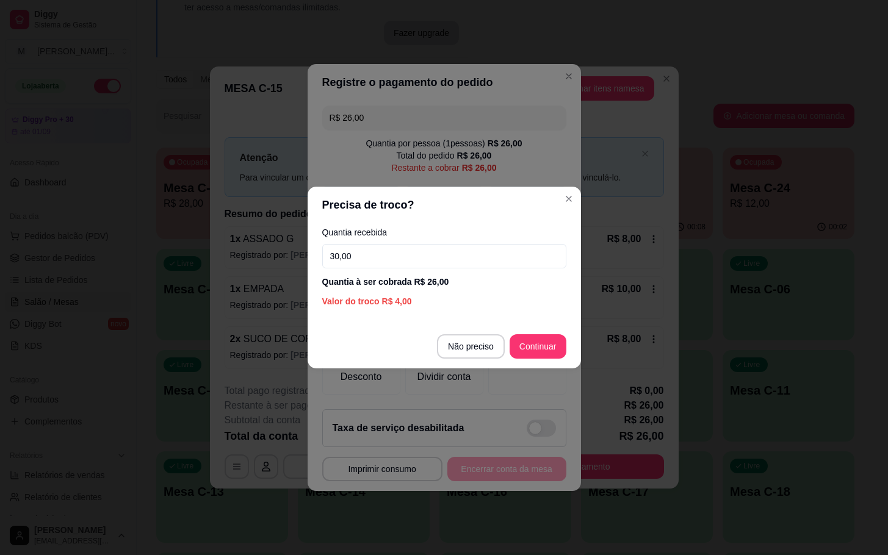
type input "30,00"
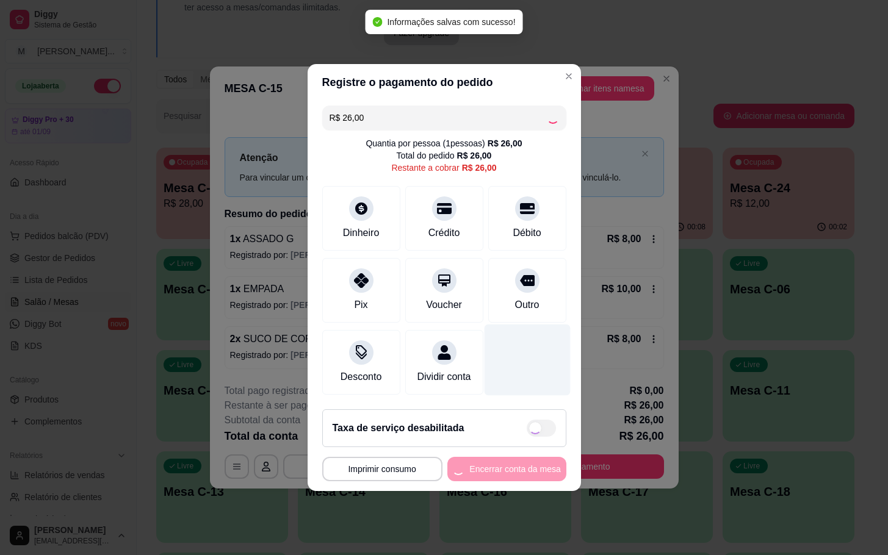
type input "R$ 0,00"
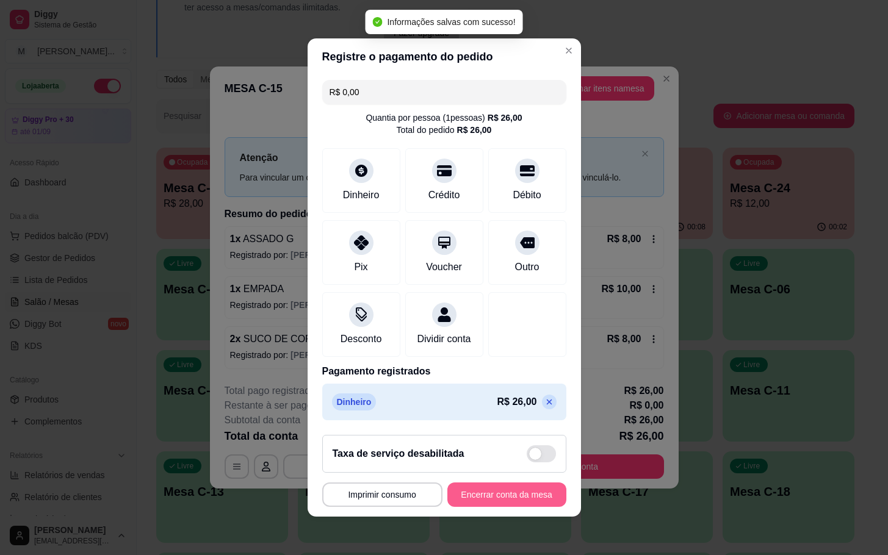
click at [469, 500] on button "Encerrar conta da mesa" at bounding box center [506, 495] width 119 height 24
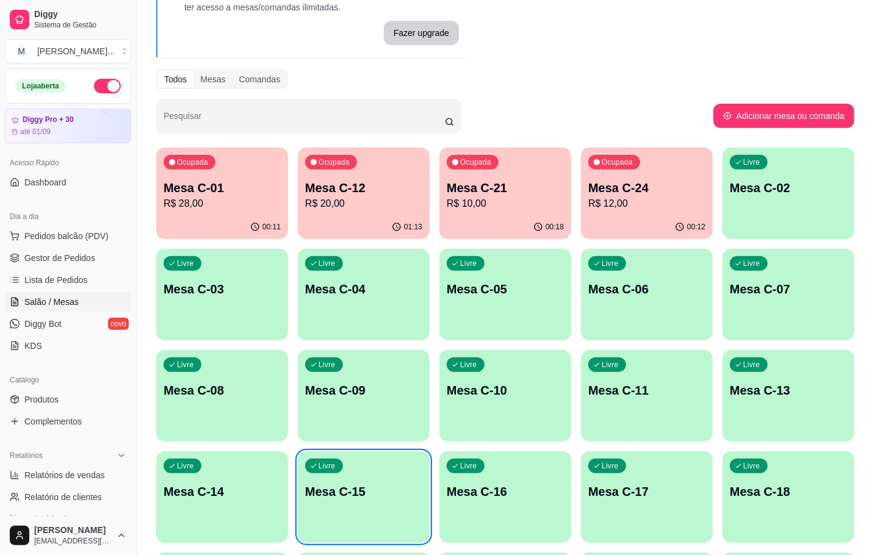
click at [619, 209] on p "R$ 12,00" at bounding box center [646, 203] width 117 height 15
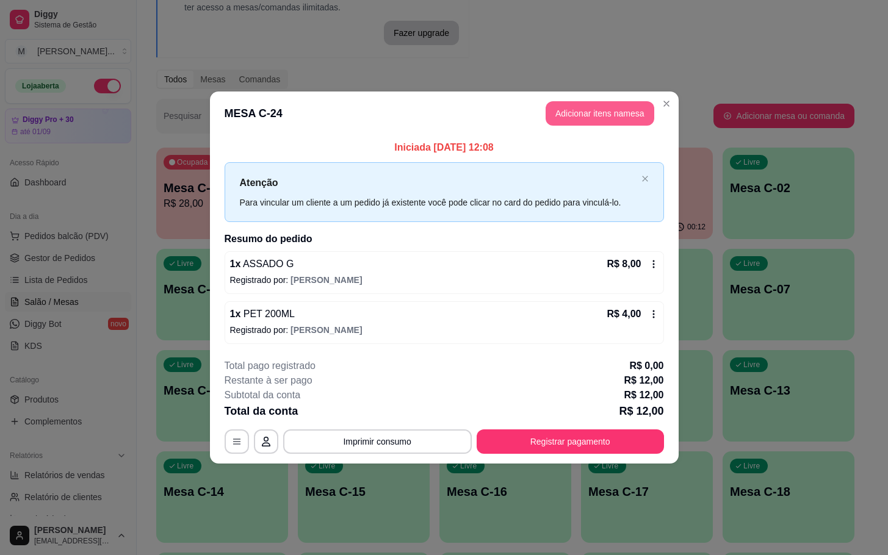
click at [591, 118] on button "Adicionar itens na mesa" at bounding box center [600, 113] width 109 height 24
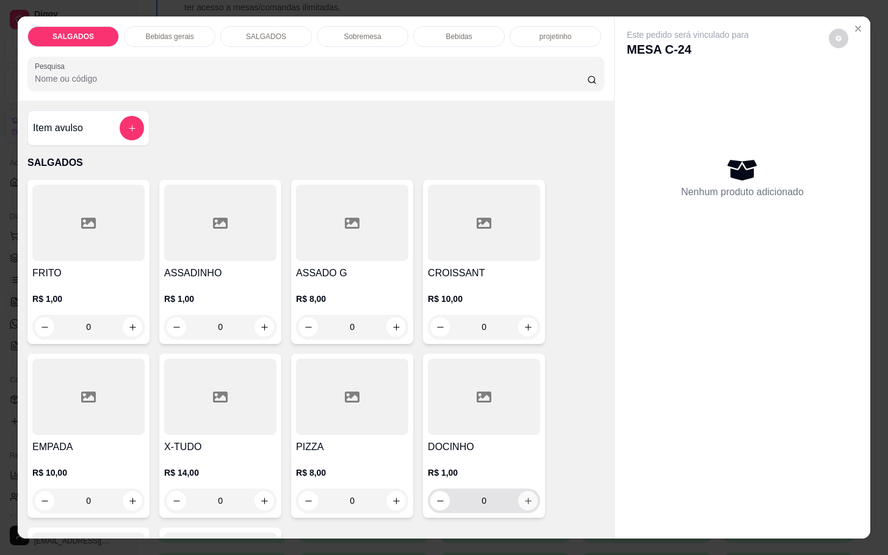
click at [522, 500] on button "increase-product-quantity" at bounding box center [528, 501] width 20 height 20
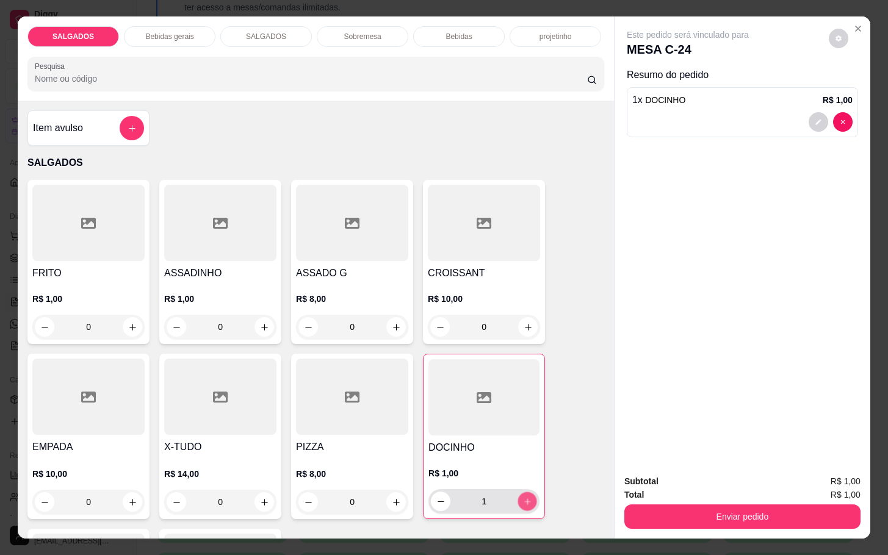
click at [523, 500] on icon "increase-product-quantity" at bounding box center [527, 501] width 9 height 9
click at [436, 497] on icon "decrease-product-quantity" at bounding box center [440, 501] width 9 height 9
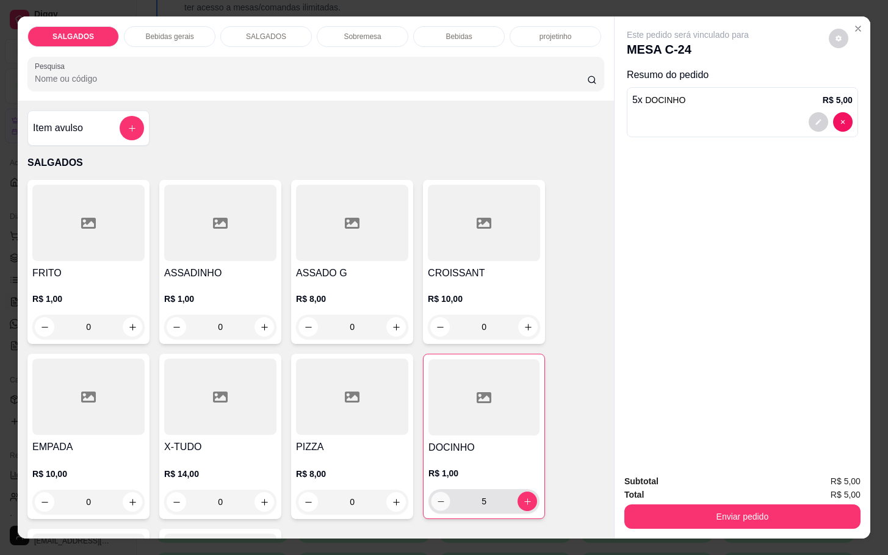
type input "4"
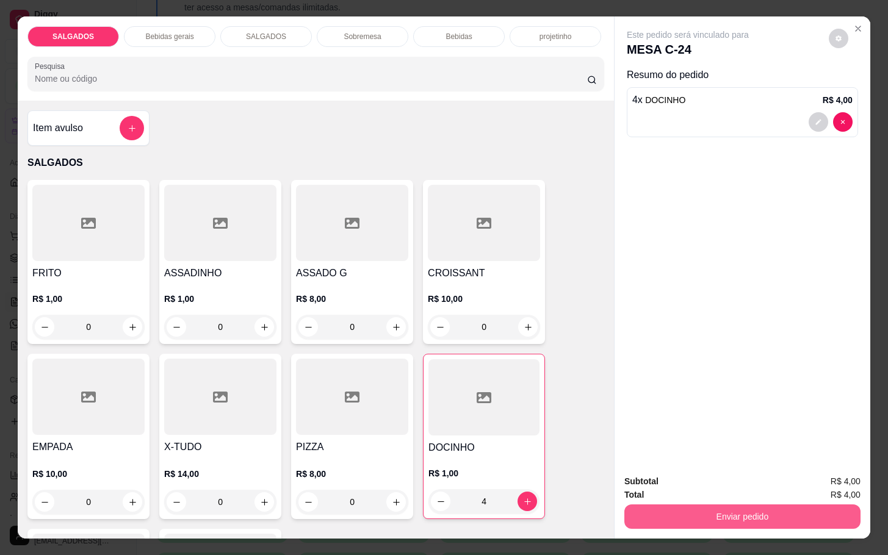
click at [722, 514] on button "Enviar pedido" at bounding box center [742, 517] width 236 height 24
click at [716, 477] on button "Não registrar e enviar pedido" at bounding box center [699, 480] width 123 height 23
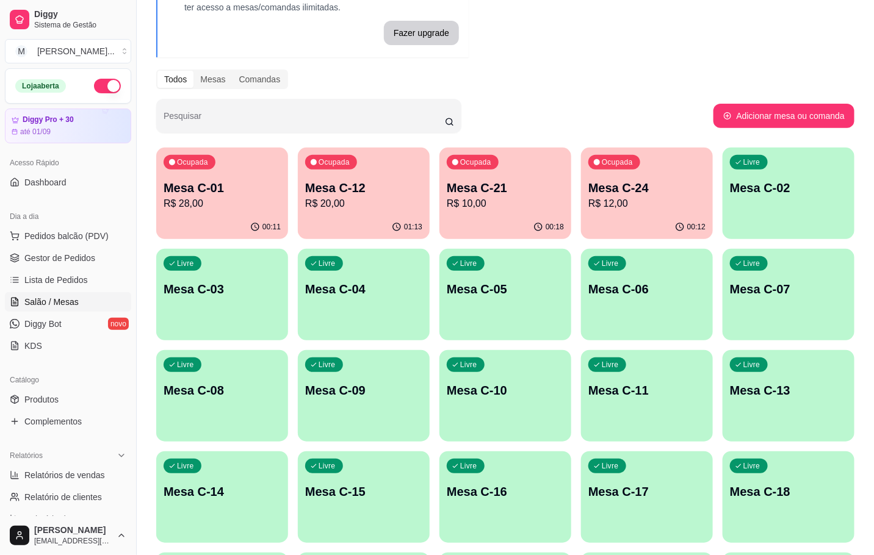
click at [618, 178] on div "Ocupada Mesa C-24 R$ 12,00" at bounding box center [647, 182] width 132 height 68
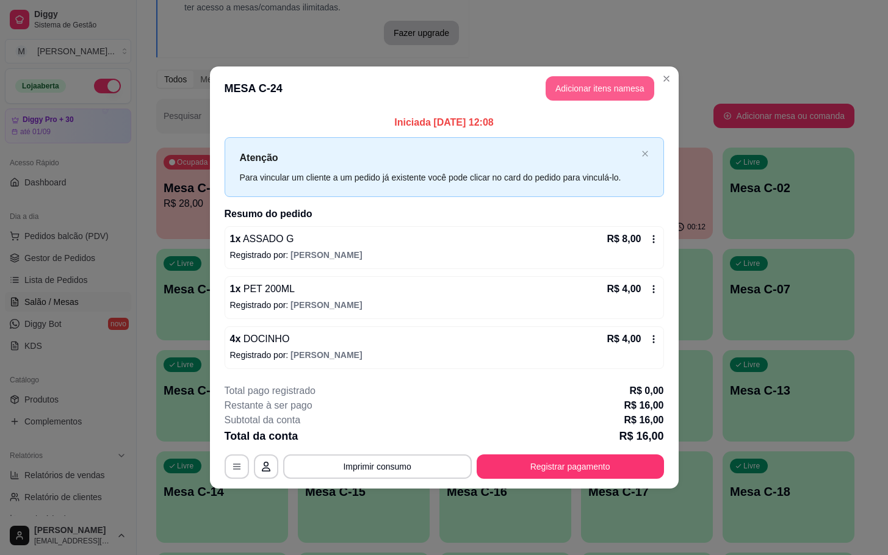
click at [571, 92] on button "Adicionar itens na mesa" at bounding box center [600, 88] width 109 height 24
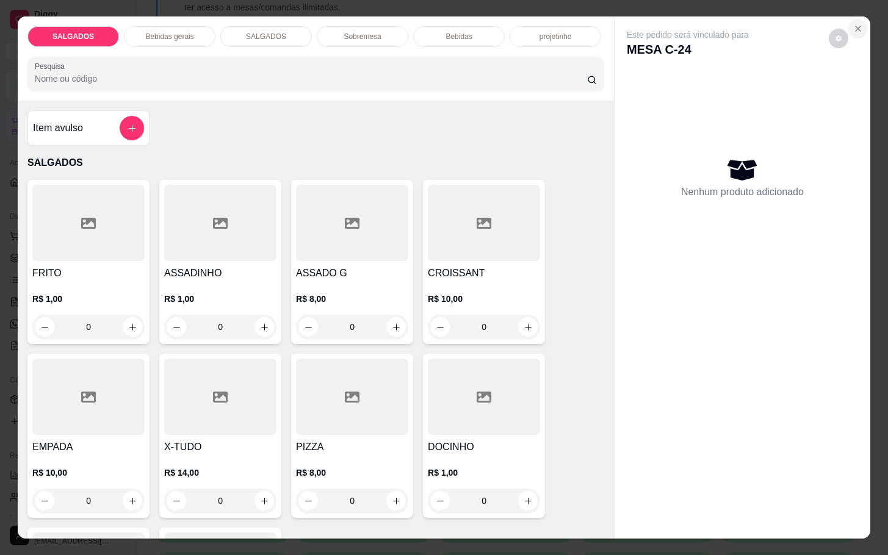
click at [853, 26] on icon "Close" at bounding box center [858, 29] width 10 height 10
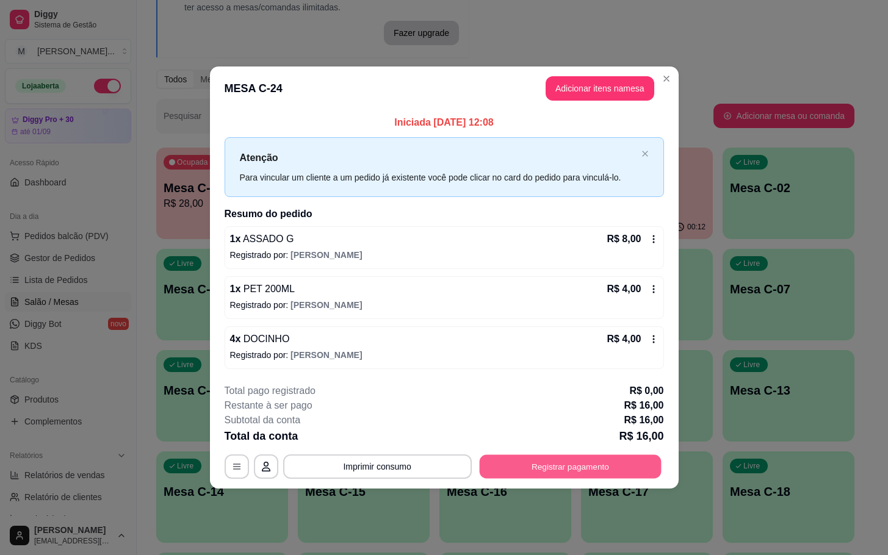
click at [553, 467] on button "Registrar pagamento" at bounding box center [570, 467] width 182 height 24
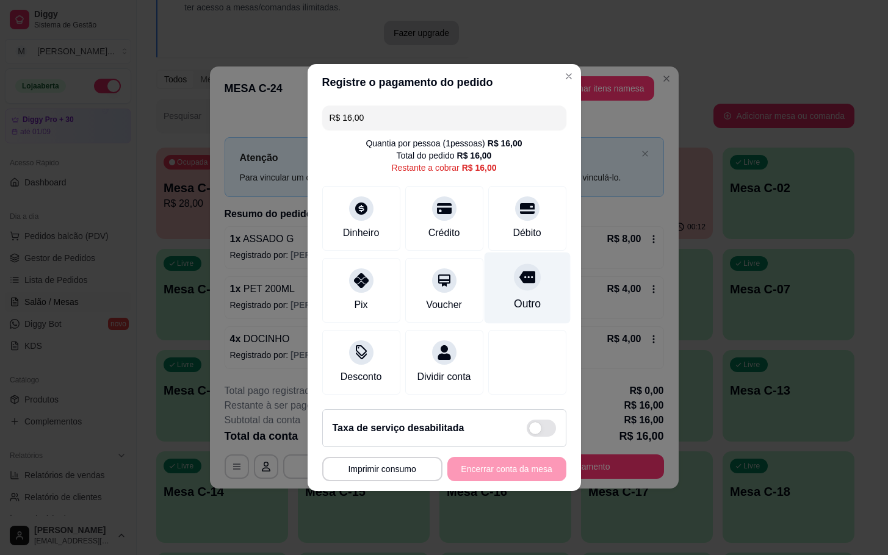
click at [519, 273] on icon at bounding box center [527, 277] width 16 height 16
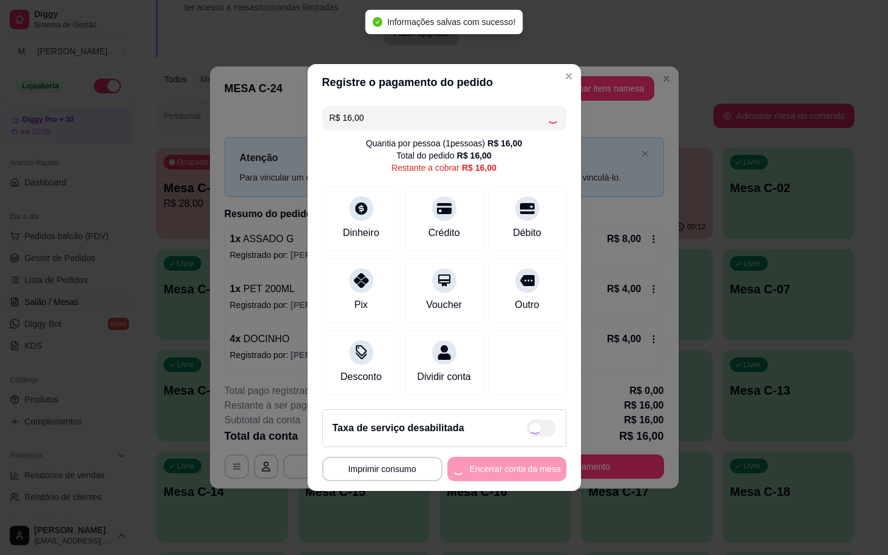
type input "R$ 0,00"
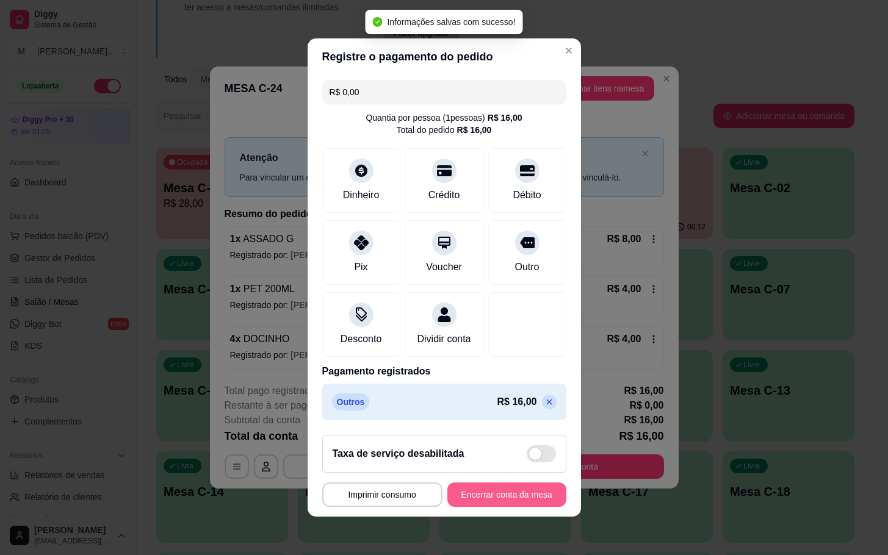
click at [505, 504] on button "Encerrar conta da mesa" at bounding box center [506, 495] width 119 height 24
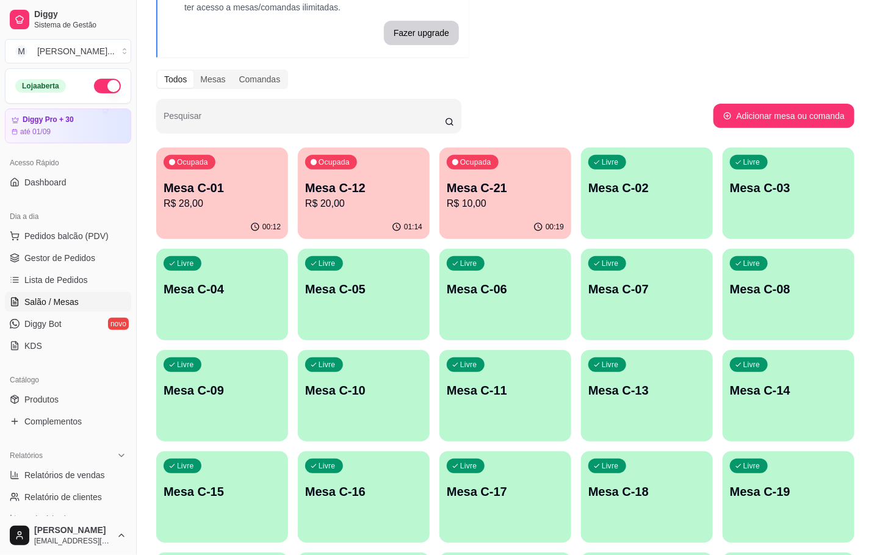
click at [390, 168] on div "Ocupada Mesa C-12 R$ 20,00" at bounding box center [364, 182] width 132 height 68
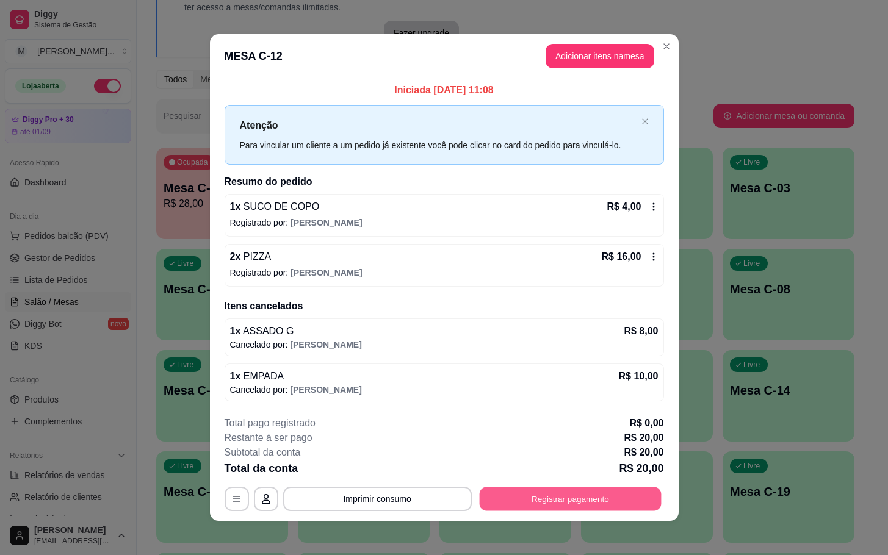
click at [597, 511] on button "Registrar pagamento" at bounding box center [570, 499] width 182 height 24
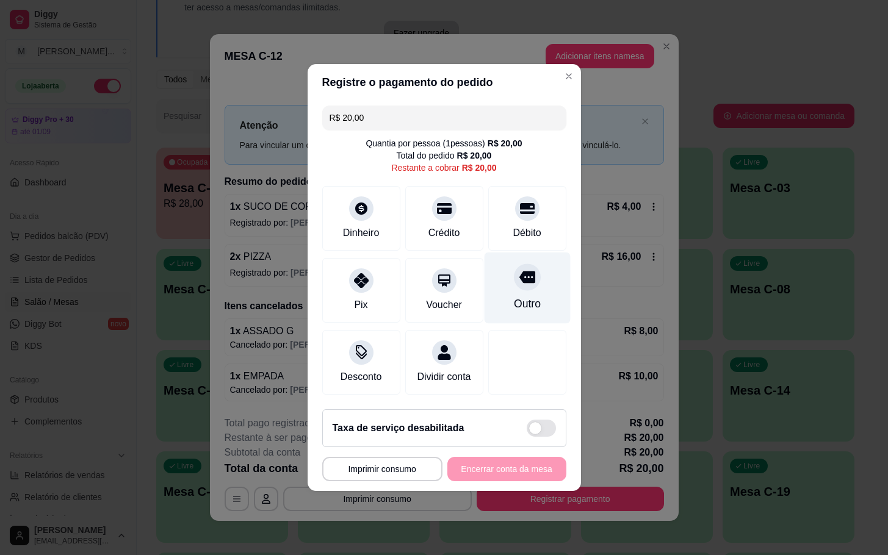
click at [519, 273] on icon at bounding box center [527, 277] width 16 height 16
type input "R$ 0,00"
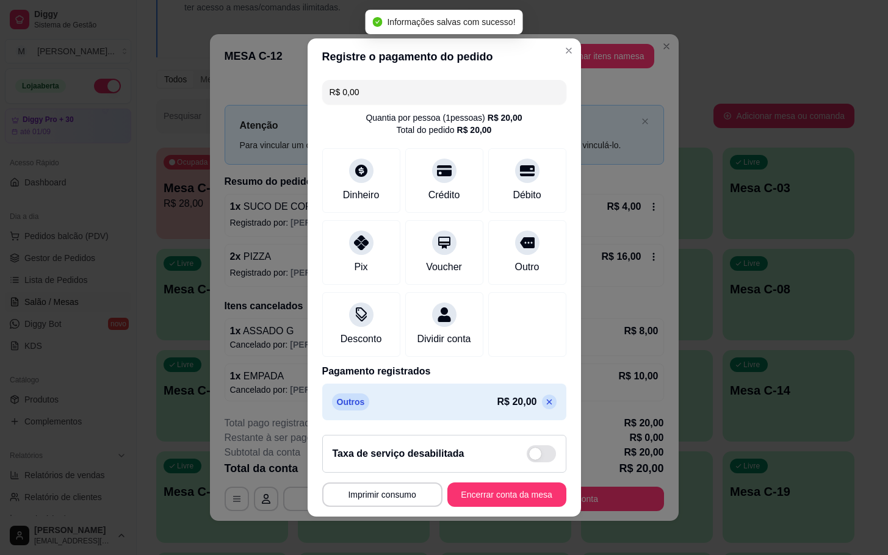
click at [473, 502] on button "Encerrar conta da mesa" at bounding box center [506, 495] width 119 height 24
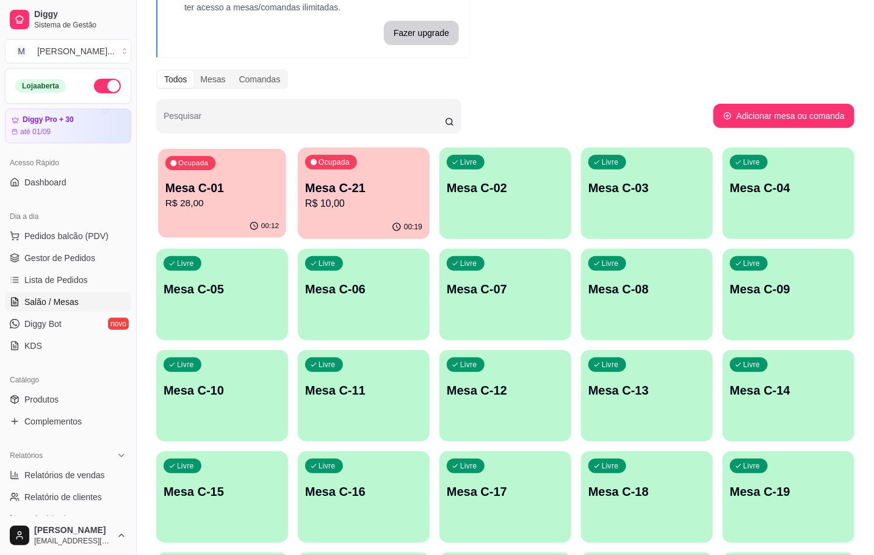
click at [191, 201] on p "R$ 28,00" at bounding box center [221, 203] width 113 height 14
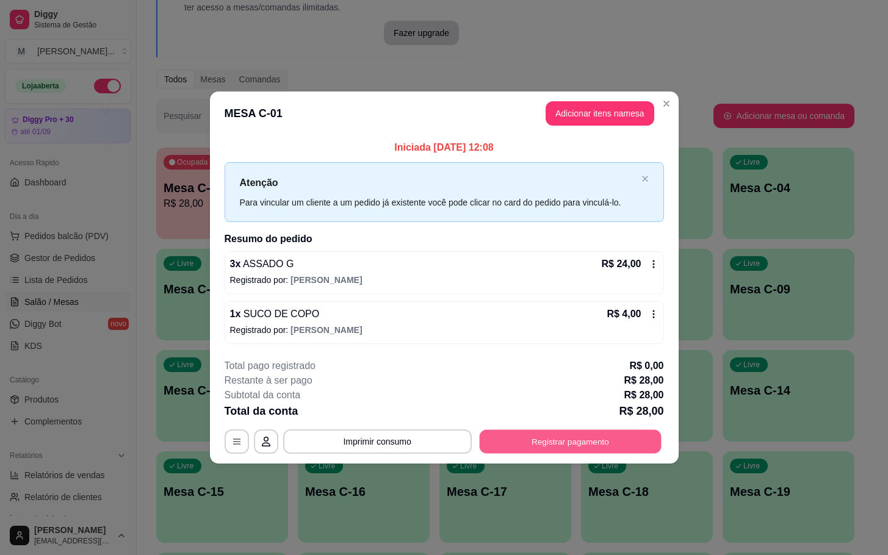
click at [599, 438] on button "Registrar pagamento" at bounding box center [570, 442] width 182 height 24
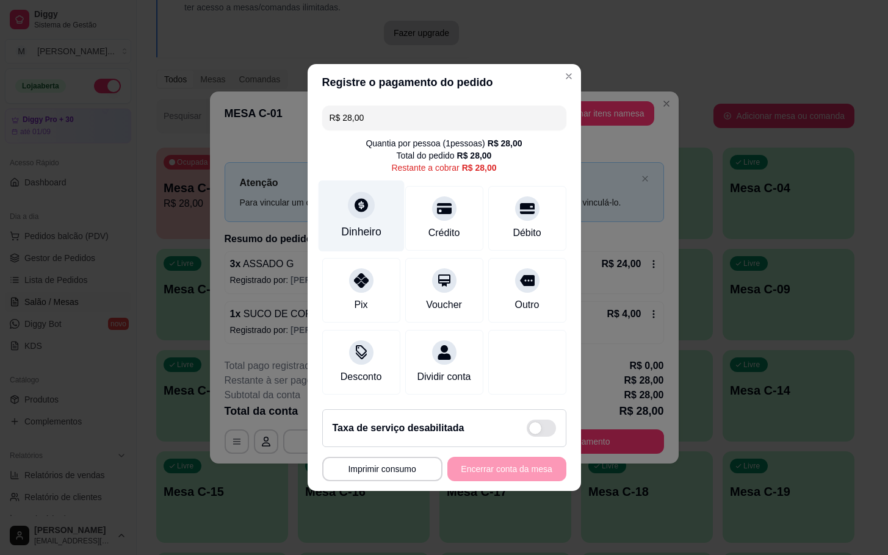
click at [363, 224] on div "Dinheiro" at bounding box center [361, 232] width 40 height 16
drag, startPoint x: 535, startPoint y: 115, endPoint x: 259, endPoint y: 137, distance: 276.7
click at [259, 137] on div "**********" at bounding box center [444, 277] width 888 height 555
click at [340, 200] on div "Dinheiro" at bounding box center [361, 216] width 86 height 71
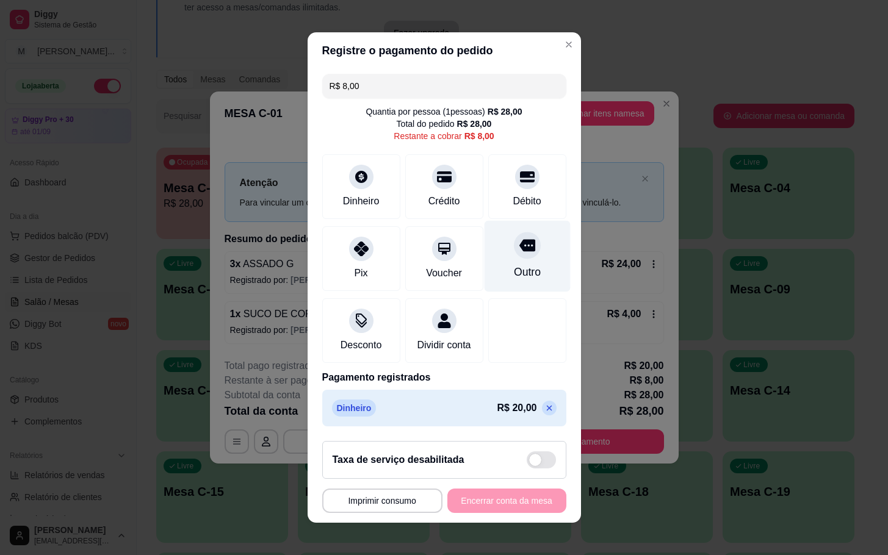
click at [514, 254] on div "Outro" at bounding box center [527, 256] width 86 height 71
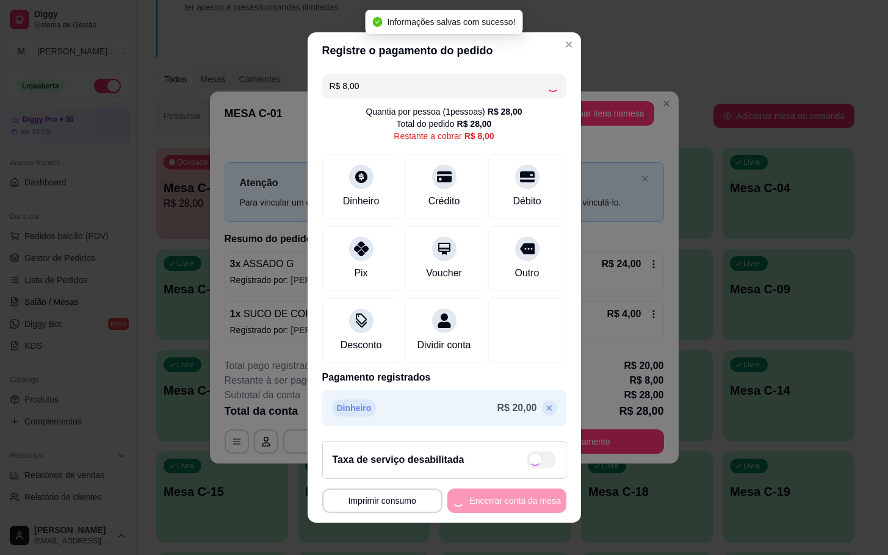
type input "R$ 0,00"
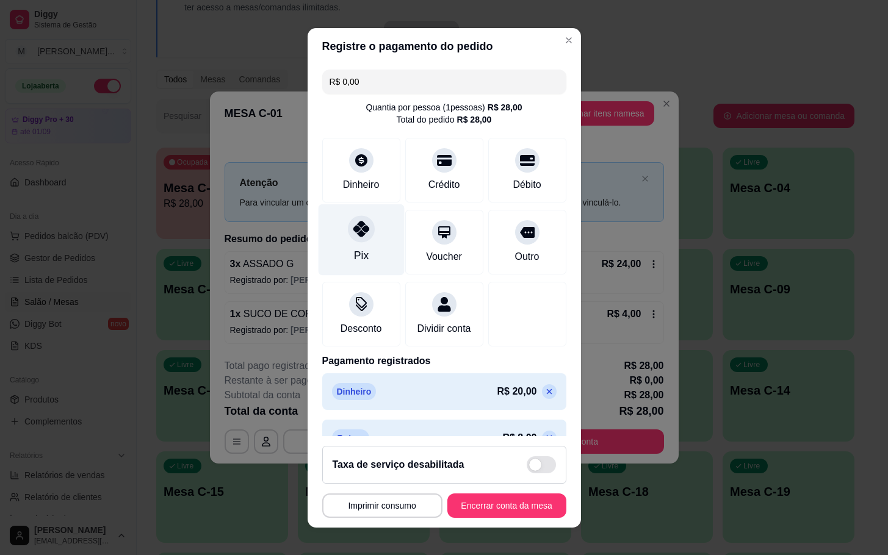
click at [353, 239] on div "Pix" at bounding box center [361, 239] width 86 height 71
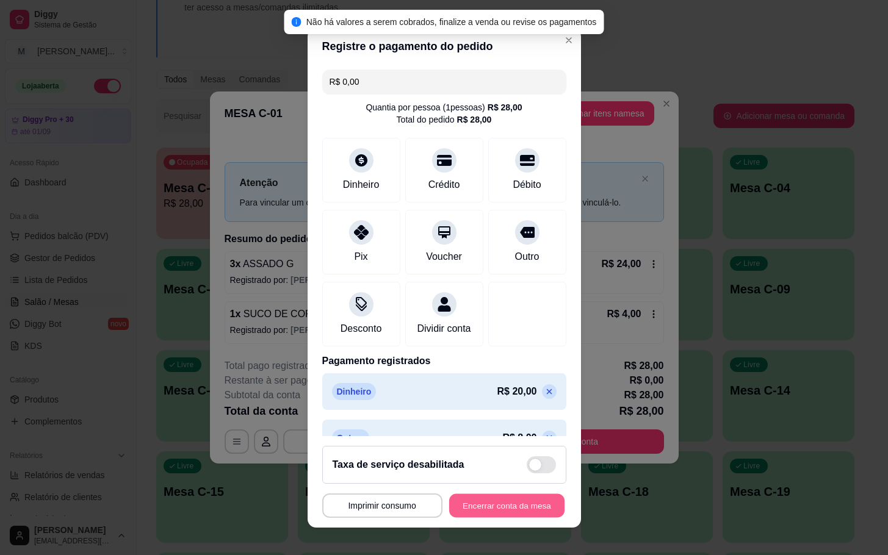
click at [510, 504] on button "Encerrar conta da mesa" at bounding box center [506, 506] width 115 height 24
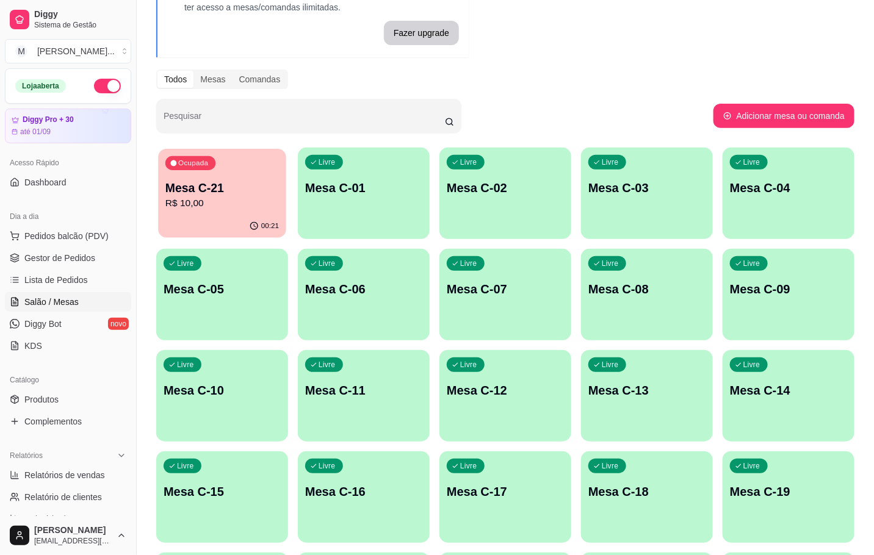
click at [211, 195] on p "Mesa C-21" at bounding box center [221, 188] width 113 height 16
click at [211, 211] on div "Ocupada Mesa C-21 R$ 10,00" at bounding box center [222, 182] width 128 height 66
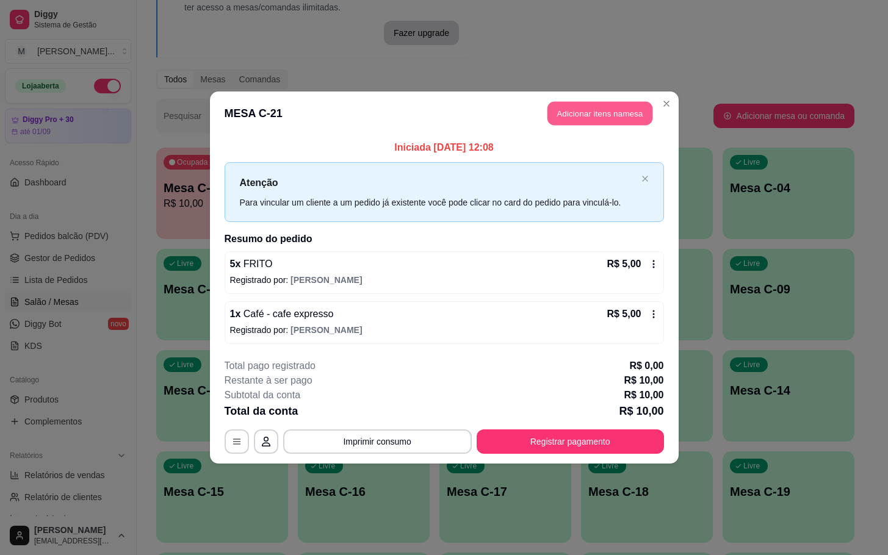
click at [597, 103] on button "Adicionar itens na mesa" at bounding box center [599, 114] width 105 height 24
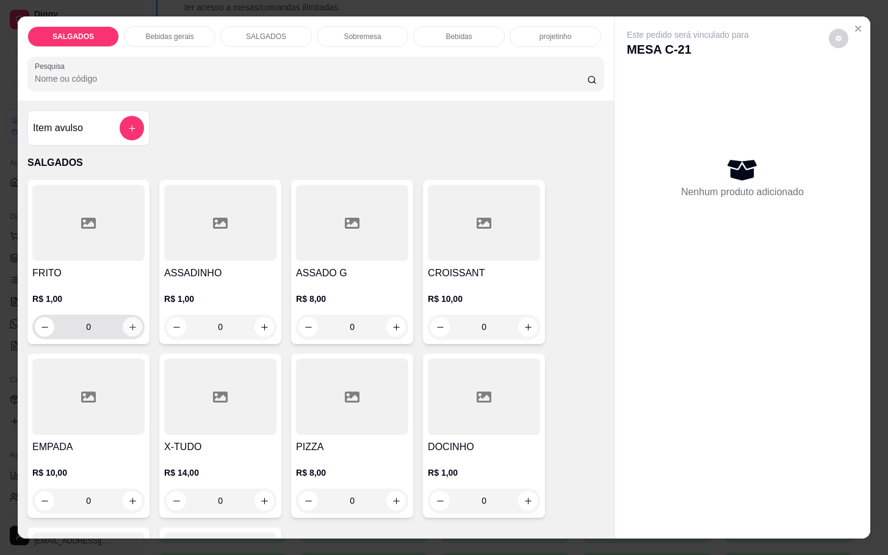
click at [132, 317] on button "increase-product-quantity" at bounding box center [133, 327] width 20 height 20
type input "1"
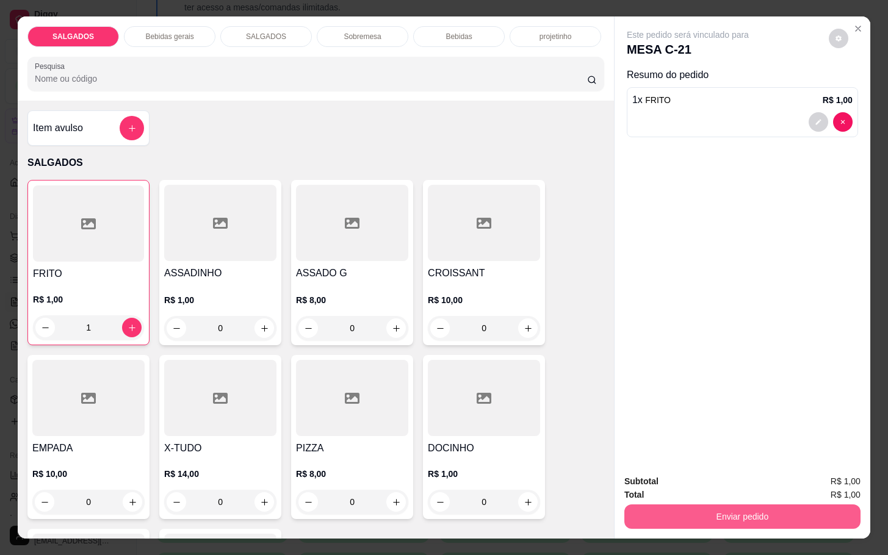
click at [685, 511] on button "Enviar pedido" at bounding box center [742, 517] width 236 height 24
click at [666, 485] on button "Não registrar e enviar pedido" at bounding box center [699, 480] width 127 height 23
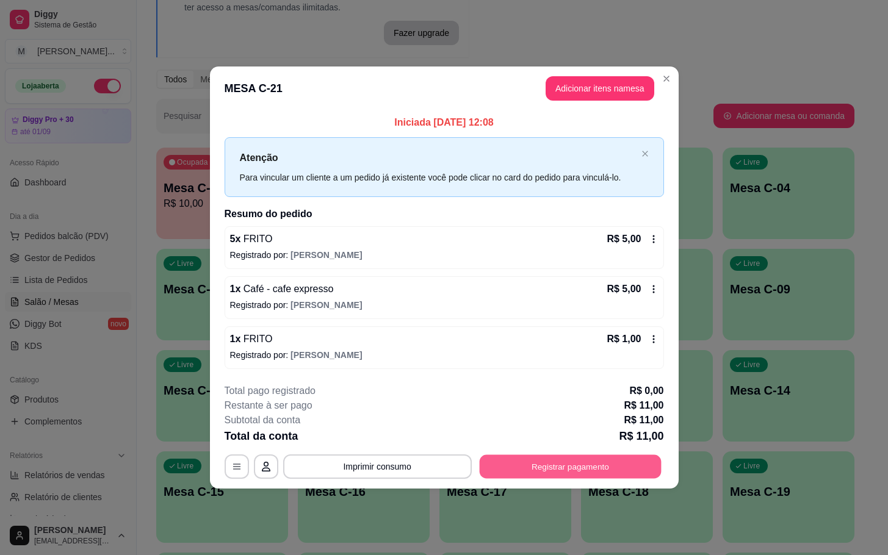
click at [593, 478] on button "Registrar pagamento" at bounding box center [570, 467] width 182 height 24
click at [537, 328] on div at bounding box center [527, 360] width 86 height 71
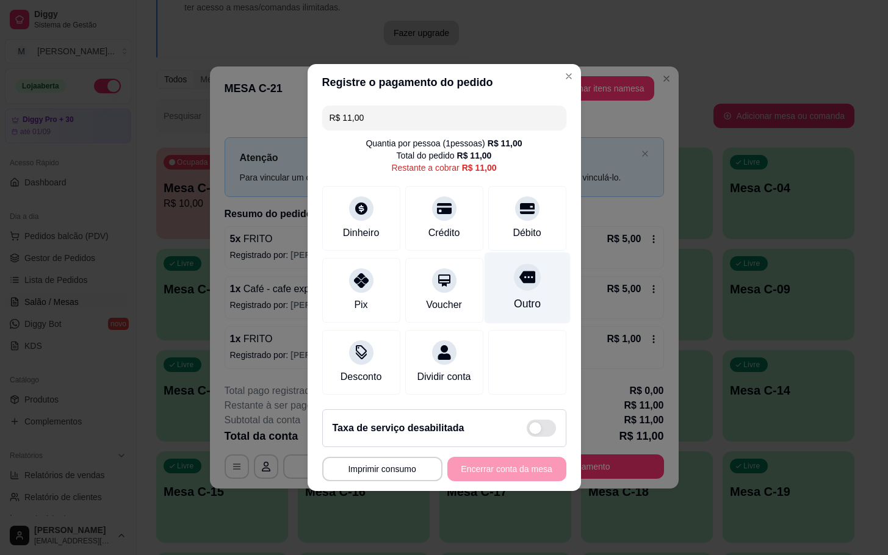
click at [517, 296] on div "Outro" at bounding box center [526, 304] width 27 height 16
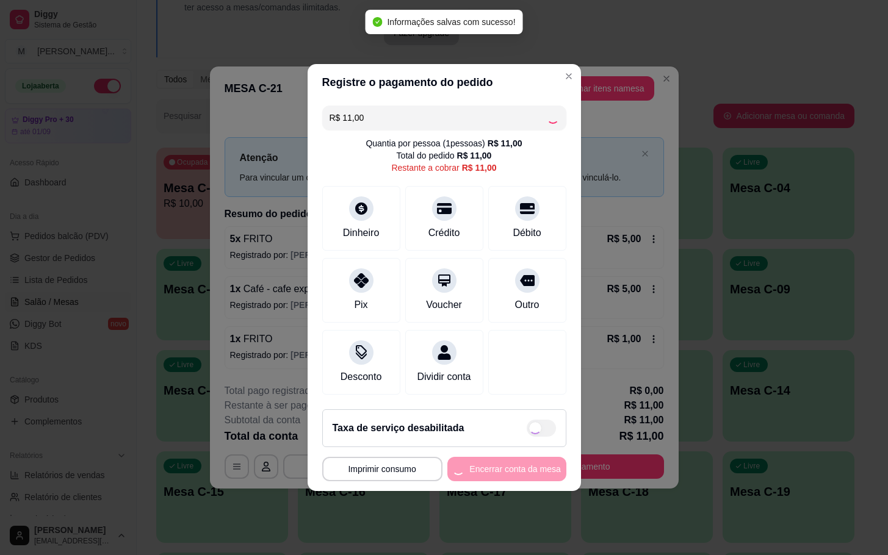
type input "R$ 0,00"
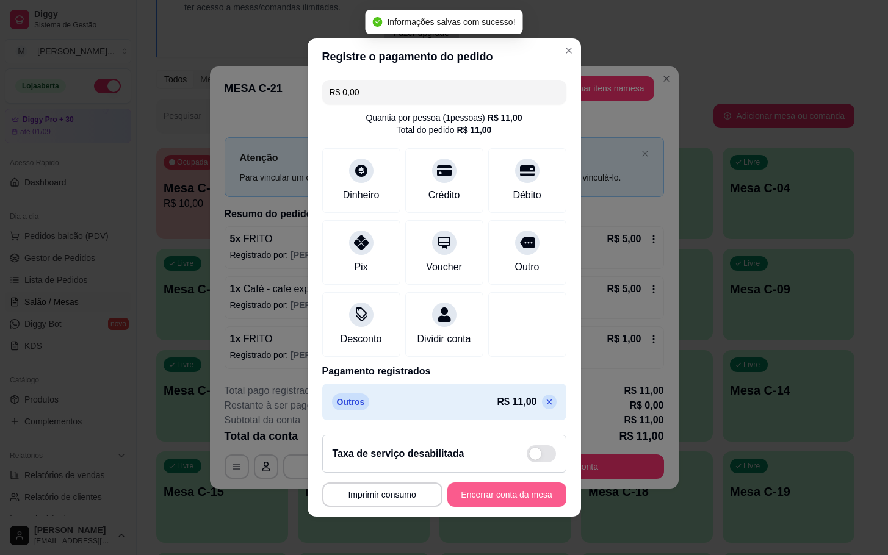
click at [522, 507] on button "Encerrar conta da mesa" at bounding box center [506, 495] width 119 height 24
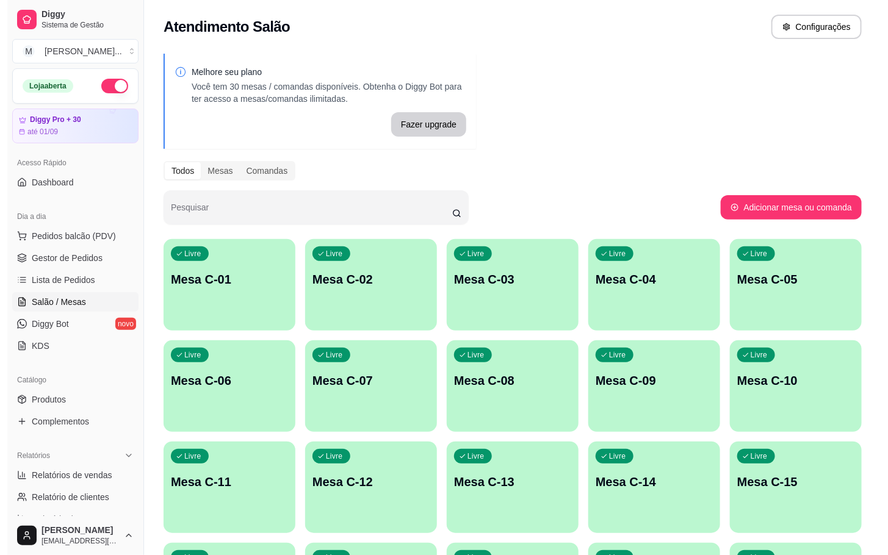
scroll to position [331, 0]
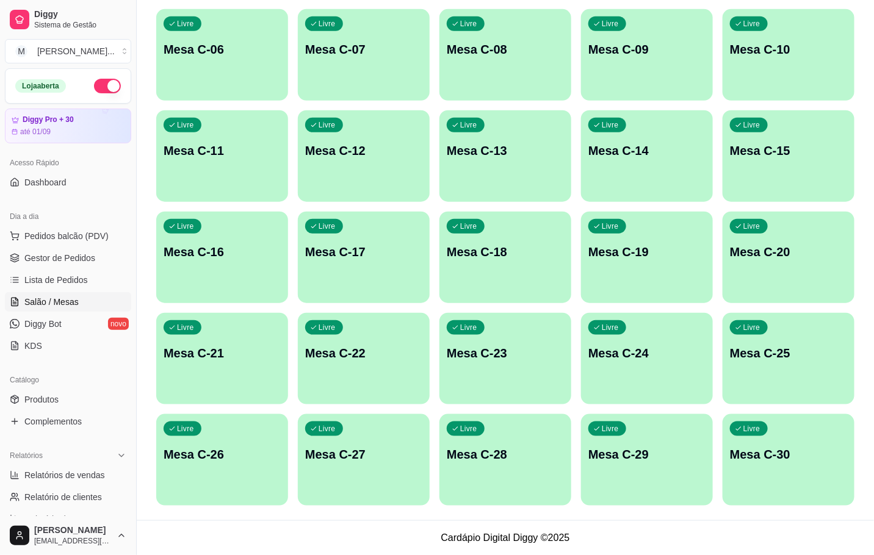
click at [227, 368] on div "Livre Mesa C-21" at bounding box center [222, 351] width 132 height 77
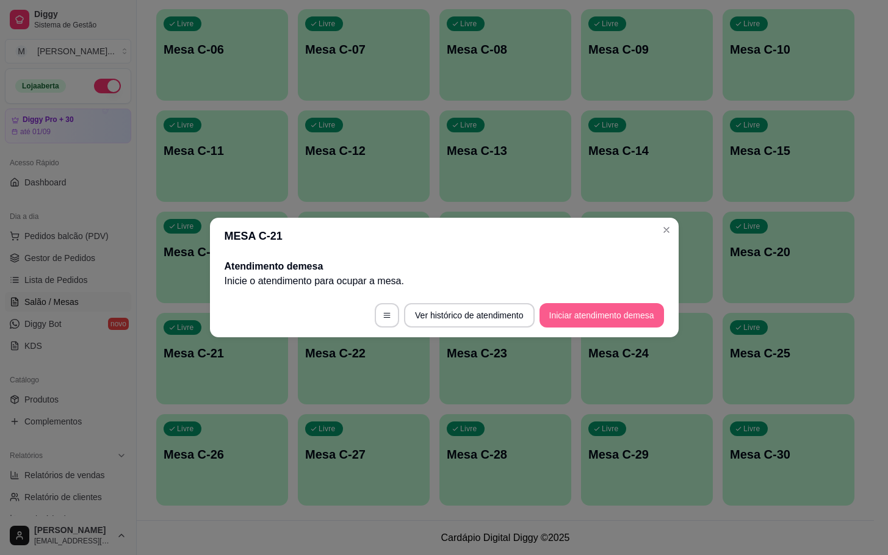
click at [610, 304] on button "Iniciar atendimento de mesa" at bounding box center [601, 315] width 124 height 24
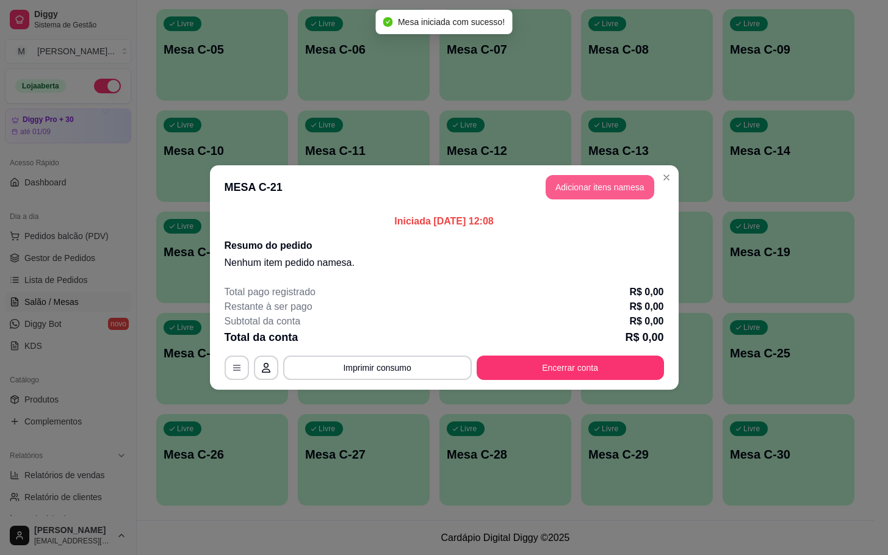
click at [608, 198] on button "Adicionar itens na mesa" at bounding box center [600, 187] width 109 height 24
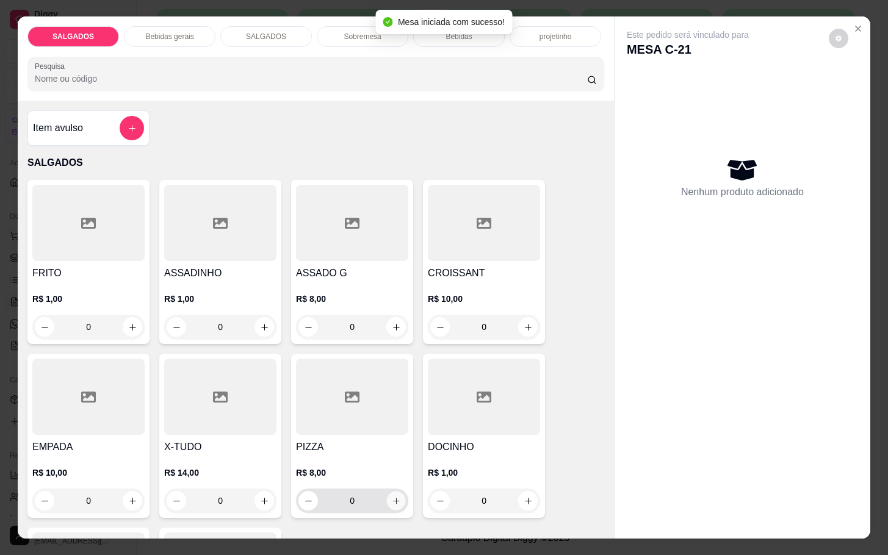
click at [392, 500] on icon "increase-product-quantity" at bounding box center [396, 501] width 9 height 9
type input "1"
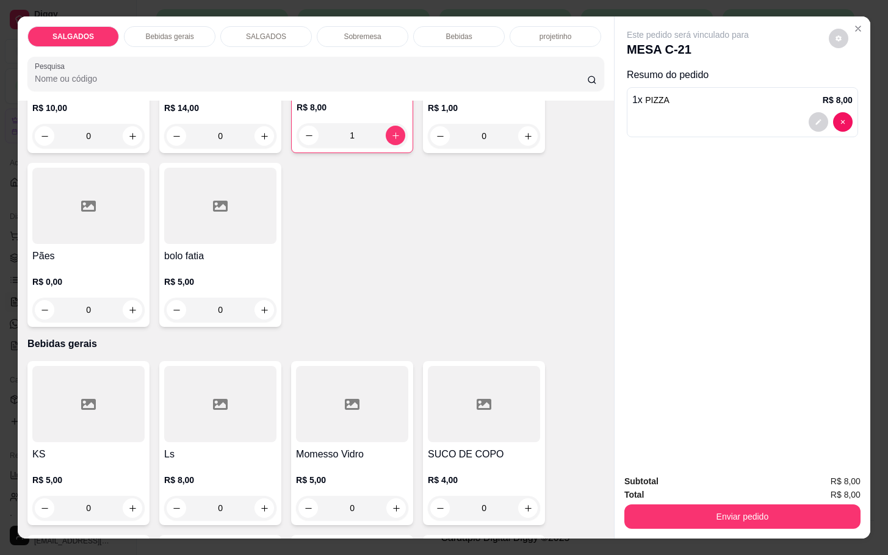
scroll to position [549, 0]
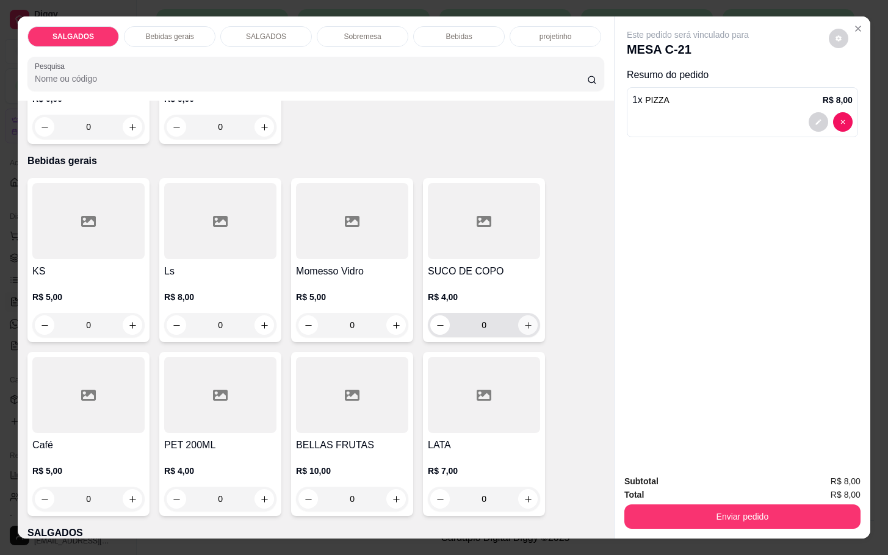
click at [524, 321] on icon "increase-product-quantity" at bounding box center [528, 325] width 9 height 9
type input "1"
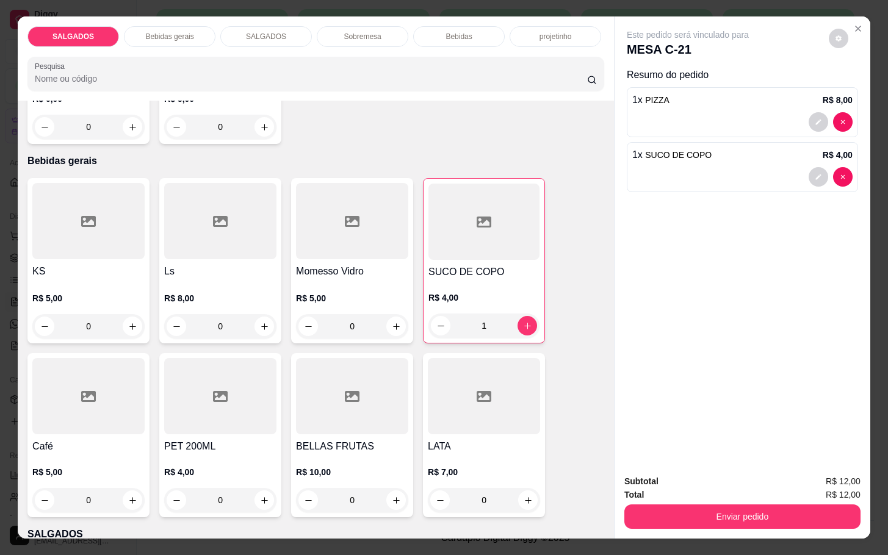
click at [713, 524] on div "Subtotal R$ 12,00 Total R$ 12,00 Enviar pedido" at bounding box center [742, 502] width 256 height 74
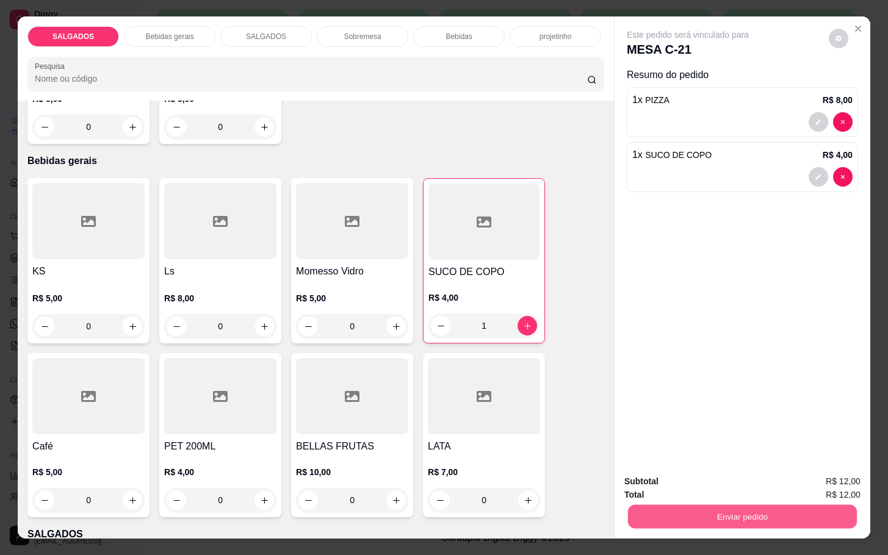
click at [715, 517] on button "Enviar pedido" at bounding box center [742, 517] width 229 height 24
click at [707, 480] on button "Não registrar e enviar pedido" at bounding box center [699, 480] width 123 height 23
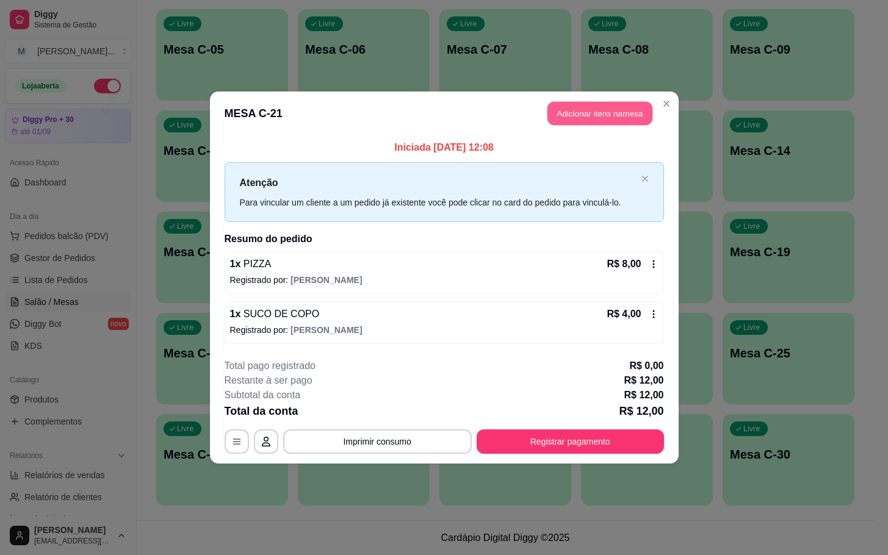
click at [626, 107] on button "Adicionar itens na mesa" at bounding box center [599, 114] width 105 height 24
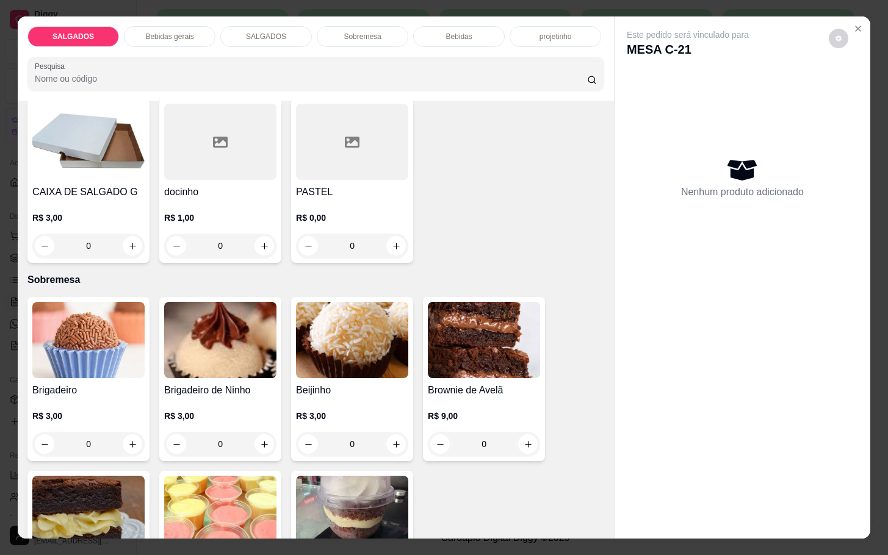
scroll to position [1922, 0]
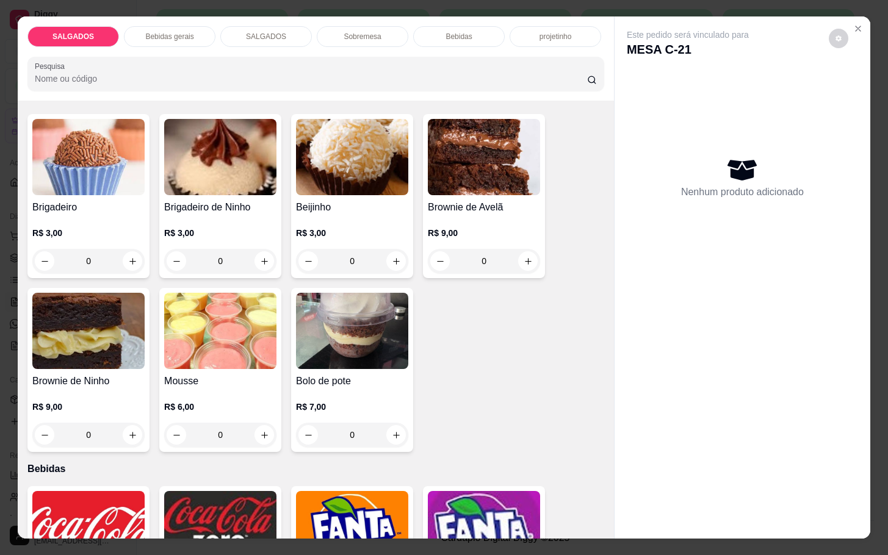
click at [254, 423] on div "0" at bounding box center [220, 435] width 112 height 24
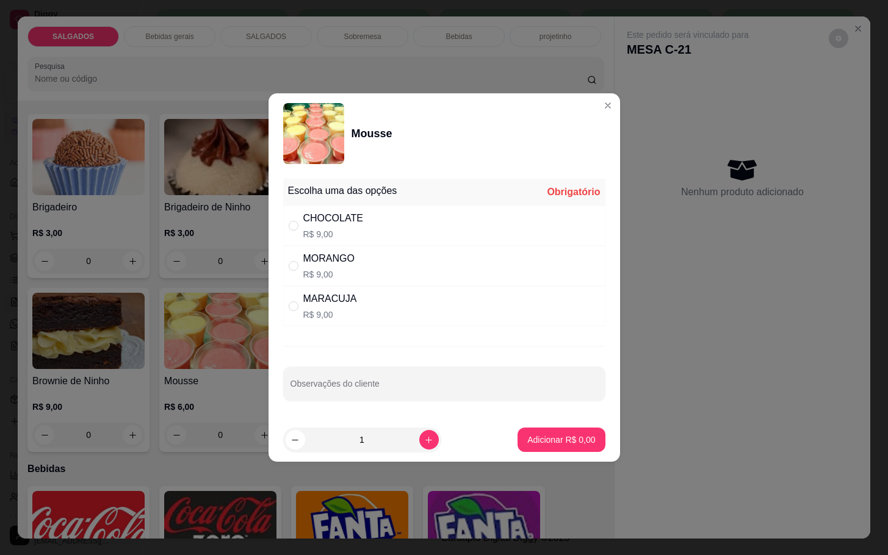
click at [332, 218] on div "CHOCOLATE" at bounding box center [333, 218] width 60 height 15
radio input "true"
click at [546, 454] on footer "1 Adicionar R$ 9,00" at bounding box center [443, 440] width 351 height 44
click at [546, 442] on p "Adicionar R$ 9,00" at bounding box center [561, 440] width 68 height 12
type input "1"
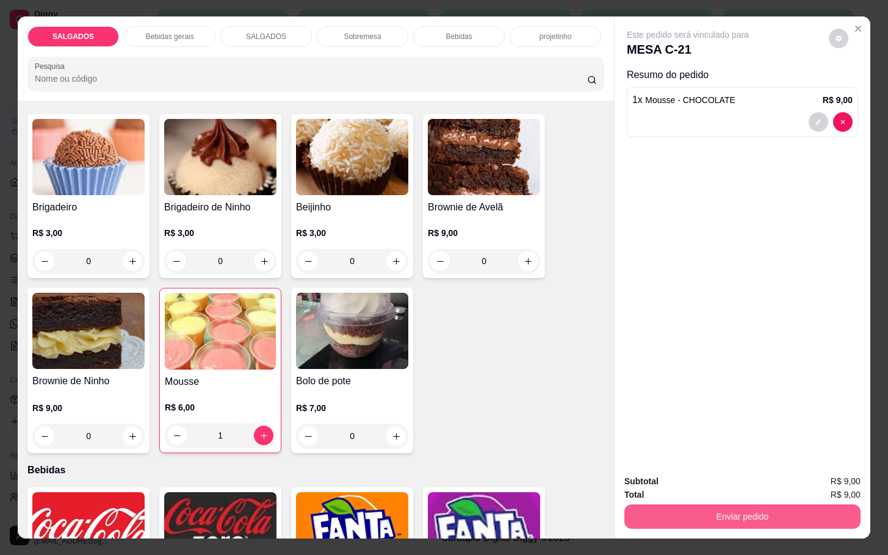
click at [743, 505] on button "Enviar pedido" at bounding box center [742, 517] width 236 height 24
click at [670, 486] on button "Não registrar e enviar pedido" at bounding box center [699, 480] width 123 height 23
